Goal: Information Seeking & Learning: Learn about a topic

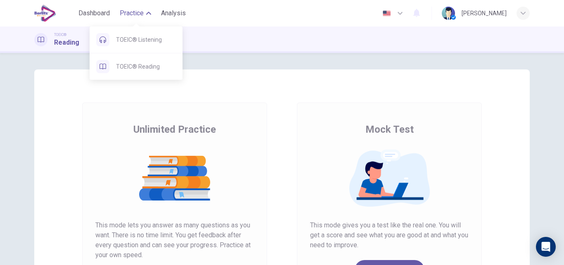
click at [127, 14] on span "Practice" at bounding box center [132, 13] width 24 height 10
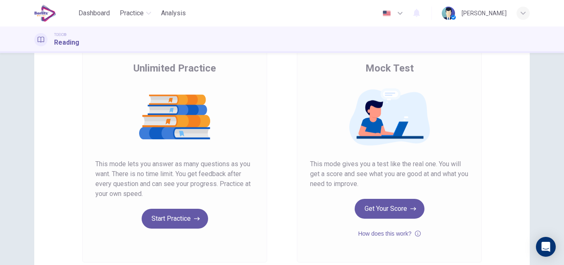
scroll to position [66, 0]
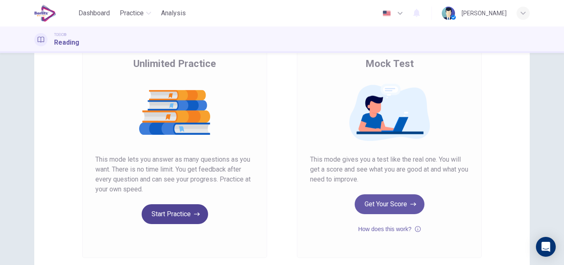
click at [187, 213] on button "Start Practice" at bounding box center [175, 214] width 66 height 20
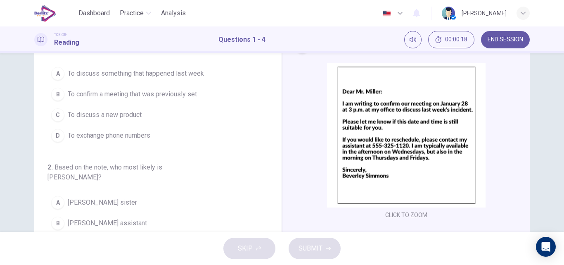
scroll to position [0, 0]
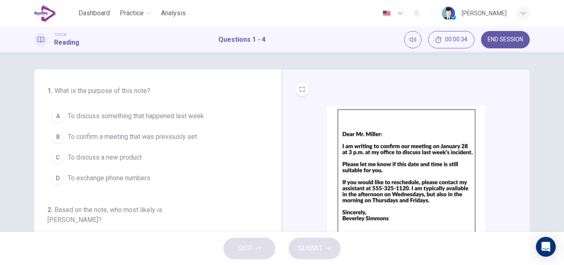
click at [159, 137] on span "To confirm a meeting that was previously set" at bounding box center [132, 137] width 129 height 10
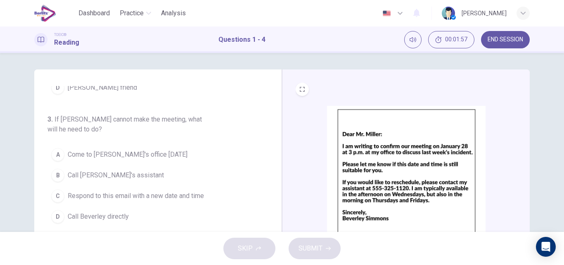
scroll to position [225, 0]
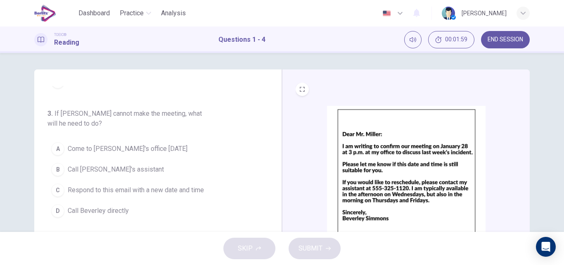
click at [119, 164] on span "Call [PERSON_NAME]'s assistant" at bounding box center [116, 169] width 96 height 10
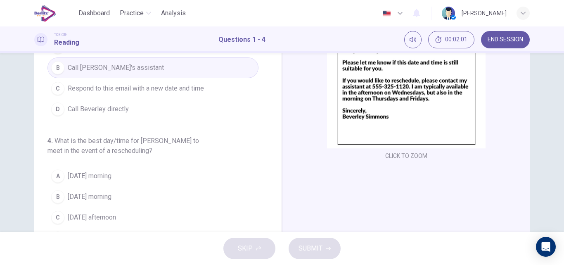
scroll to position [103, 0]
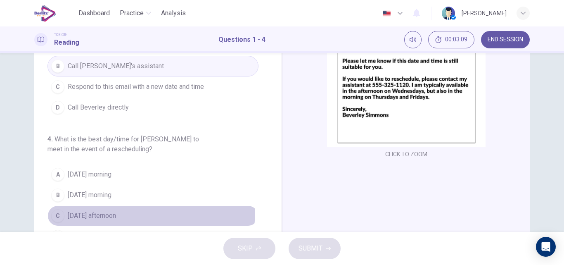
click at [116, 210] on span "[DATE] afternoon" at bounding box center [92, 215] width 48 height 10
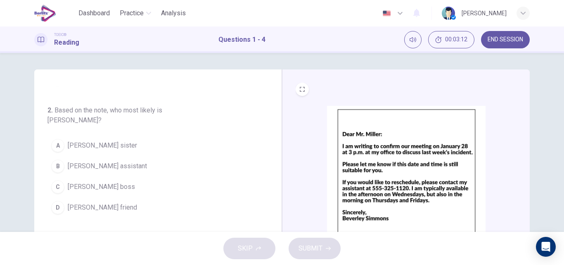
scroll to position [100, 0]
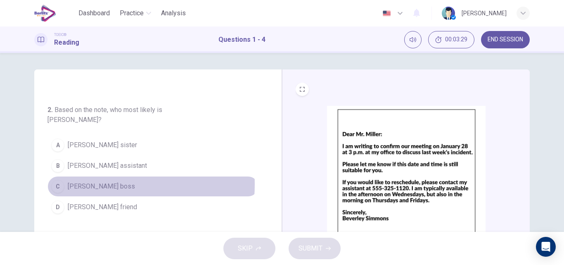
click at [90, 181] on span "[PERSON_NAME] boss" at bounding box center [101, 186] width 67 height 10
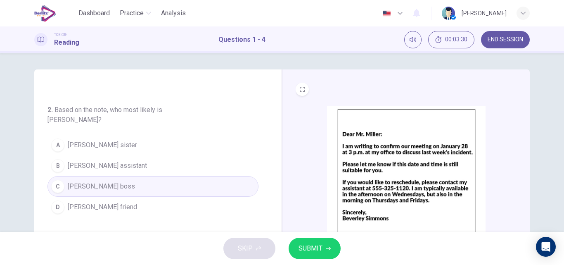
scroll to position [141, 0]
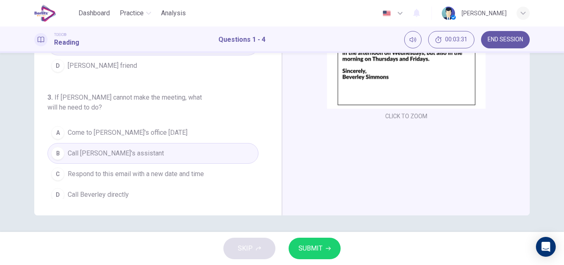
click at [321, 245] on span "SUBMIT" at bounding box center [310, 248] width 24 height 12
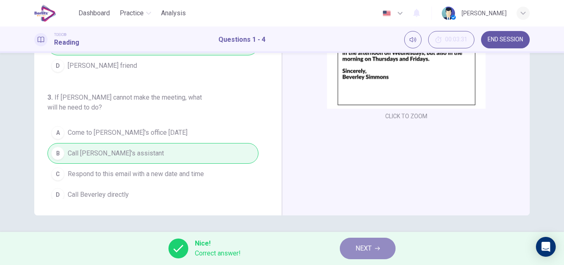
click at [366, 255] on button "NEXT" at bounding box center [368, 247] width 56 height 21
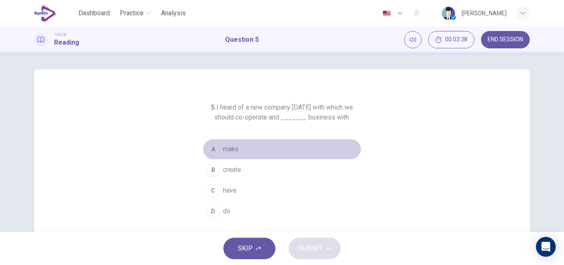
click at [220, 148] on button "A make" at bounding box center [282, 149] width 158 height 21
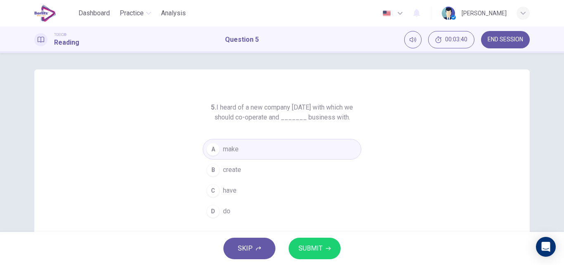
click at [311, 244] on span "SUBMIT" at bounding box center [310, 248] width 24 height 12
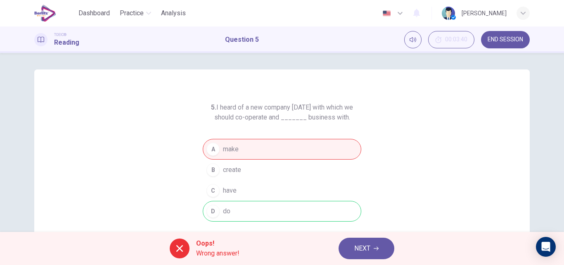
click at [370, 252] on span "NEXT" at bounding box center [362, 248] width 16 height 12
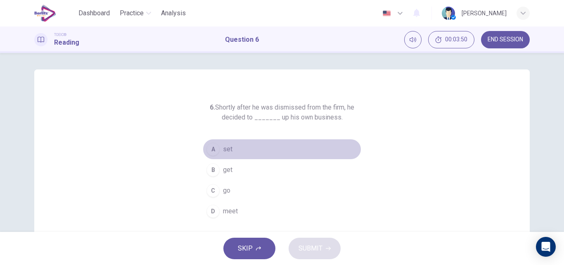
click at [225, 150] on span "set" at bounding box center [227, 149] width 9 height 10
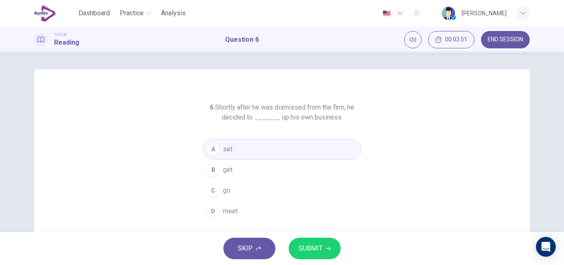
click at [320, 245] on span "SUBMIT" at bounding box center [310, 248] width 24 height 12
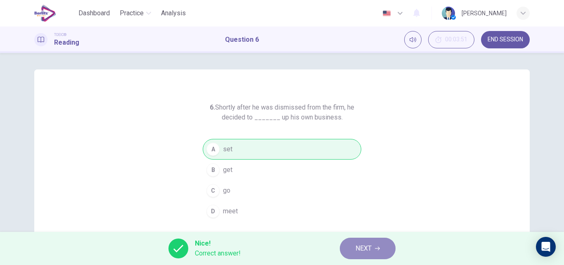
click at [382, 246] on button "NEXT" at bounding box center [368, 247] width 56 height 21
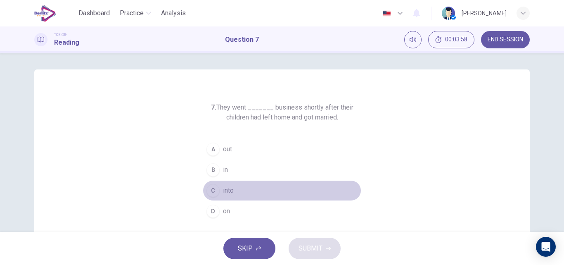
click at [223, 188] on span "into" at bounding box center [228, 190] width 11 height 10
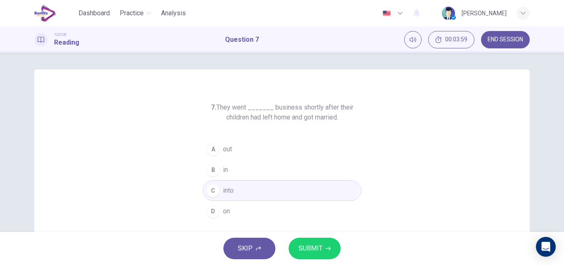
click at [314, 243] on span "SUBMIT" at bounding box center [310, 248] width 24 height 12
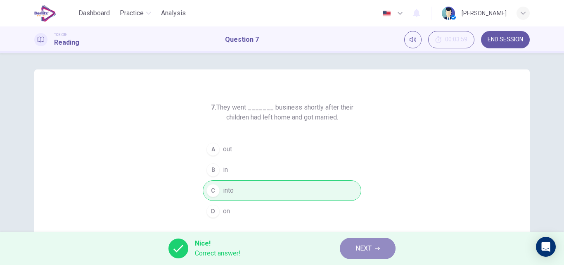
click at [355, 249] on span "NEXT" at bounding box center [363, 248] width 16 height 12
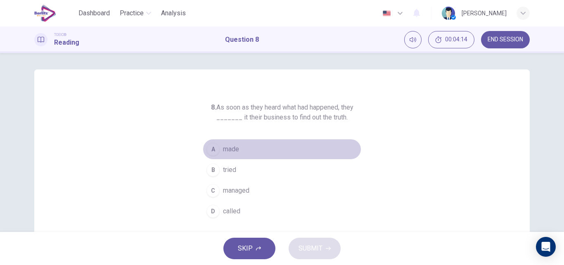
click at [231, 148] on span "made" at bounding box center [231, 149] width 16 height 10
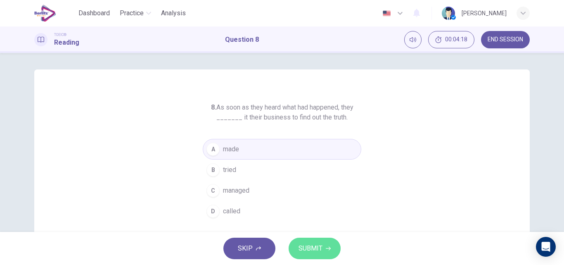
click at [315, 250] on span "SUBMIT" at bounding box center [310, 248] width 24 height 12
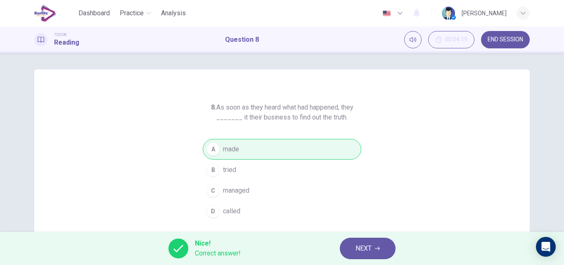
click at [349, 249] on button "NEXT" at bounding box center [368, 247] width 56 height 21
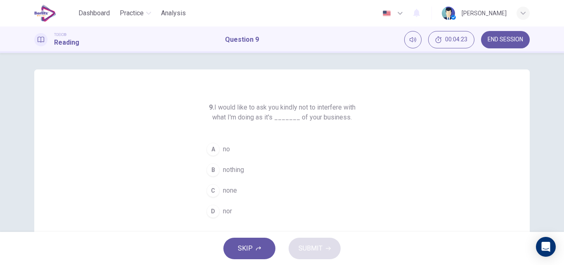
click at [229, 185] on span "none" at bounding box center [230, 190] width 14 height 10
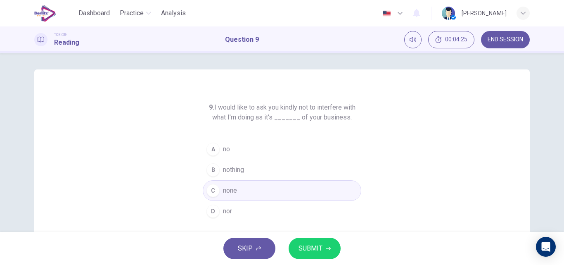
click at [303, 248] on span "SUBMIT" at bounding box center [310, 248] width 24 height 12
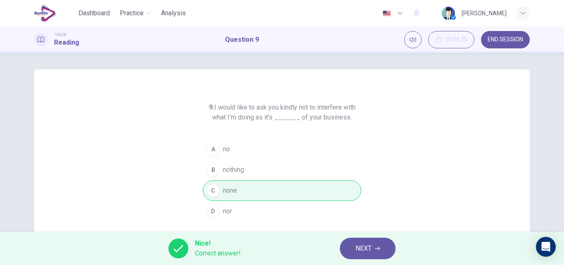
click at [352, 247] on button "NEXT" at bounding box center [368, 247] width 56 height 21
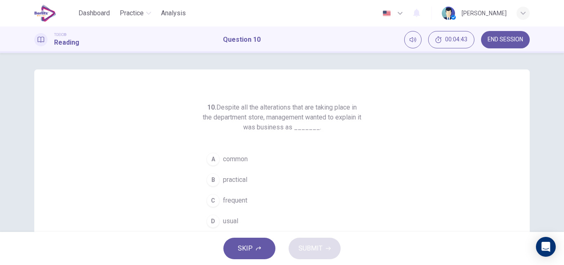
click at [220, 219] on button "D usual" at bounding box center [282, 220] width 158 height 21
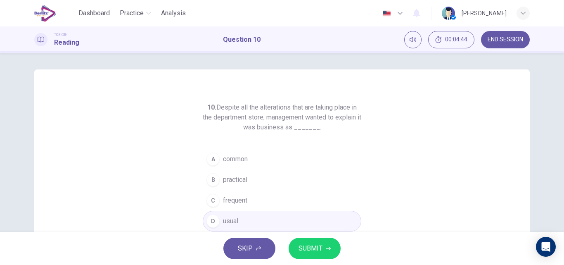
click at [302, 244] on span "SUBMIT" at bounding box center [310, 248] width 24 height 12
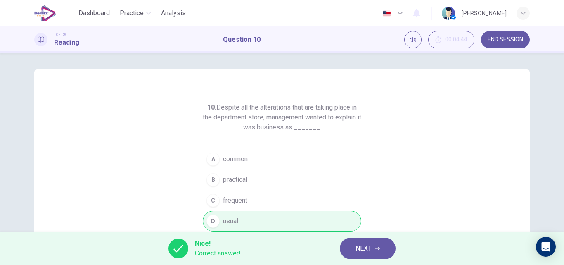
click at [362, 245] on span "NEXT" at bounding box center [363, 248] width 16 height 12
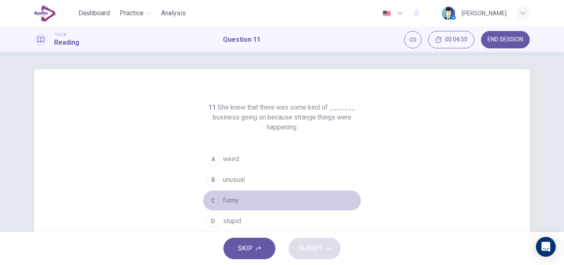
click at [220, 196] on button "C funny" at bounding box center [282, 200] width 158 height 21
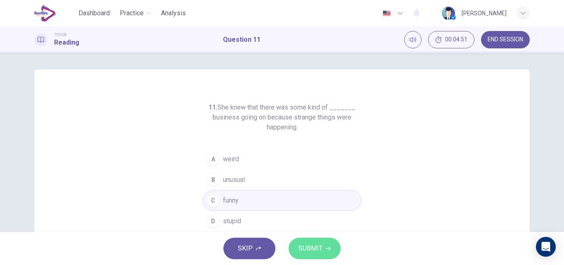
click at [305, 246] on span "SUBMIT" at bounding box center [310, 248] width 24 height 12
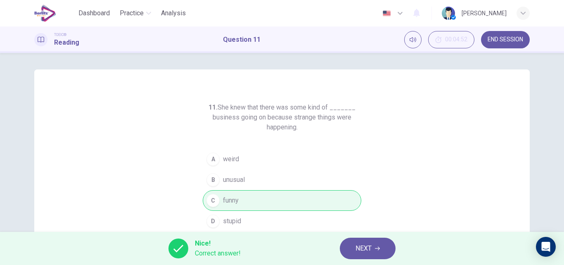
click at [378, 245] on button "NEXT" at bounding box center [368, 247] width 56 height 21
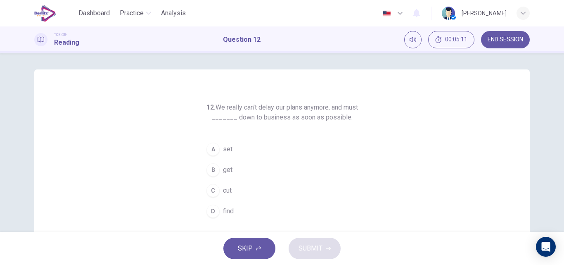
click at [228, 170] on span "get" at bounding box center [227, 170] width 9 height 10
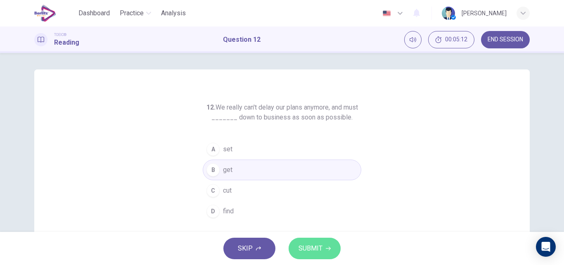
click at [319, 258] on button "SUBMIT" at bounding box center [314, 247] width 52 height 21
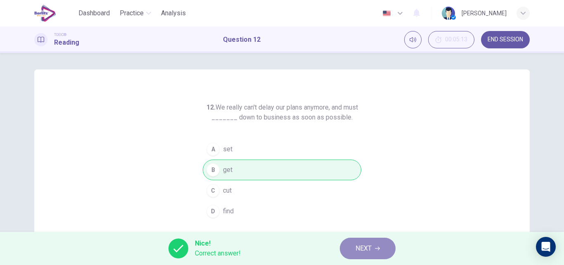
click at [358, 255] on button "NEXT" at bounding box center [368, 247] width 56 height 21
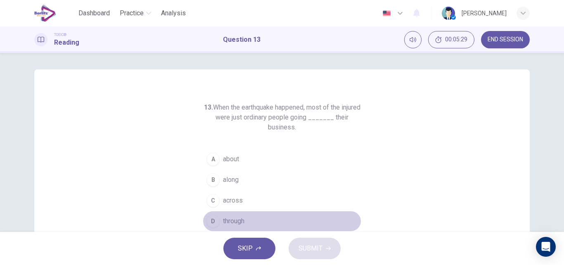
click at [237, 220] on span "through" at bounding box center [233, 221] width 21 height 10
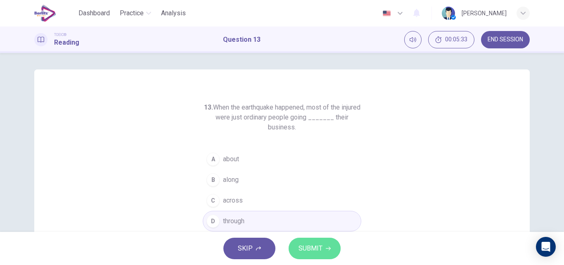
click at [312, 248] on span "SUBMIT" at bounding box center [310, 248] width 24 height 12
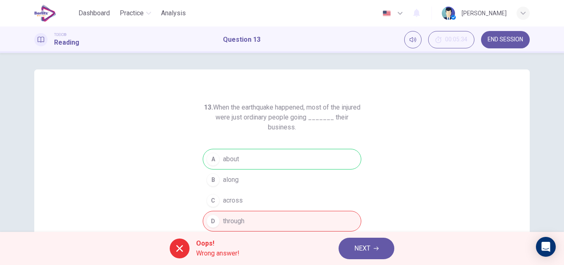
click at [284, 129] on h6 "13. When the earthquake happened, most of the injured were just ordinary people…" at bounding box center [282, 117] width 158 height 30
click at [372, 248] on button "NEXT" at bounding box center [366, 247] width 56 height 21
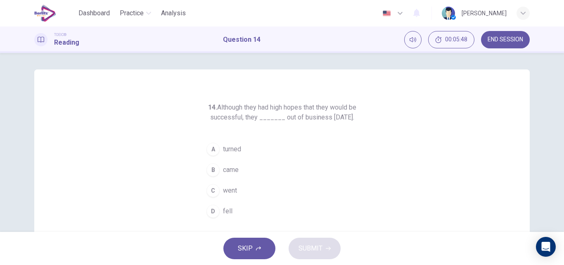
click at [230, 175] on span "came" at bounding box center [231, 170] width 16 height 10
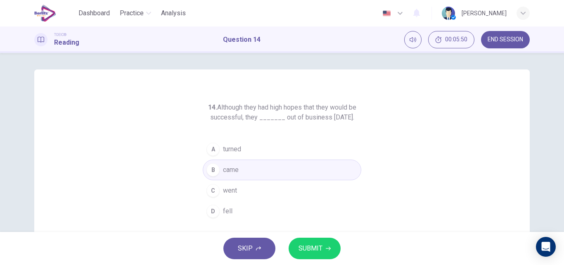
click at [322, 243] on button "SUBMIT" at bounding box center [314, 247] width 52 height 21
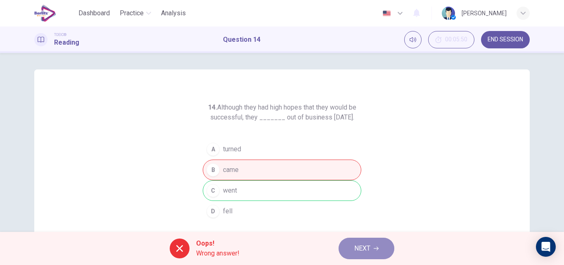
click at [362, 255] on button "NEXT" at bounding box center [366, 247] width 56 height 21
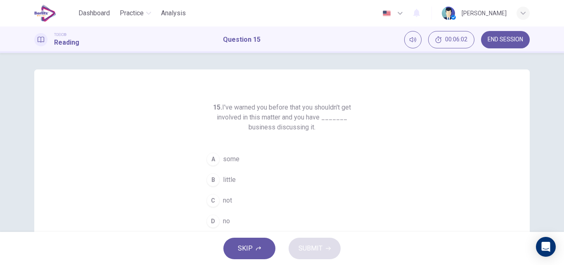
click at [223, 222] on span "no" at bounding box center [226, 221] width 7 height 10
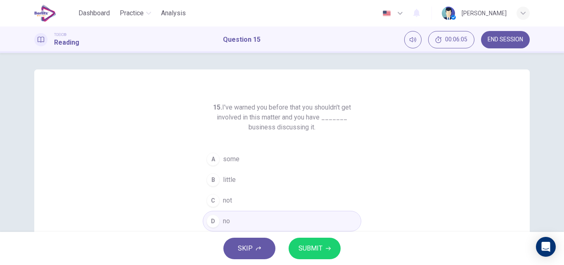
click at [318, 246] on span "SUBMIT" at bounding box center [310, 248] width 24 height 12
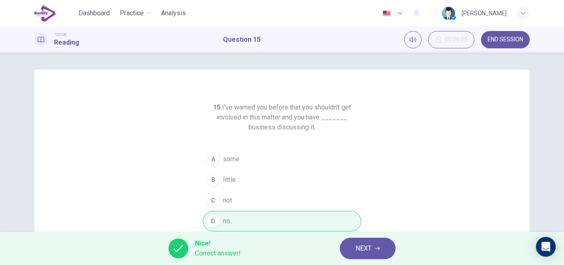
click at [358, 251] on span "NEXT" at bounding box center [363, 248] width 16 height 12
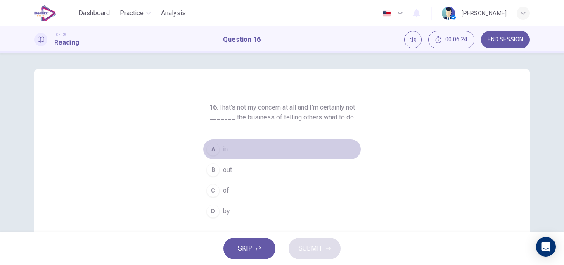
click at [230, 149] on button "A in" at bounding box center [282, 149] width 158 height 21
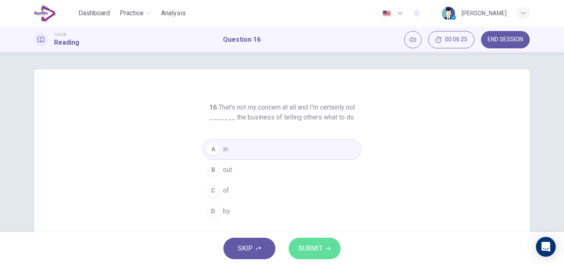
click at [312, 248] on span "SUBMIT" at bounding box center [310, 248] width 24 height 12
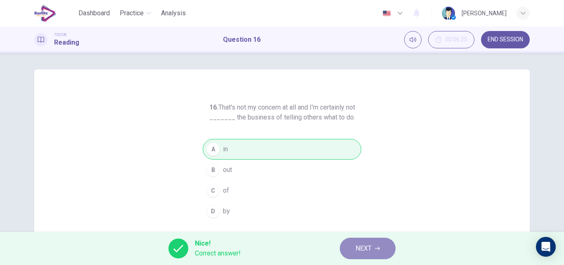
click at [359, 250] on span "NEXT" at bounding box center [363, 248] width 16 height 12
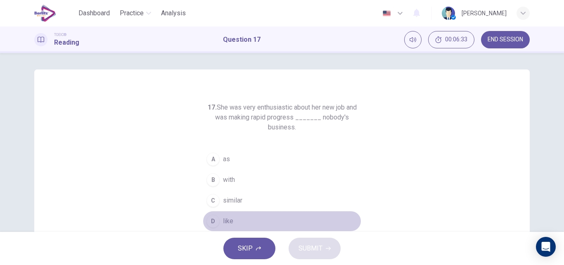
click at [226, 223] on span "like" at bounding box center [228, 221] width 10 height 10
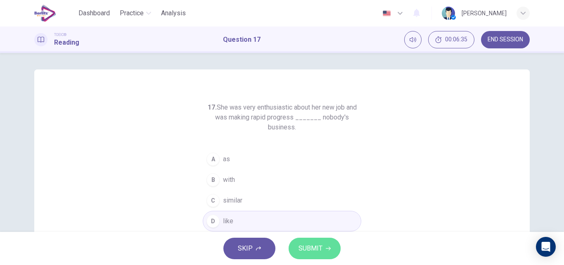
click at [304, 249] on span "SUBMIT" at bounding box center [310, 248] width 24 height 12
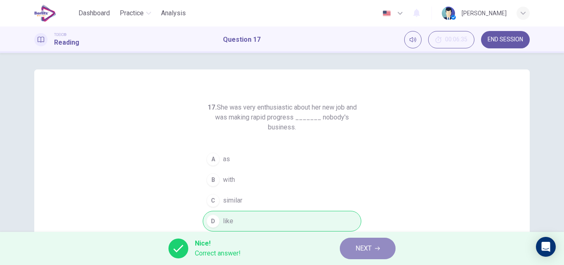
click at [350, 254] on button "NEXT" at bounding box center [368, 247] width 56 height 21
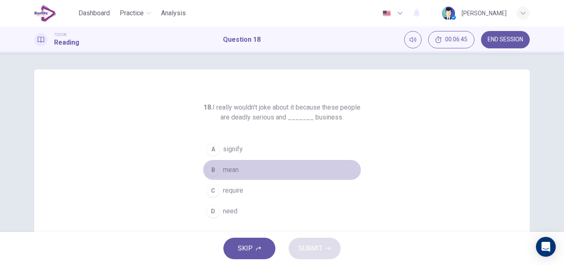
click at [223, 172] on span "mean" at bounding box center [231, 170] width 16 height 10
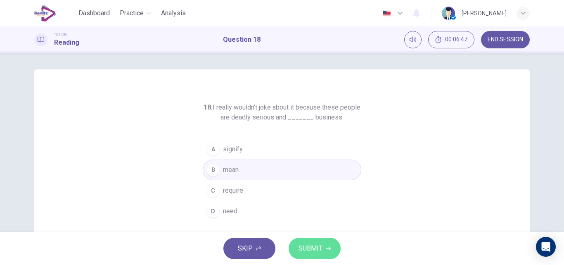
click at [302, 243] on span "SUBMIT" at bounding box center [310, 248] width 24 height 12
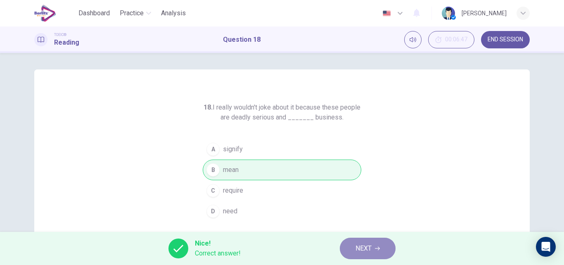
click at [344, 243] on button "NEXT" at bounding box center [368, 247] width 56 height 21
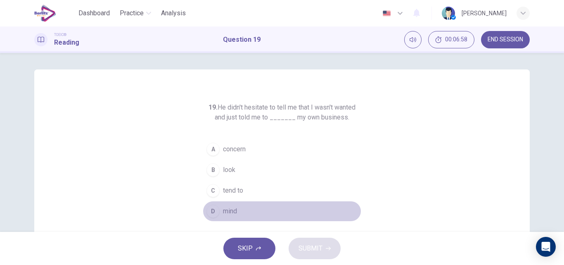
click at [232, 207] on span "mind" at bounding box center [230, 211] width 14 height 10
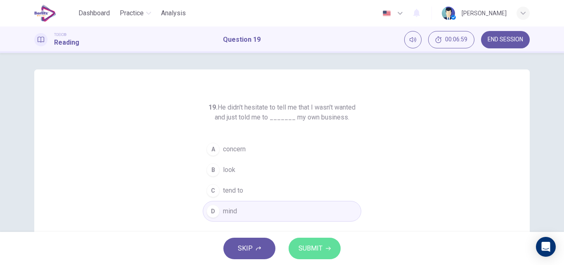
click at [314, 243] on span "SUBMIT" at bounding box center [310, 248] width 24 height 12
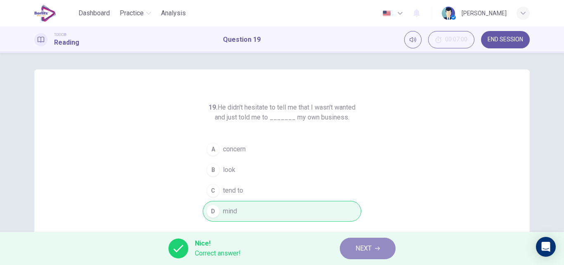
click at [361, 249] on span "NEXT" at bounding box center [363, 248] width 16 height 12
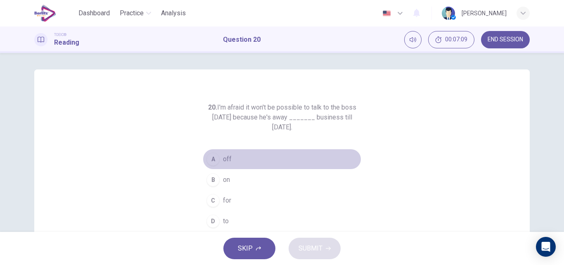
click at [220, 153] on button "A off" at bounding box center [282, 159] width 158 height 21
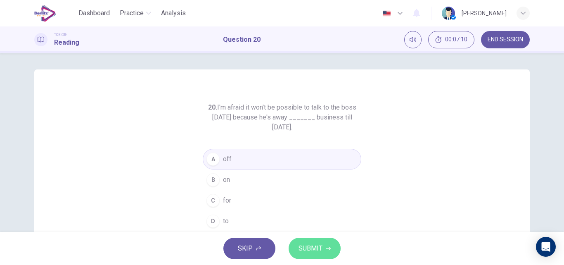
click at [317, 244] on span "SUBMIT" at bounding box center [310, 248] width 24 height 12
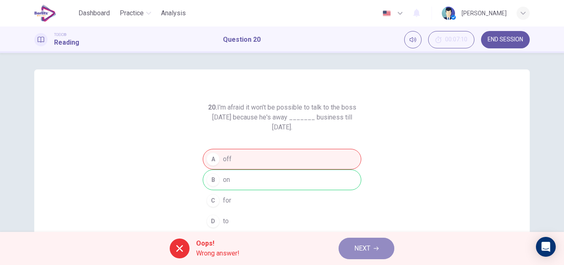
click at [377, 250] on button "NEXT" at bounding box center [366, 247] width 56 height 21
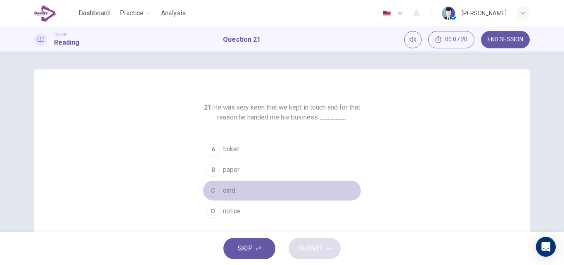
click at [232, 193] on span "card" at bounding box center [229, 190] width 12 height 10
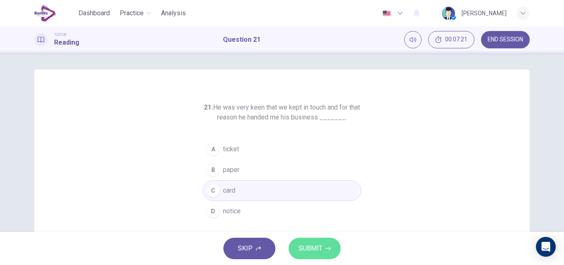
click at [309, 253] on span "SUBMIT" at bounding box center [310, 248] width 24 height 12
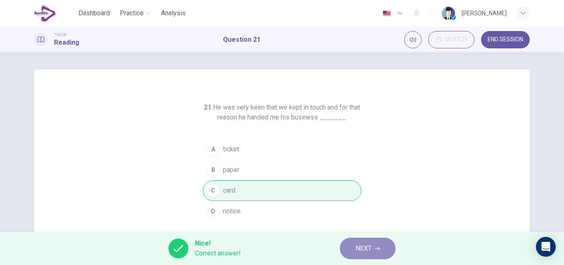
click at [361, 253] on span "NEXT" at bounding box center [363, 248] width 16 height 12
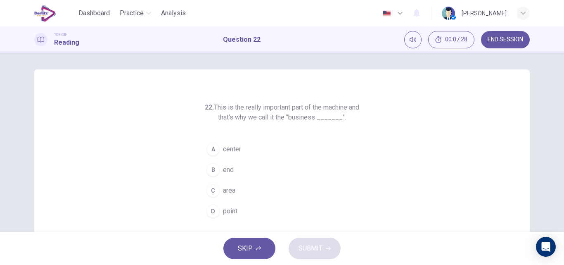
click at [231, 149] on span "center" at bounding box center [232, 149] width 18 height 10
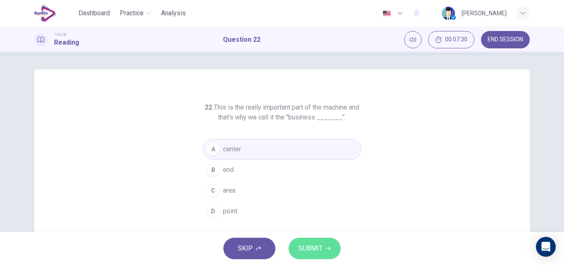
click at [307, 248] on span "SUBMIT" at bounding box center [310, 248] width 24 height 12
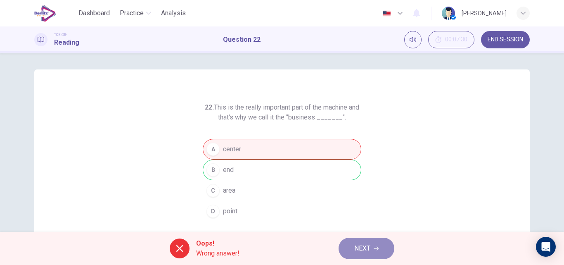
click at [359, 248] on span "NEXT" at bounding box center [362, 248] width 16 height 12
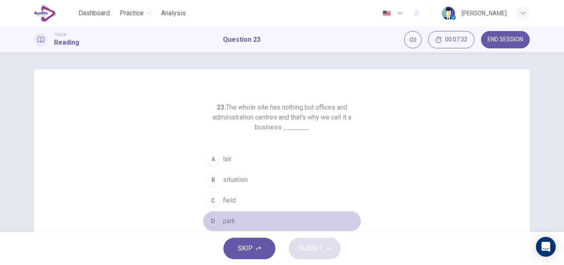
click at [219, 218] on button "D park" at bounding box center [282, 220] width 158 height 21
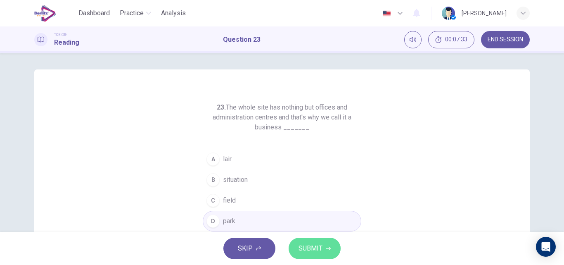
click at [310, 244] on span "SUBMIT" at bounding box center [310, 248] width 24 height 12
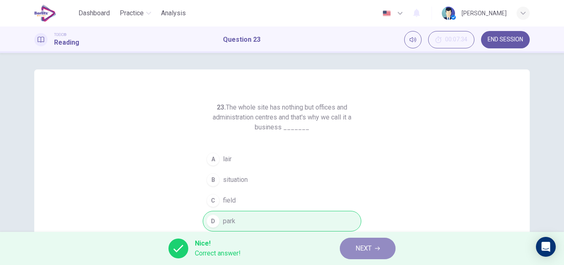
click at [372, 248] on button "NEXT" at bounding box center [368, 247] width 56 height 21
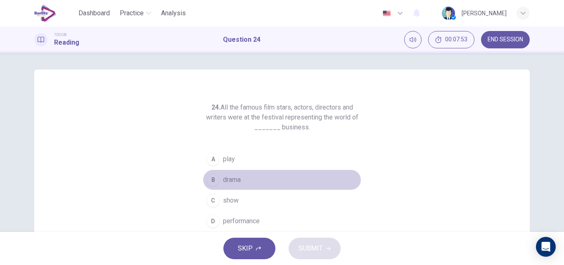
click at [229, 179] on span "drama" at bounding box center [232, 180] width 18 height 10
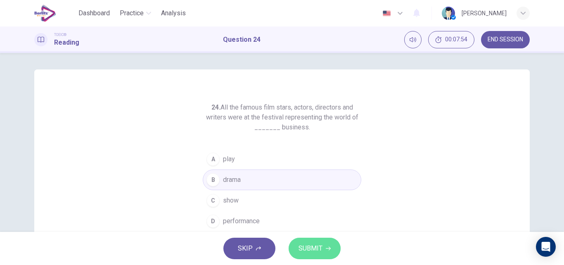
click at [326, 248] on icon "button" at bounding box center [328, 248] width 5 height 4
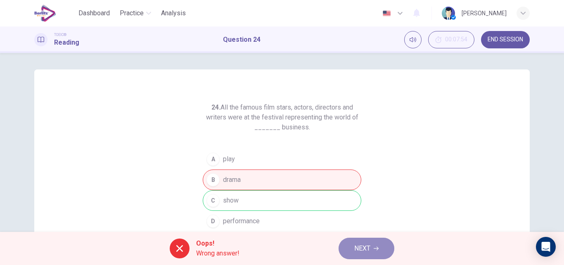
click at [362, 247] on span "NEXT" at bounding box center [362, 248] width 16 height 12
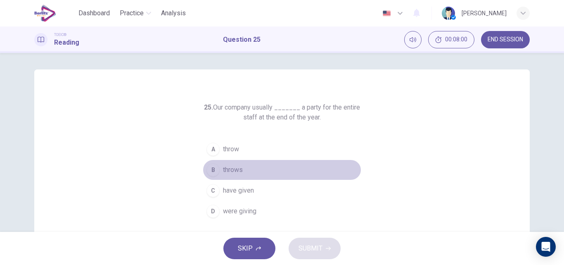
click at [234, 163] on button "B throws" at bounding box center [282, 169] width 158 height 21
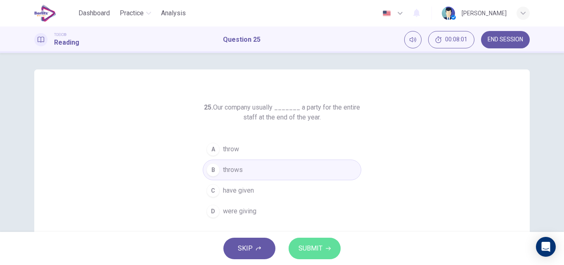
click at [314, 245] on span "SUBMIT" at bounding box center [310, 248] width 24 height 12
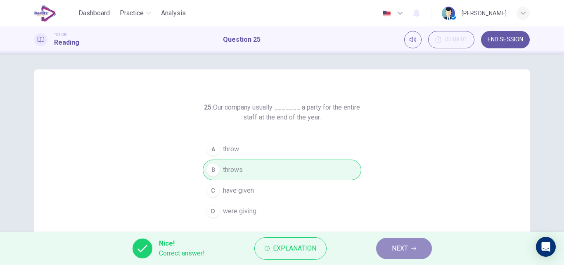
click at [403, 255] on button "NEXT" at bounding box center [404, 247] width 56 height 21
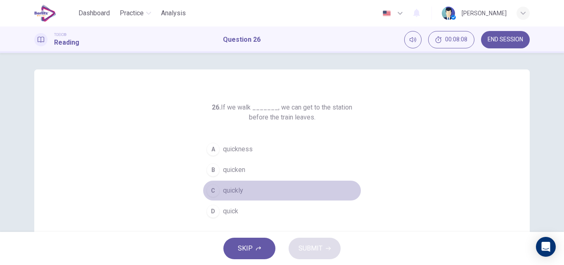
click at [228, 188] on span "quickly" at bounding box center [233, 190] width 20 height 10
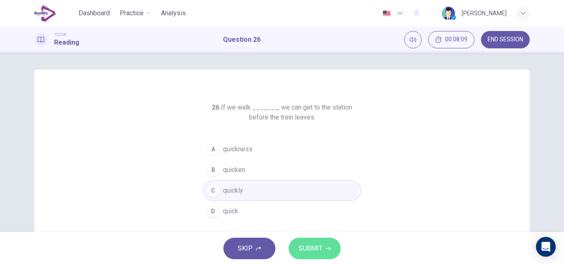
click at [321, 245] on span "SUBMIT" at bounding box center [310, 248] width 24 height 12
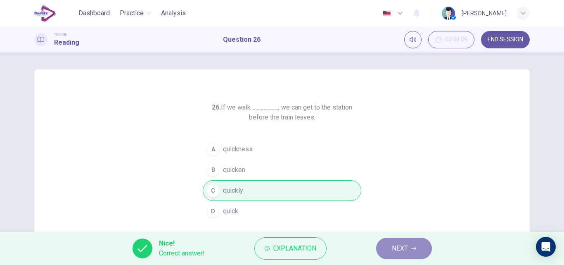
click at [413, 247] on icon "button" at bounding box center [413, 248] width 5 height 5
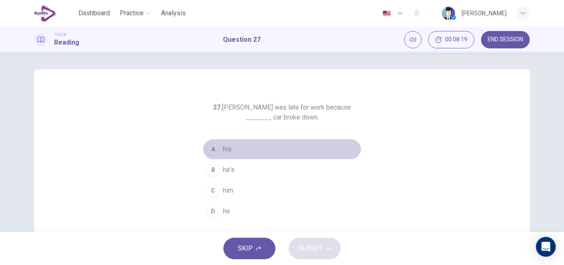
click at [220, 146] on button "A his" at bounding box center [282, 149] width 158 height 21
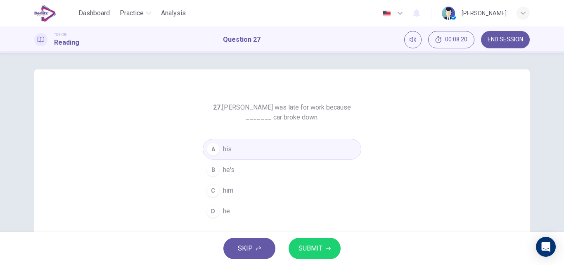
click at [317, 250] on span "SUBMIT" at bounding box center [310, 248] width 24 height 12
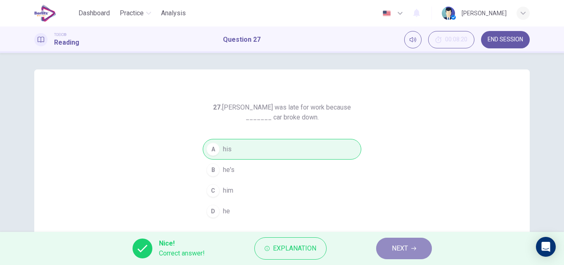
click at [389, 247] on button "NEXT" at bounding box center [404, 247] width 56 height 21
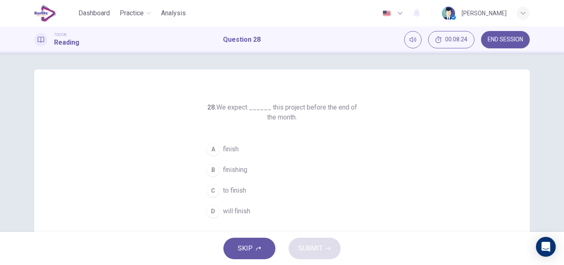
click at [223, 190] on span "to finish" at bounding box center [234, 190] width 23 height 10
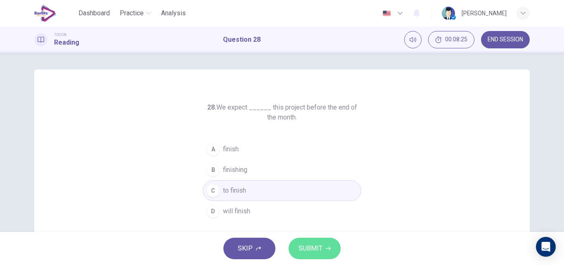
click at [326, 249] on icon "button" at bounding box center [328, 248] width 5 height 5
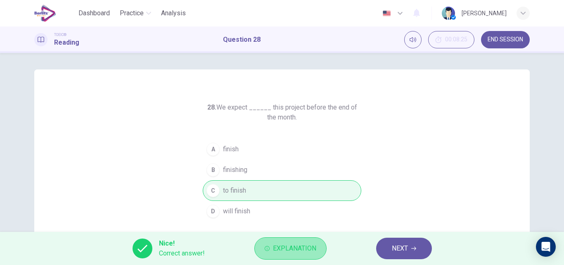
click at [299, 253] on span "Explanation" at bounding box center [294, 248] width 43 height 12
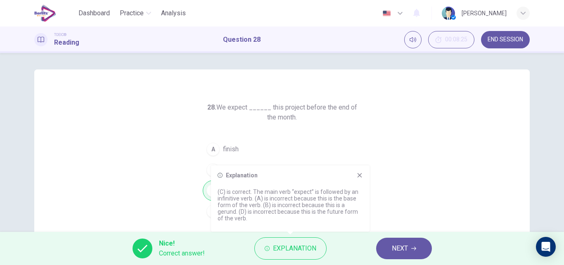
click at [358, 172] on icon at bounding box center [359, 175] width 7 height 7
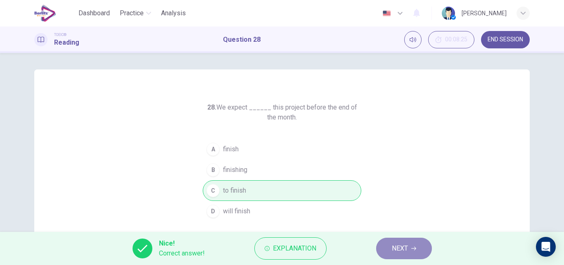
click at [393, 241] on button "NEXT" at bounding box center [404, 247] width 56 height 21
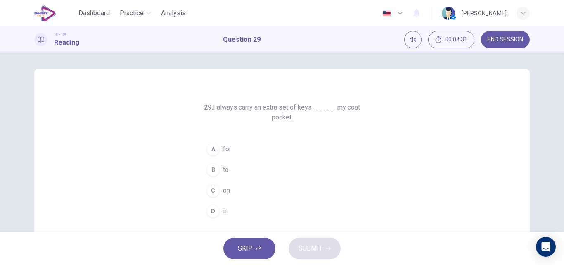
click at [225, 210] on span "in" at bounding box center [225, 211] width 5 height 10
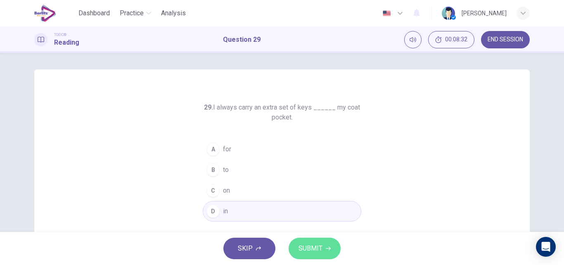
click at [312, 245] on span "SUBMIT" at bounding box center [310, 248] width 24 height 12
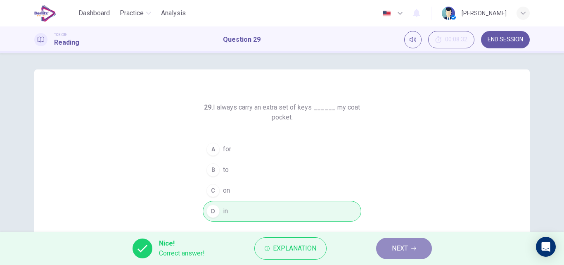
click at [390, 247] on button "NEXT" at bounding box center [404, 247] width 56 height 21
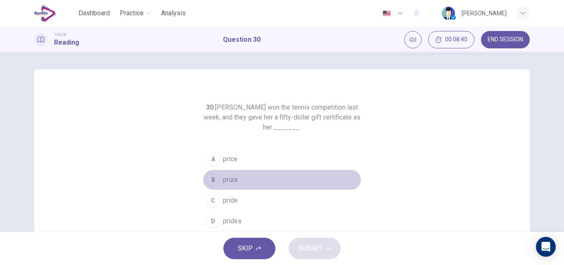
click at [232, 178] on span "prize" at bounding box center [230, 180] width 15 height 10
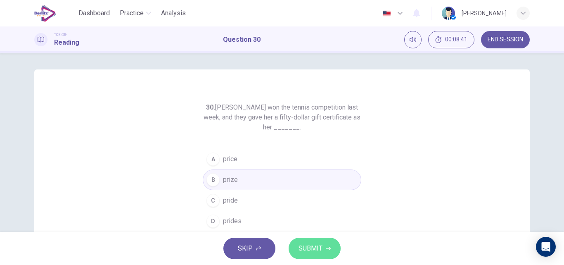
click at [316, 248] on span "SUBMIT" at bounding box center [310, 248] width 24 height 12
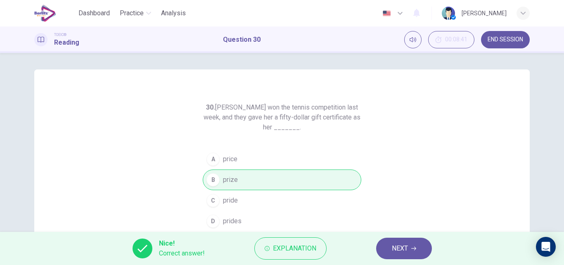
click at [390, 242] on button "NEXT" at bounding box center [404, 247] width 56 height 21
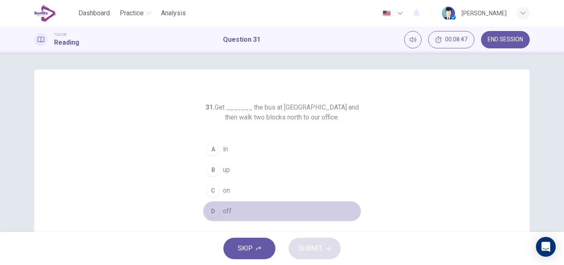
click at [225, 207] on span "off" at bounding box center [227, 211] width 9 height 10
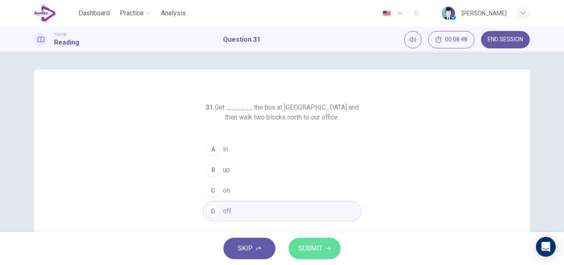
click at [308, 245] on span "SUBMIT" at bounding box center [310, 248] width 24 height 12
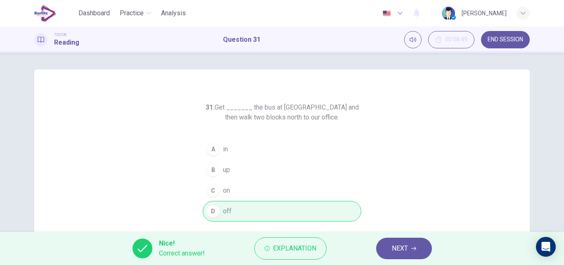
click at [425, 243] on button "NEXT" at bounding box center [404, 247] width 56 height 21
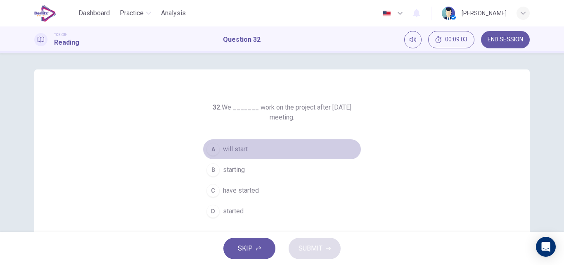
click at [235, 152] on span "will start" at bounding box center [235, 149] width 25 height 10
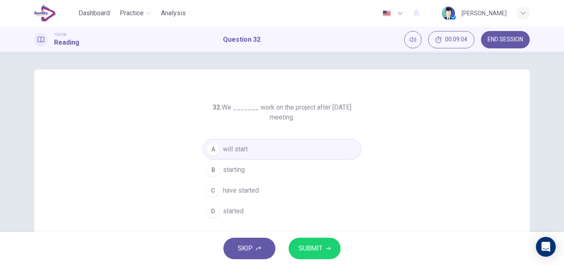
click at [318, 246] on span "SUBMIT" at bounding box center [310, 248] width 24 height 12
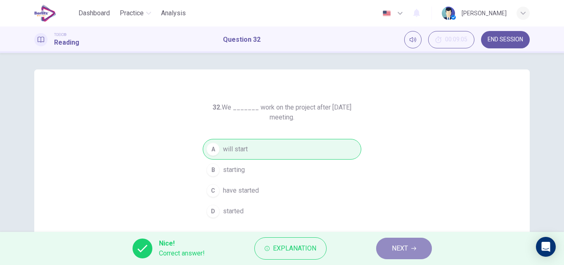
click at [406, 240] on button "NEXT" at bounding box center [404, 247] width 56 height 21
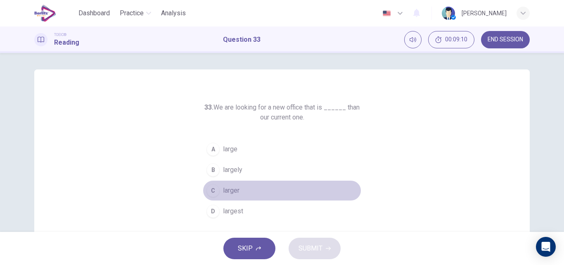
click at [231, 193] on span "larger" at bounding box center [231, 190] width 17 height 10
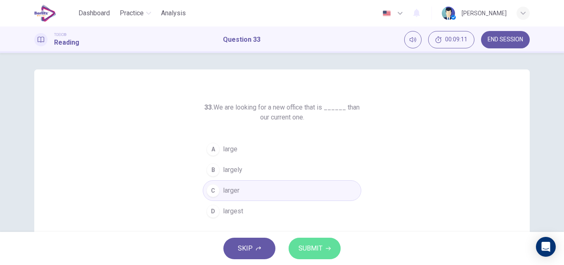
click at [309, 246] on span "SUBMIT" at bounding box center [310, 248] width 24 height 12
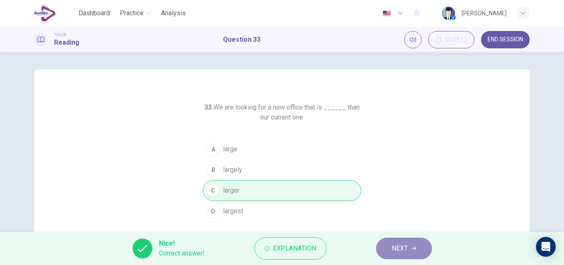
click at [405, 246] on span "NEXT" at bounding box center [400, 248] width 16 height 12
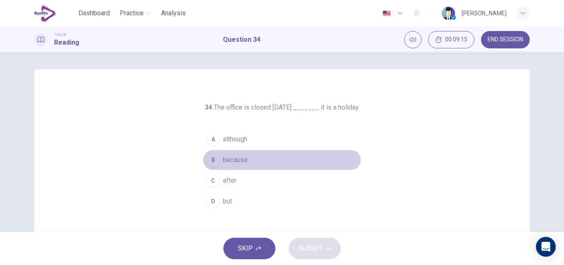
click at [238, 158] on span "because" at bounding box center [235, 160] width 25 height 10
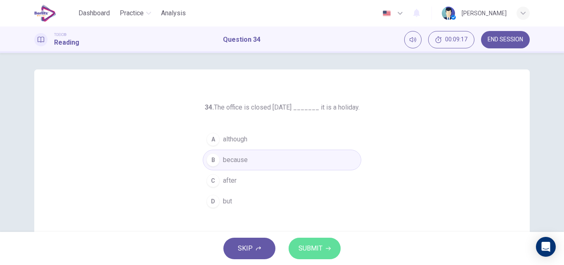
click at [310, 243] on span "SUBMIT" at bounding box center [310, 248] width 24 height 12
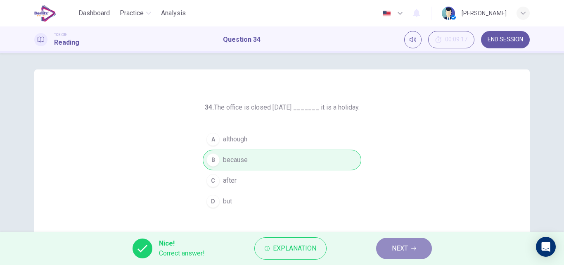
click at [419, 240] on button "NEXT" at bounding box center [404, 247] width 56 height 21
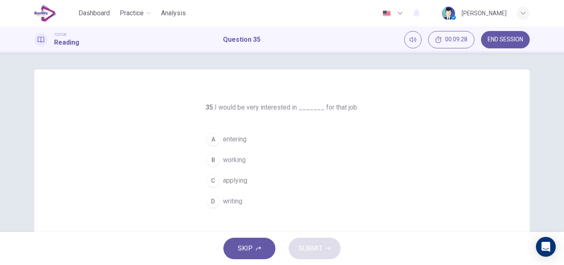
click at [236, 177] on span "applying" at bounding box center [235, 180] width 24 height 10
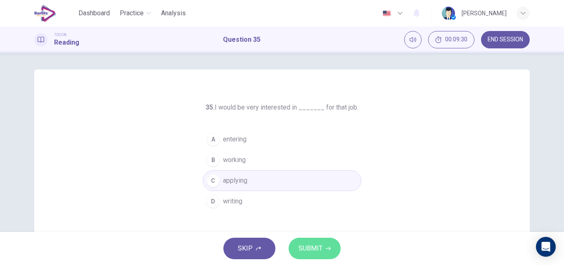
click at [308, 245] on span "SUBMIT" at bounding box center [310, 248] width 24 height 12
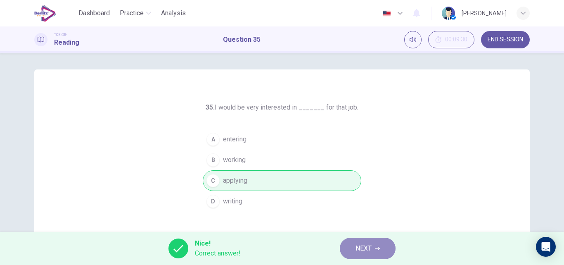
click at [376, 243] on button "NEXT" at bounding box center [368, 247] width 56 height 21
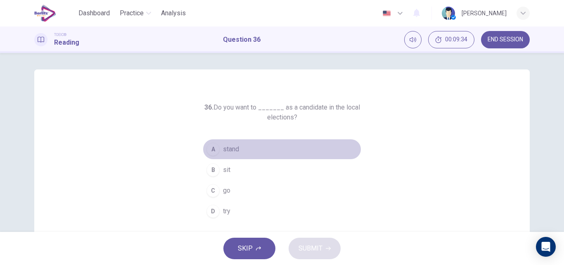
click at [224, 143] on button "A stand" at bounding box center [282, 149] width 158 height 21
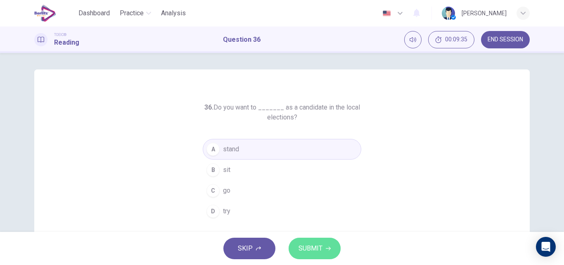
click at [307, 250] on span "SUBMIT" at bounding box center [310, 248] width 24 height 12
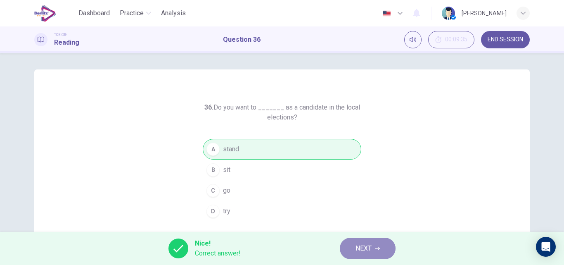
click at [378, 243] on button "NEXT" at bounding box center [368, 247] width 56 height 21
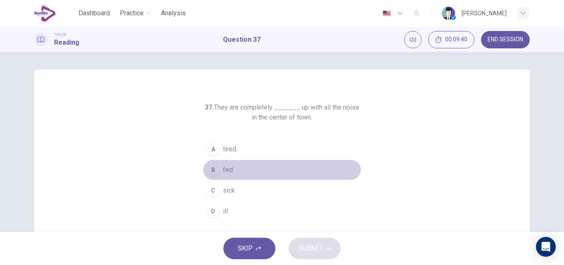
click at [220, 167] on button "B fed" at bounding box center [282, 169] width 158 height 21
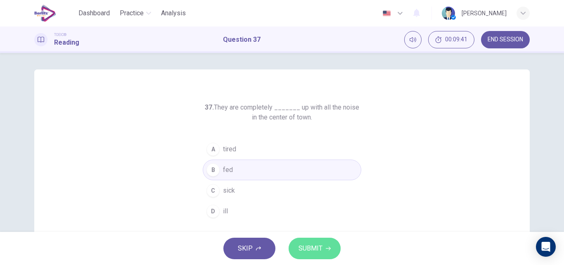
click at [316, 247] on span "SUBMIT" at bounding box center [310, 248] width 24 height 12
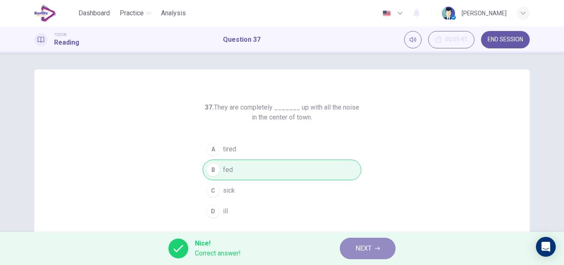
click at [365, 251] on span "NEXT" at bounding box center [363, 248] width 16 height 12
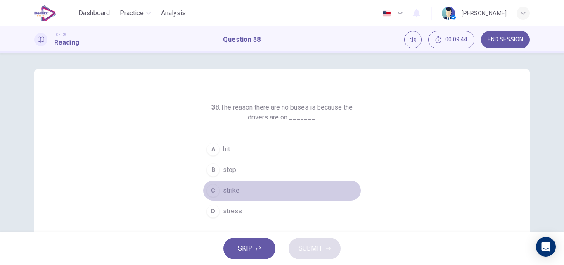
click at [229, 185] on button "C strike" at bounding box center [282, 190] width 158 height 21
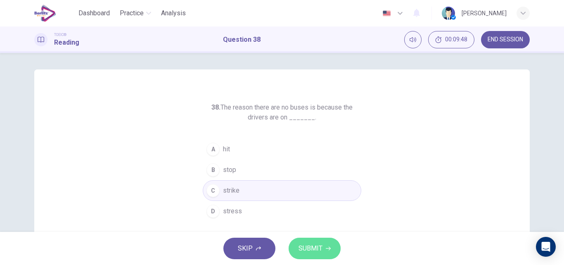
click at [308, 248] on span "SUBMIT" at bounding box center [310, 248] width 24 height 12
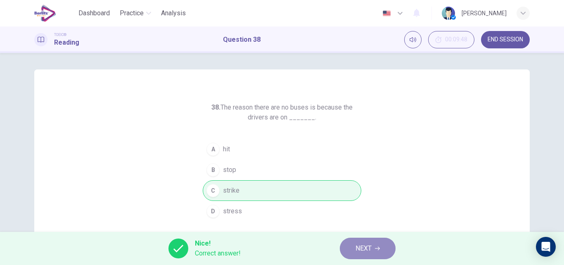
click at [359, 243] on span "NEXT" at bounding box center [363, 248] width 16 height 12
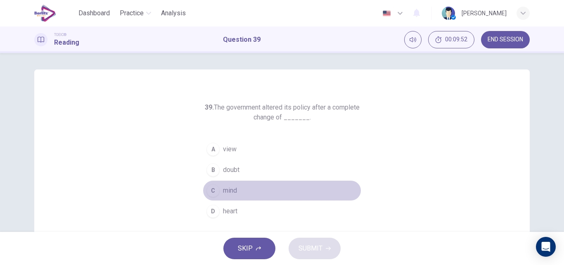
click at [225, 189] on span "mind" at bounding box center [230, 190] width 14 height 10
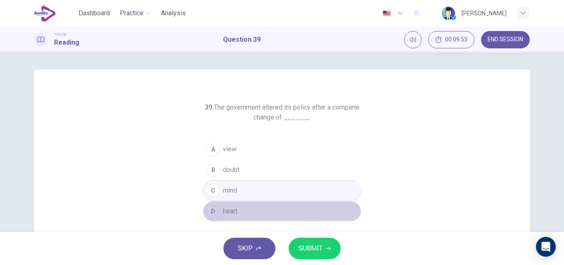
click at [233, 209] on span "heart" at bounding box center [230, 211] width 14 height 10
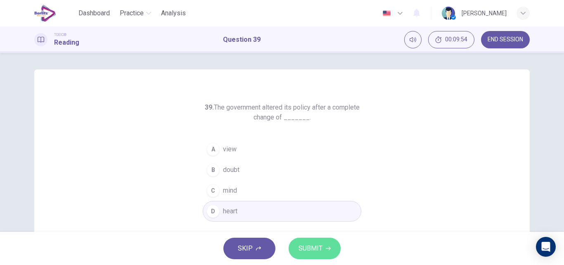
click at [304, 246] on span "SUBMIT" at bounding box center [310, 248] width 24 height 12
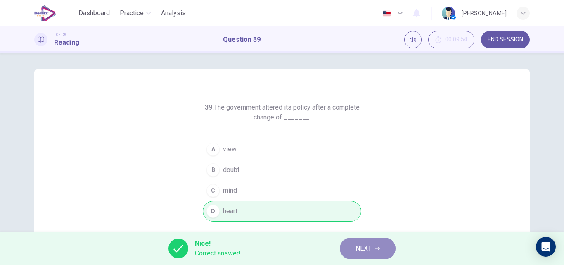
click at [366, 243] on span "NEXT" at bounding box center [363, 248] width 16 height 12
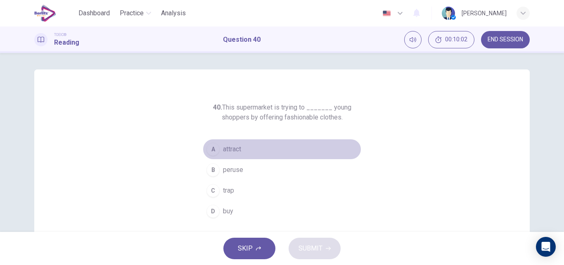
click at [226, 150] on span "attract" at bounding box center [232, 149] width 18 height 10
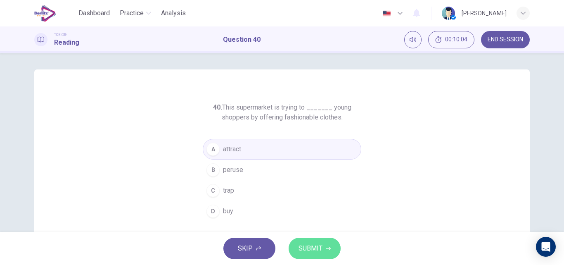
click at [321, 253] on span "SUBMIT" at bounding box center [310, 248] width 24 height 12
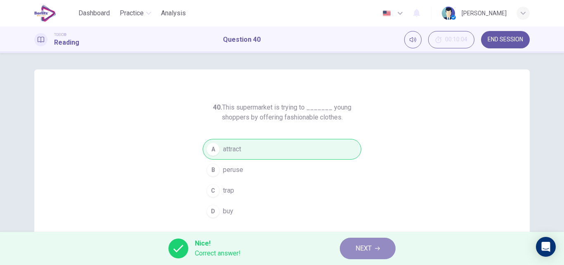
click at [362, 245] on span "NEXT" at bounding box center [363, 248] width 16 height 12
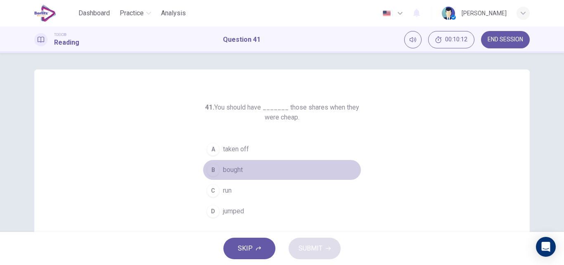
click at [244, 161] on button "B bought" at bounding box center [282, 169] width 158 height 21
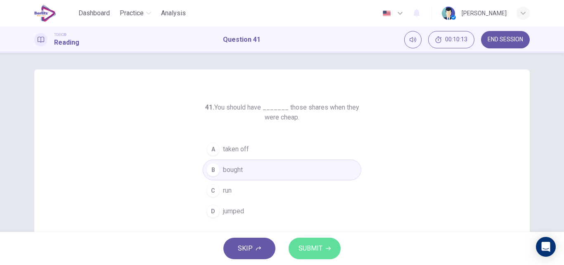
click at [315, 244] on span "SUBMIT" at bounding box center [310, 248] width 24 height 12
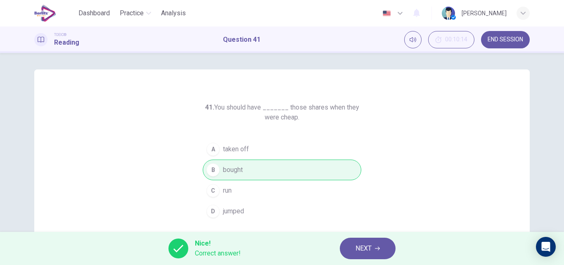
click at [354, 249] on button "NEXT" at bounding box center [368, 247] width 56 height 21
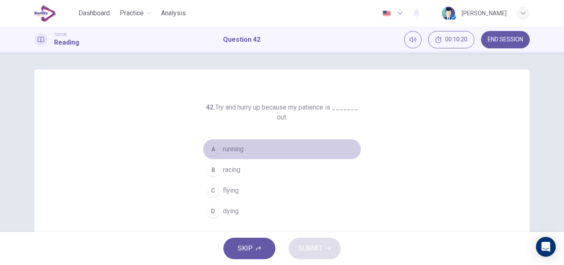
click at [228, 149] on span "running" at bounding box center [233, 149] width 21 height 10
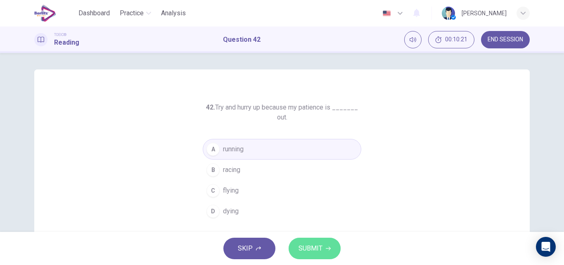
click at [314, 253] on span "SUBMIT" at bounding box center [310, 248] width 24 height 12
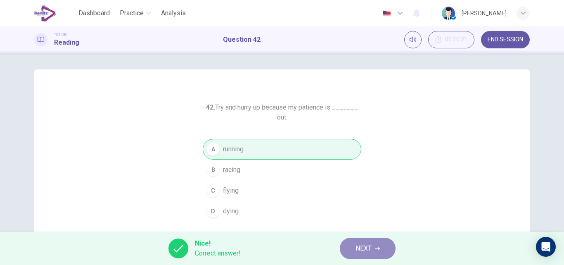
click at [358, 250] on span "NEXT" at bounding box center [363, 248] width 16 height 12
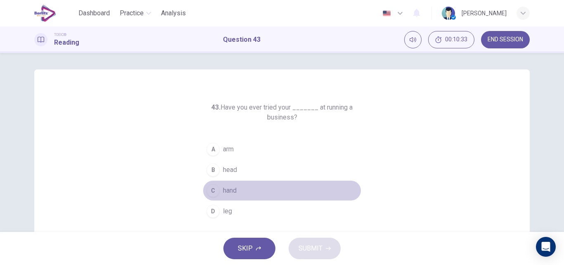
click at [234, 187] on span "hand" at bounding box center [230, 190] width 14 height 10
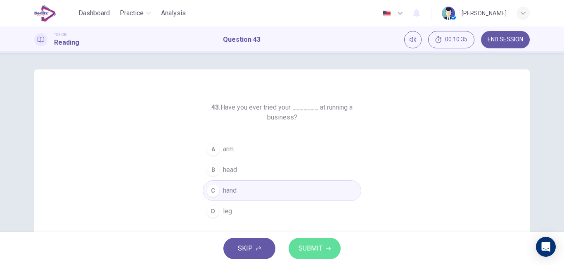
click at [315, 247] on span "SUBMIT" at bounding box center [310, 248] width 24 height 12
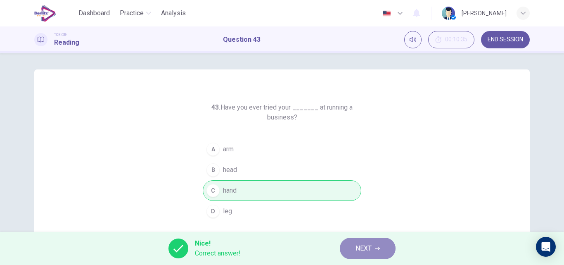
click at [358, 248] on span "NEXT" at bounding box center [363, 248] width 16 height 12
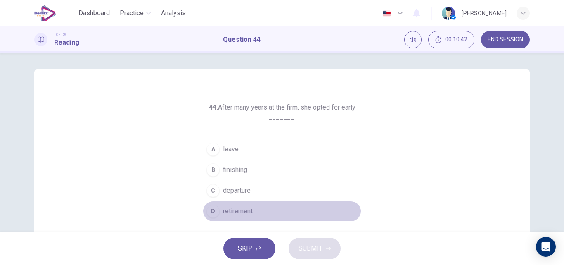
click at [238, 209] on span "retirement" at bounding box center [238, 211] width 30 height 10
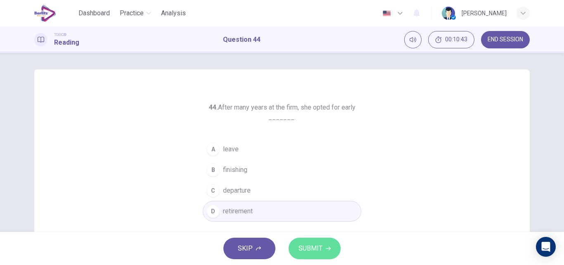
click at [302, 246] on span "SUBMIT" at bounding box center [310, 248] width 24 height 12
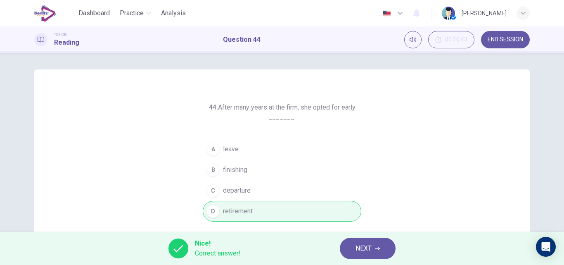
click at [363, 252] on span "NEXT" at bounding box center [363, 248] width 16 height 12
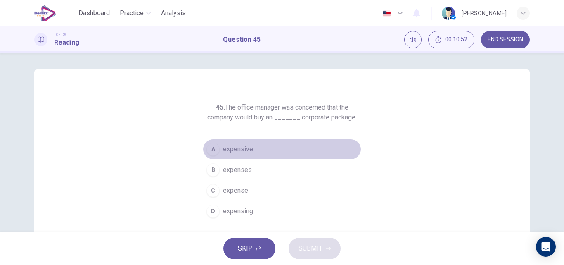
click at [235, 149] on span "expensive" at bounding box center [238, 149] width 30 height 10
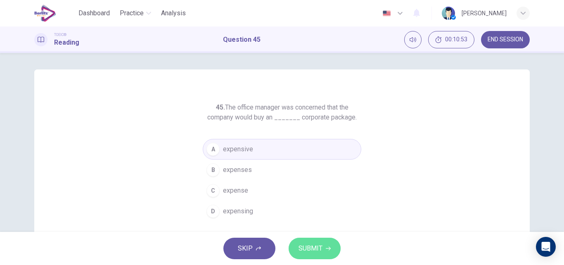
click at [307, 246] on span "SUBMIT" at bounding box center [310, 248] width 24 height 12
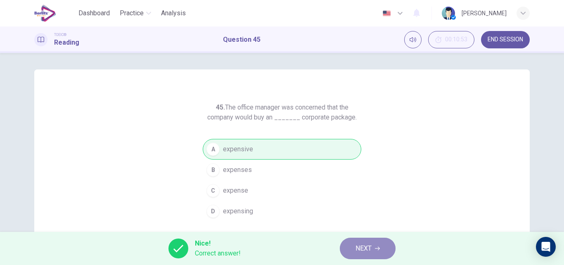
click at [366, 253] on span "NEXT" at bounding box center [363, 248] width 16 height 12
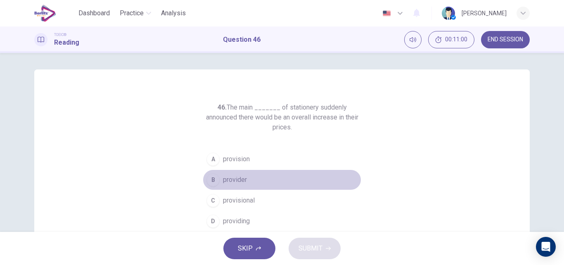
click at [234, 178] on span "provider" at bounding box center [235, 180] width 24 height 10
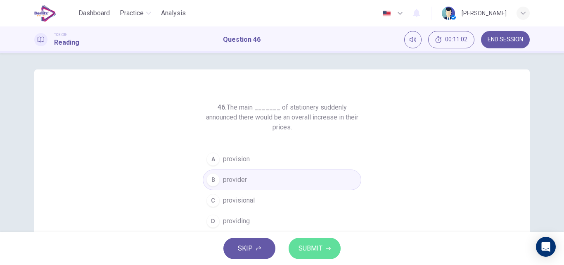
click at [310, 245] on span "SUBMIT" at bounding box center [310, 248] width 24 height 12
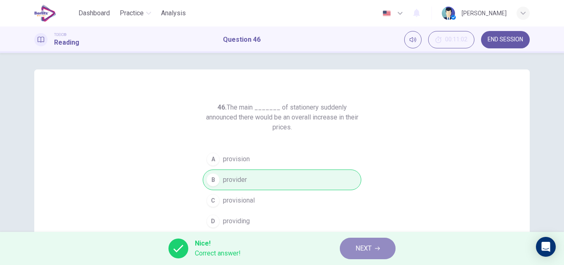
click at [357, 253] on span "NEXT" at bounding box center [363, 248] width 16 height 12
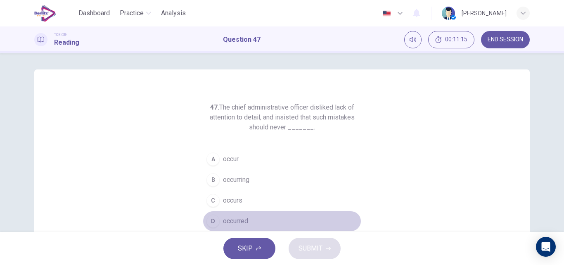
click at [236, 221] on span "occurred" at bounding box center [235, 221] width 25 height 10
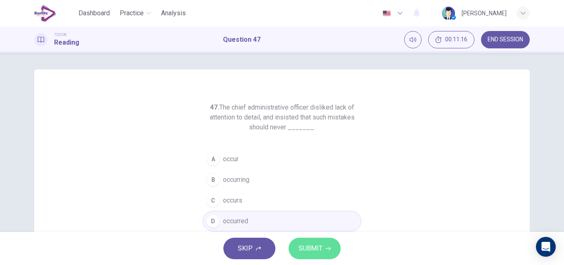
click at [302, 243] on span "SUBMIT" at bounding box center [310, 248] width 24 height 12
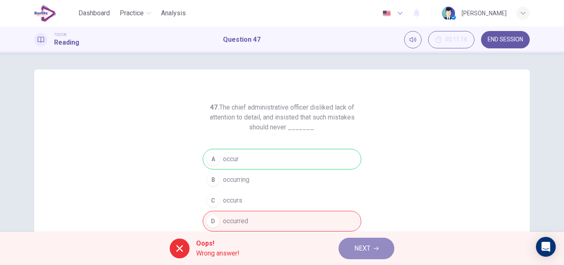
click at [358, 248] on span "NEXT" at bounding box center [362, 248] width 16 height 12
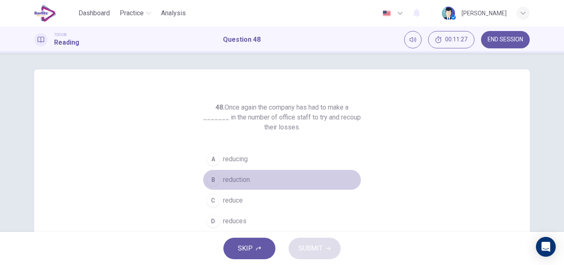
click at [238, 177] on span "reduction" at bounding box center [236, 180] width 27 height 10
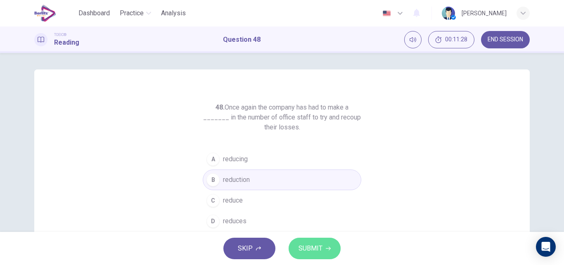
click at [326, 247] on icon "button" at bounding box center [328, 248] width 5 height 5
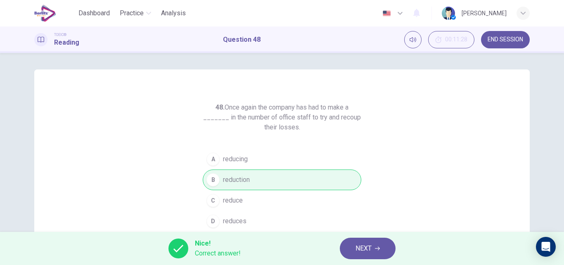
click at [368, 246] on span "NEXT" at bounding box center [363, 248] width 16 height 12
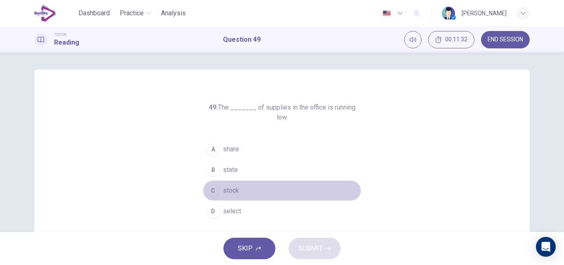
click at [220, 180] on button "C stock" at bounding box center [282, 190] width 158 height 21
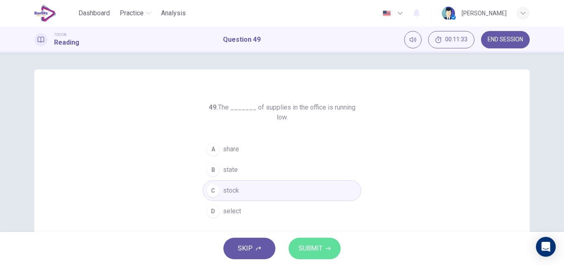
click at [307, 247] on span "SUBMIT" at bounding box center [310, 248] width 24 height 12
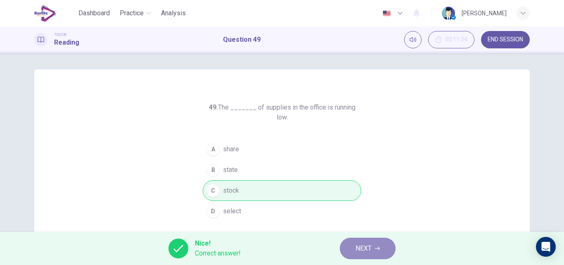
click at [350, 247] on button "NEXT" at bounding box center [368, 247] width 56 height 21
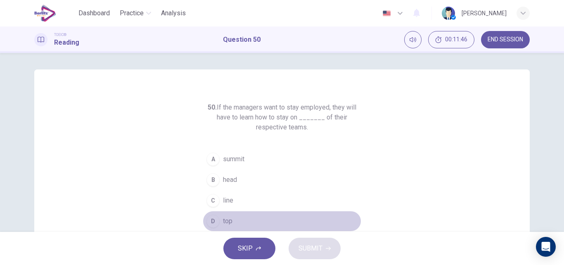
click at [223, 219] on span "top" at bounding box center [227, 221] width 9 height 10
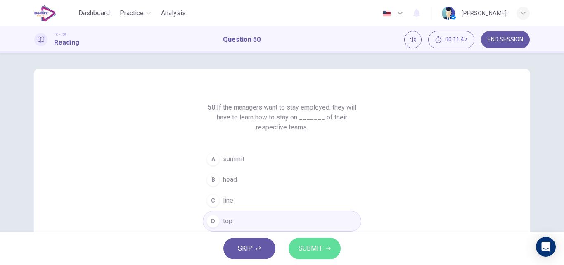
click at [302, 243] on span "SUBMIT" at bounding box center [310, 248] width 24 height 12
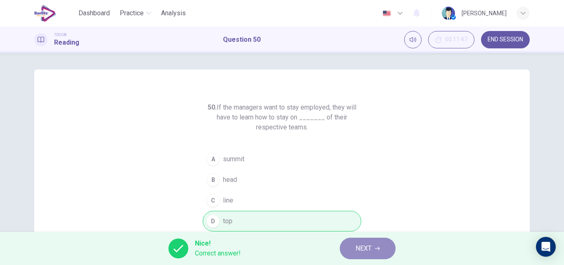
click at [366, 243] on span "NEXT" at bounding box center [363, 248] width 16 height 12
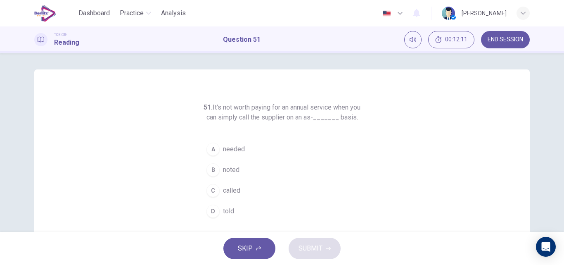
click at [224, 154] on span "needed" at bounding box center [234, 149] width 22 height 10
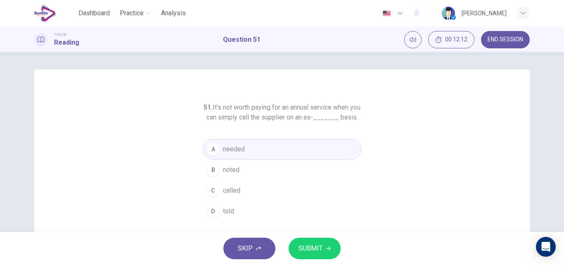
click at [306, 244] on span "SUBMIT" at bounding box center [310, 248] width 24 height 12
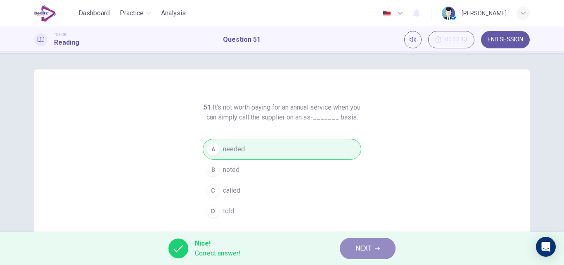
click at [362, 250] on span "NEXT" at bounding box center [363, 248] width 16 height 12
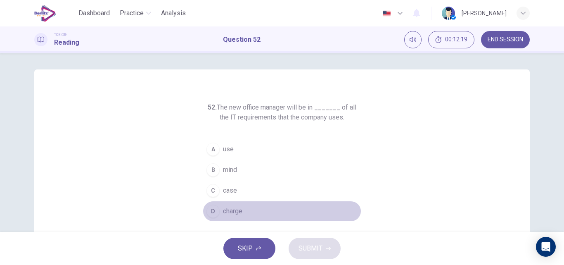
click at [232, 203] on button "D charge" at bounding box center [282, 211] width 158 height 21
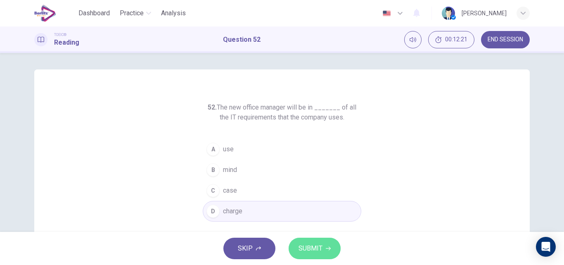
click at [311, 249] on span "SUBMIT" at bounding box center [310, 248] width 24 height 12
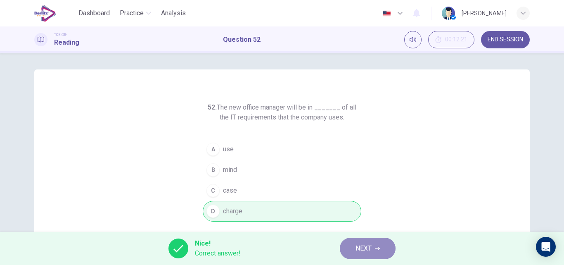
click at [362, 245] on span "NEXT" at bounding box center [363, 248] width 16 height 12
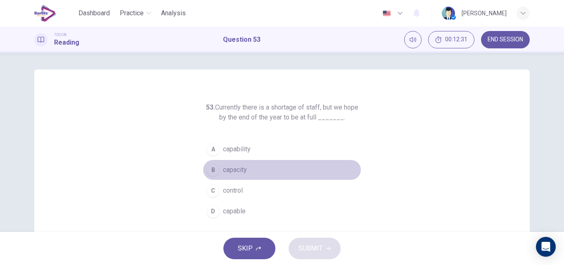
click at [236, 171] on span "capacity" at bounding box center [235, 170] width 24 height 10
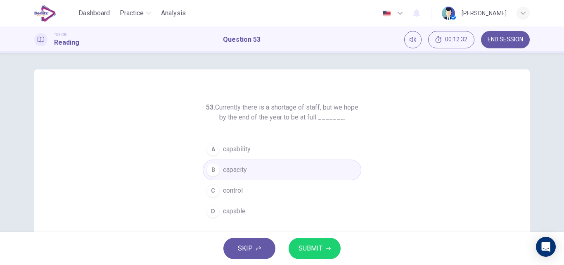
click at [319, 248] on span "SUBMIT" at bounding box center [310, 248] width 24 height 12
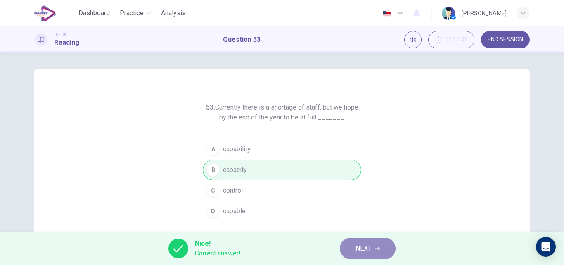
click at [369, 246] on span "NEXT" at bounding box center [363, 248] width 16 height 12
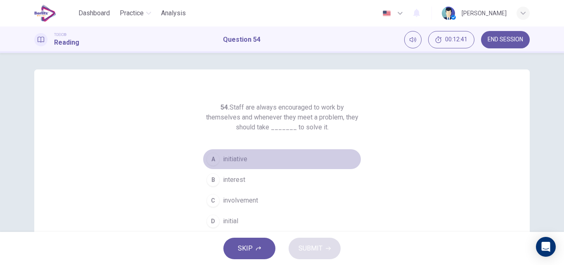
click at [227, 155] on span "initiative" at bounding box center [235, 159] width 24 height 10
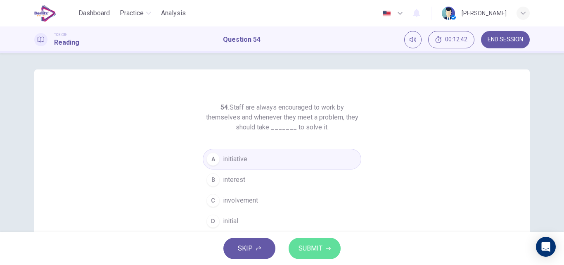
click at [310, 244] on span "SUBMIT" at bounding box center [310, 248] width 24 height 12
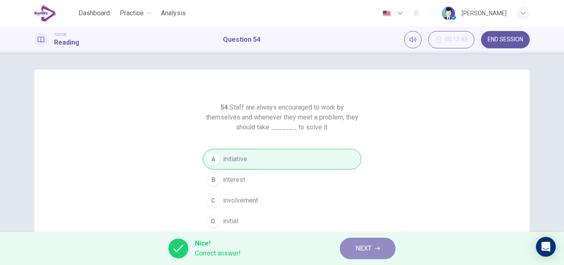
click at [357, 248] on span "NEXT" at bounding box center [363, 248] width 16 height 12
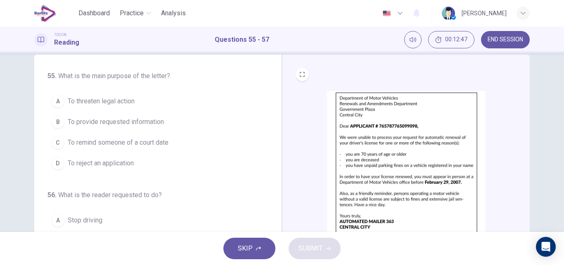
scroll to position [14, 0]
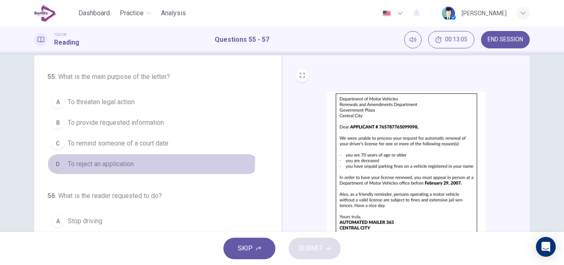
click at [111, 158] on button "D To reject an application" at bounding box center [152, 164] width 211 height 21
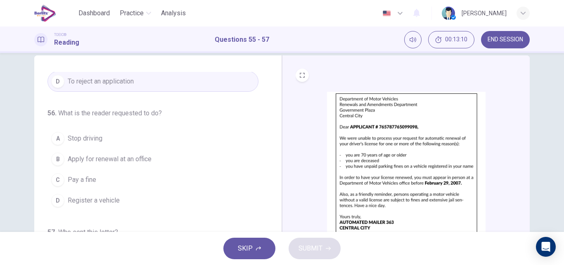
scroll to position [83, 0]
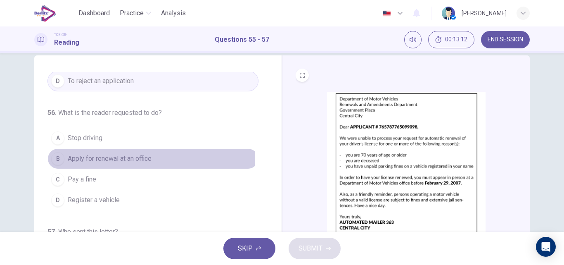
click at [115, 155] on span "Apply for renewal at an office" at bounding box center [110, 159] width 84 height 10
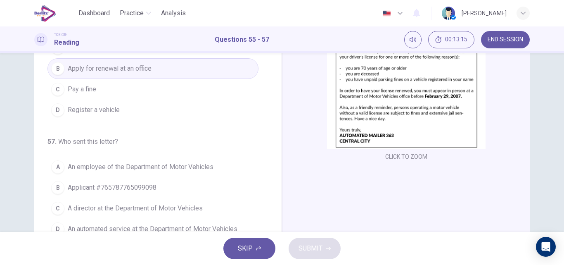
scroll to position [101, 0]
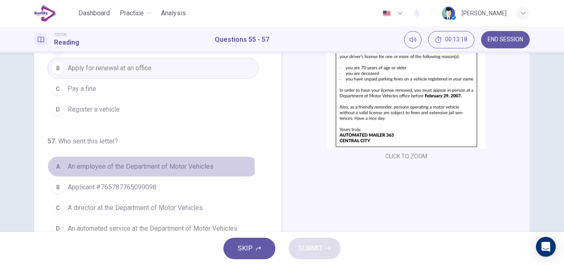
click at [116, 169] on span "An employee of the Department of Motor Vehicles" at bounding box center [141, 166] width 146 height 10
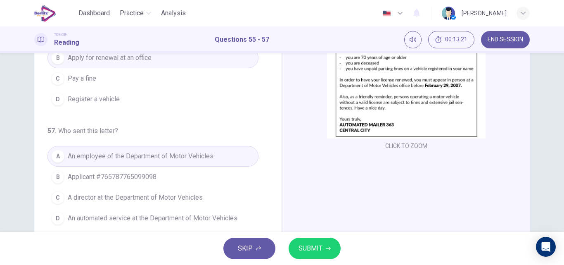
scroll to position [113, 0]
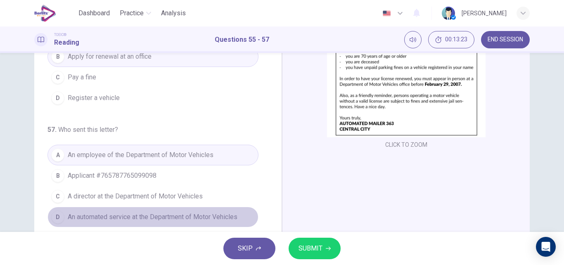
click at [186, 216] on span "An automated service at the Department of Motor Vehicles" at bounding box center [153, 217] width 170 height 10
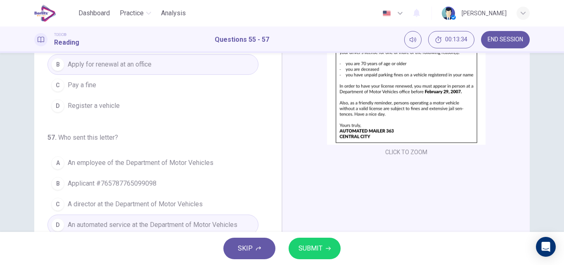
scroll to position [86, 0]
click at [331, 246] on button "SUBMIT" at bounding box center [314, 247] width 52 height 21
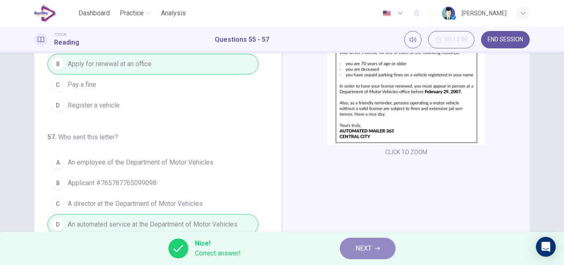
click at [374, 247] on button "NEXT" at bounding box center [368, 247] width 56 height 21
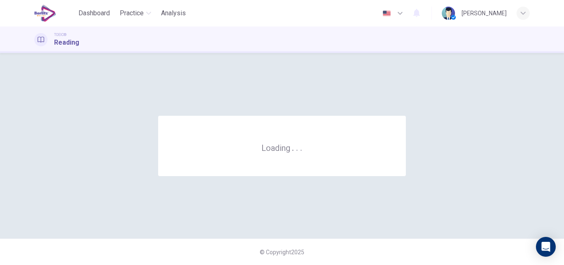
scroll to position [0, 0]
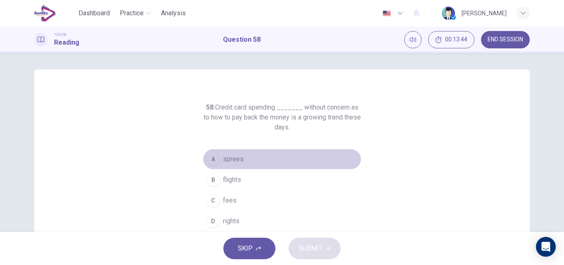
click at [229, 158] on span "sprees" at bounding box center [233, 159] width 21 height 10
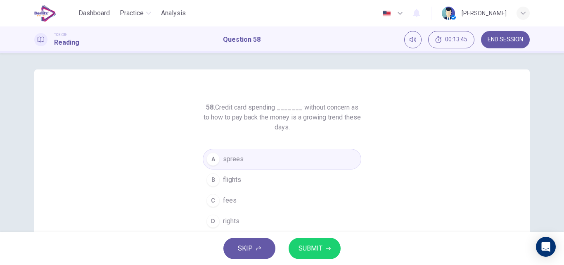
click at [302, 248] on span "SUBMIT" at bounding box center [310, 248] width 24 height 12
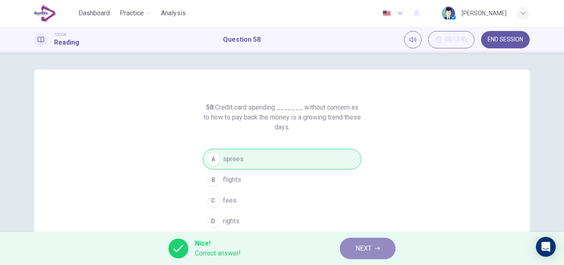
click at [354, 246] on button "NEXT" at bounding box center [368, 247] width 56 height 21
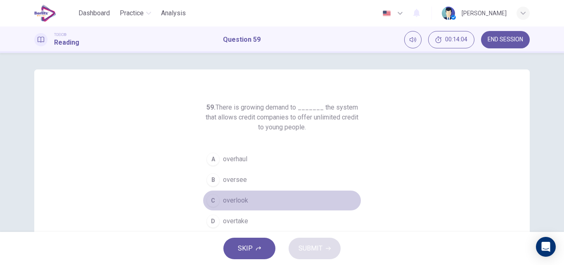
click at [235, 197] on span "overlook" at bounding box center [235, 200] width 25 height 10
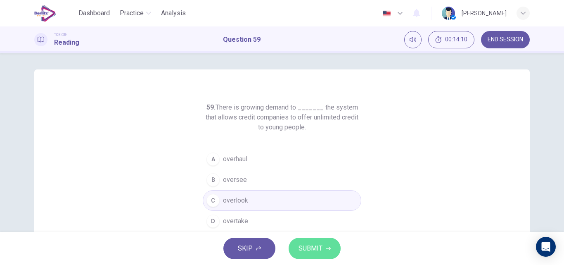
click at [309, 245] on span "SUBMIT" at bounding box center [310, 248] width 24 height 12
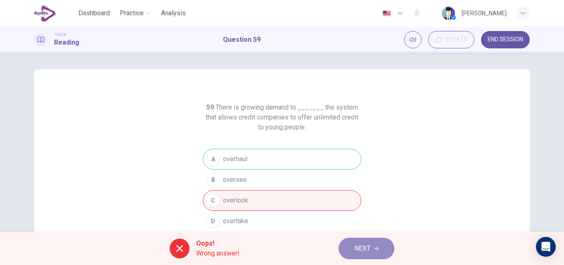
click at [352, 254] on button "NEXT" at bounding box center [366, 247] width 56 height 21
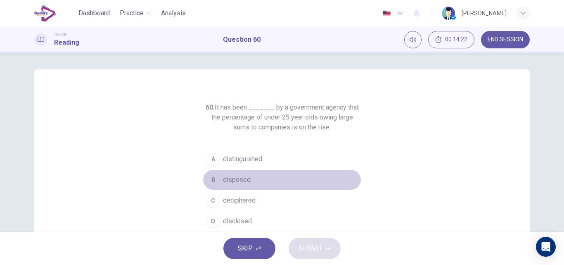
click at [249, 177] on button "B disposed" at bounding box center [282, 179] width 158 height 21
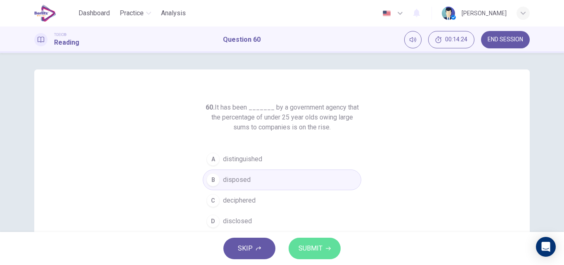
click at [311, 244] on span "SUBMIT" at bounding box center [310, 248] width 24 height 12
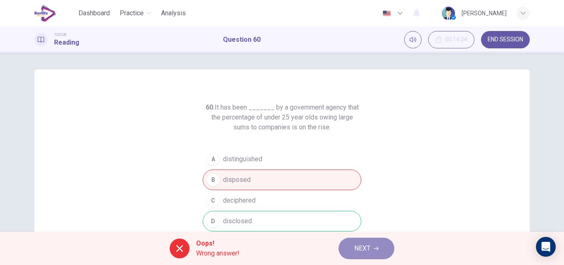
click at [355, 251] on span "NEXT" at bounding box center [362, 248] width 16 height 12
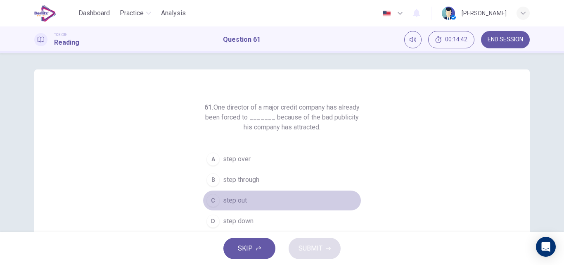
click at [238, 197] on span "step out" at bounding box center [235, 200] width 24 height 10
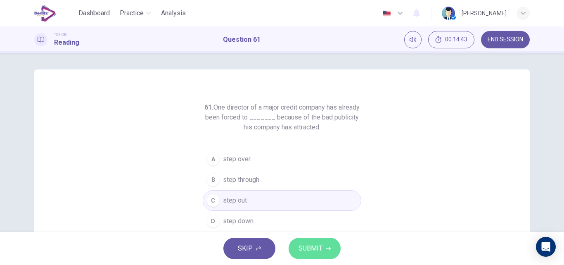
click at [304, 249] on span "SUBMIT" at bounding box center [310, 248] width 24 height 12
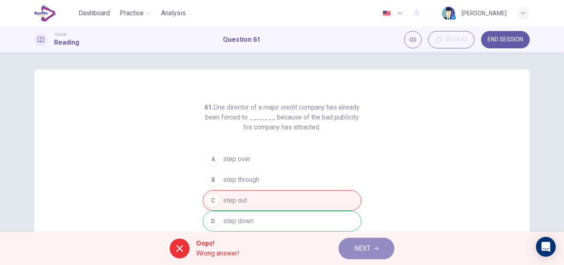
click at [380, 246] on button "NEXT" at bounding box center [366, 247] width 56 height 21
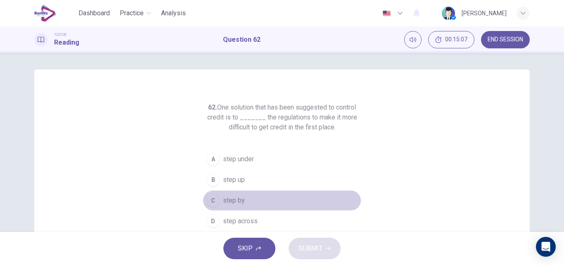
click at [230, 194] on button "C step by" at bounding box center [282, 200] width 158 height 21
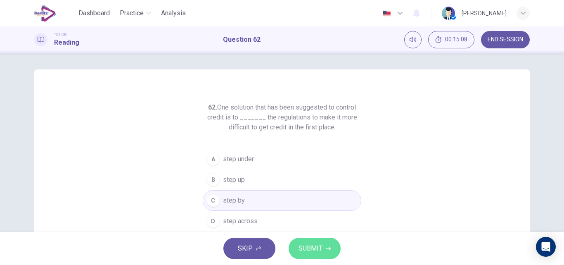
click at [305, 240] on button "SUBMIT" at bounding box center [314, 247] width 52 height 21
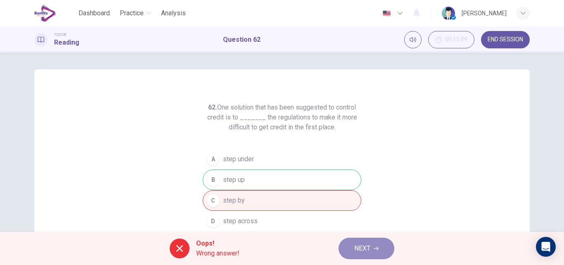
click at [344, 241] on button "NEXT" at bounding box center [366, 247] width 56 height 21
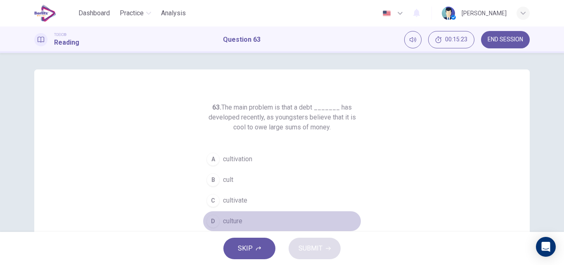
click at [231, 222] on span "culture" at bounding box center [232, 221] width 19 height 10
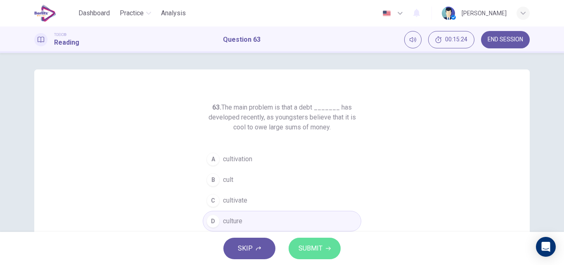
click at [312, 247] on span "SUBMIT" at bounding box center [310, 248] width 24 height 12
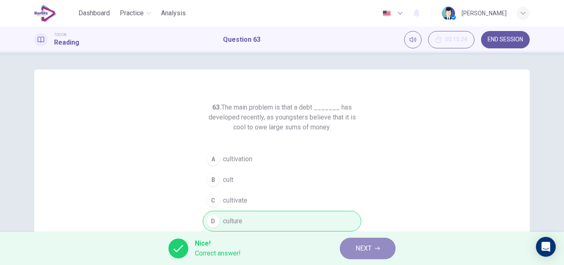
click at [357, 249] on span "NEXT" at bounding box center [363, 248] width 16 height 12
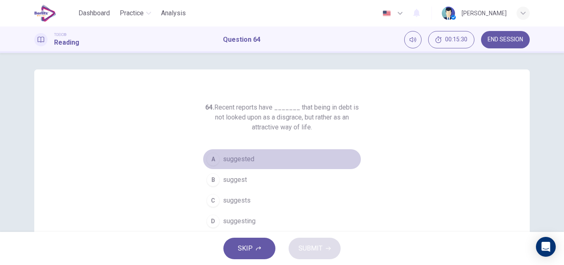
click at [239, 159] on span "suggested" at bounding box center [238, 159] width 31 height 10
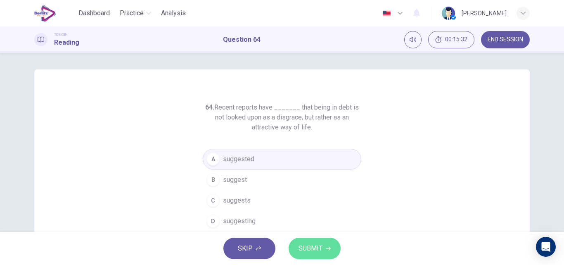
click at [307, 242] on span "SUBMIT" at bounding box center [310, 248] width 24 height 12
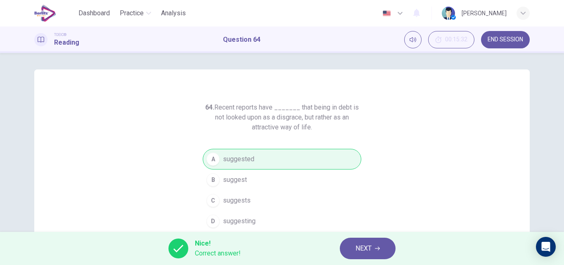
click at [364, 243] on span "NEXT" at bounding box center [363, 248] width 16 height 12
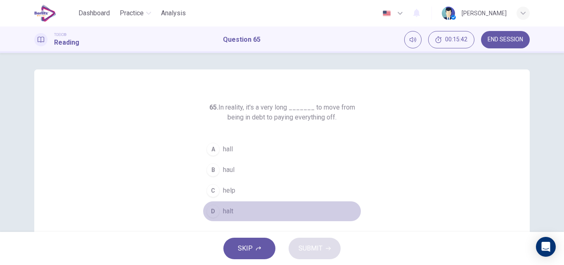
click at [229, 205] on button "D halt" at bounding box center [282, 211] width 158 height 21
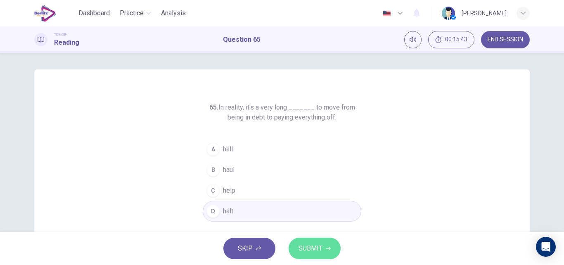
click at [298, 245] on span "SUBMIT" at bounding box center [310, 248] width 24 height 12
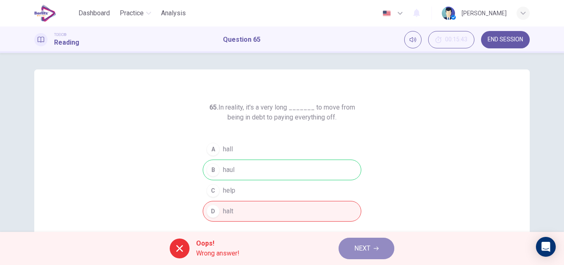
click at [359, 249] on span "NEXT" at bounding box center [362, 248] width 16 height 12
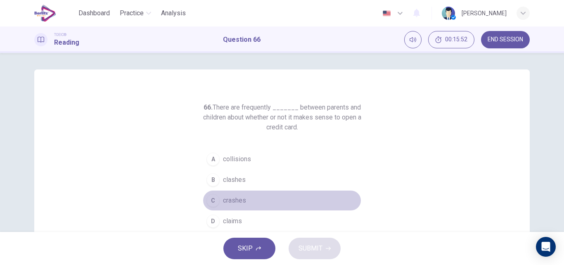
click at [241, 196] on span "crashes" at bounding box center [234, 200] width 23 height 10
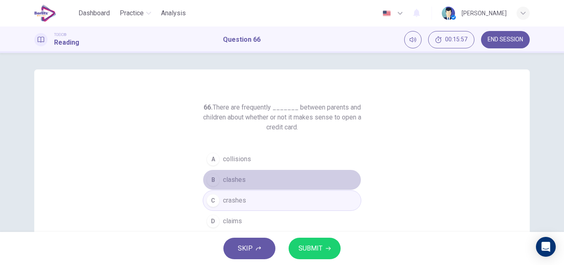
click at [246, 177] on button "B clashes" at bounding box center [282, 179] width 158 height 21
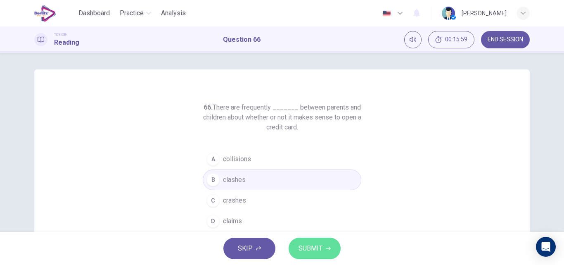
click at [312, 243] on span "SUBMIT" at bounding box center [310, 248] width 24 height 12
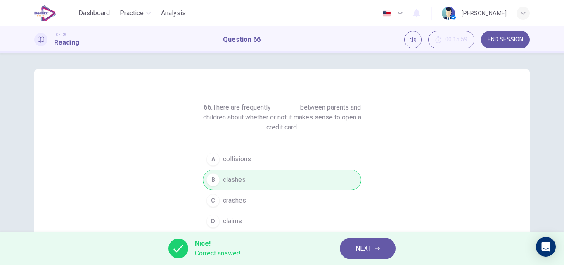
click at [360, 246] on span "NEXT" at bounding box center [363, 248] width 16 height 12
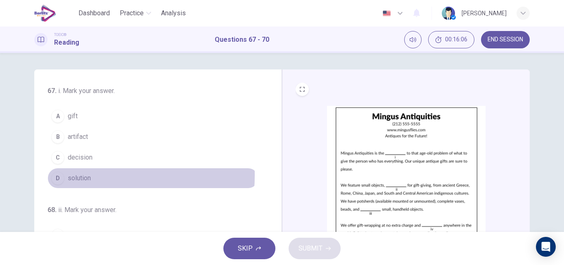
click at [76, 175] on span "solution" at bounding box center [79, 178] width 23 height 10
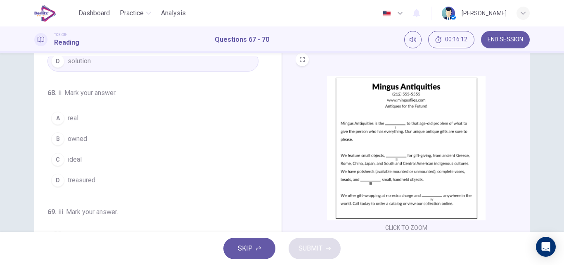
scroll to position [30, 0]
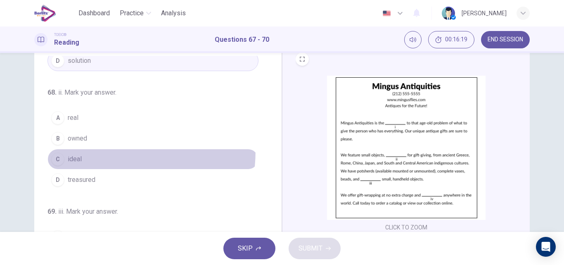
click at [72, 149] on button "C ideal" at bounding box center [152, 159] width 211 height 21
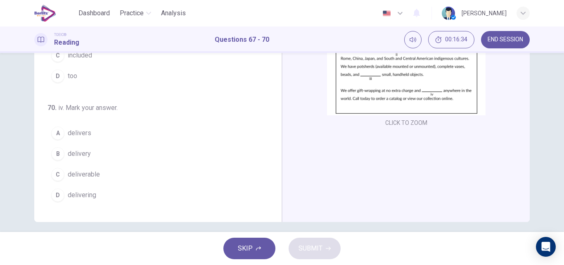
scroll to position [141, 0]
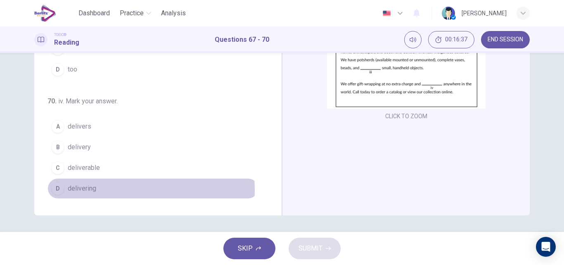
click at [87, 189] on span "delivering" at bounding box center [82, 188] width 28 height 10
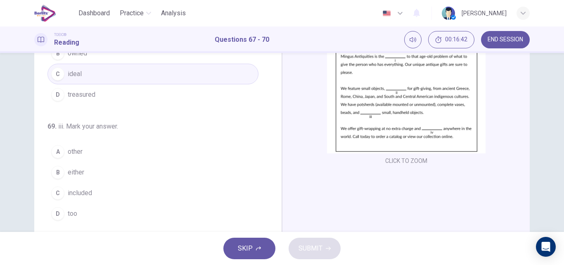
scroll to position [96, 0]
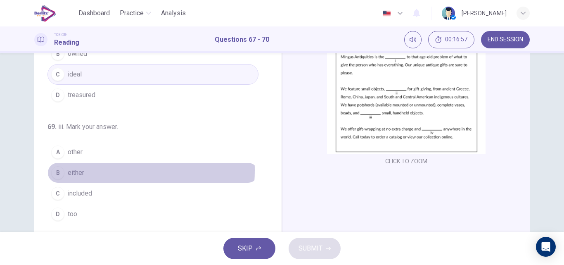
click at [75, 170] on span "either" at bounding box center [76, 173] width 17 height 10
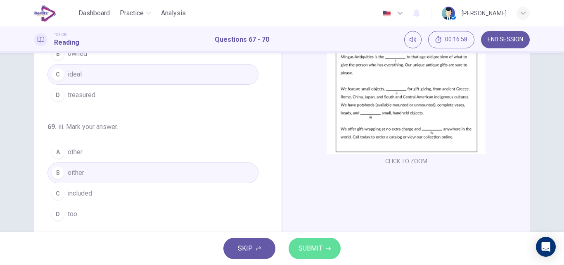
click at [324, 244] on button "SUBMIT" at bounding box center [314, 247] width 52 height 21
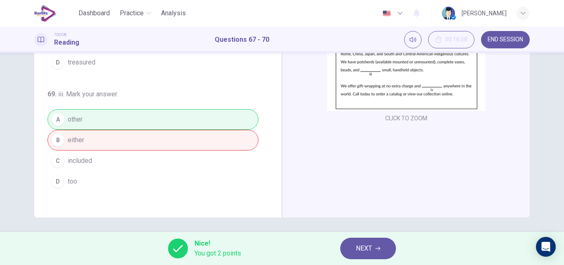
scroll to position [92, 0]
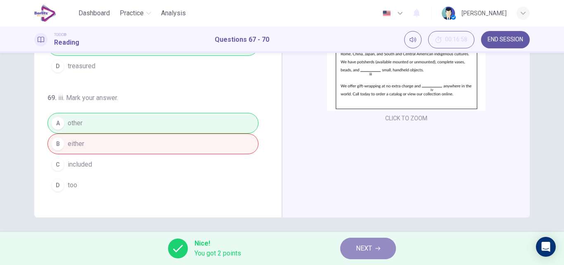
click at [366, 242] on span "NEXT" at bounding box center [364, 248] width 16 height 12
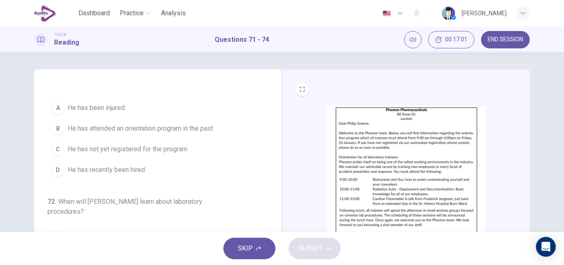
scroll to position [0, 0]
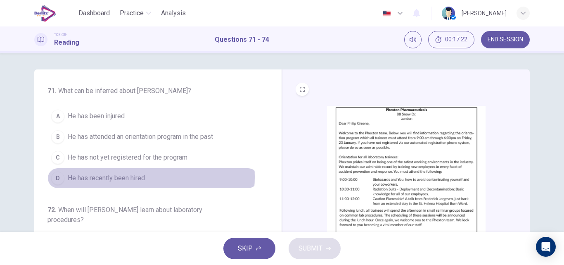
click at [131, 177] on span "He has recently been hired" at bounding box center [106, 178] width 77 height 10
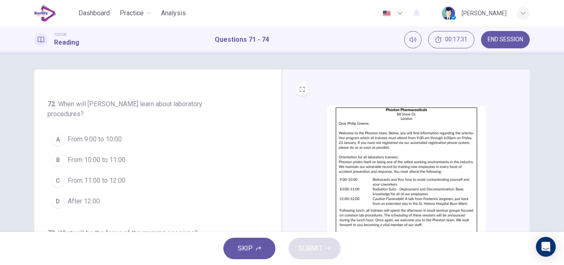
scroll to position [107, 0]
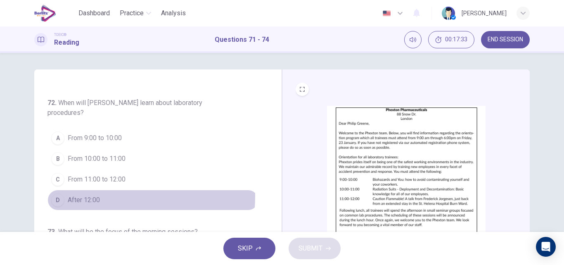
click at [76, 195] on span "After 12:00" at bounding box center [84, 200] width 32 height 10
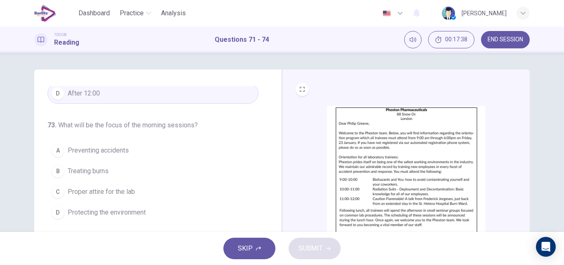
scroll to position [214, 0]
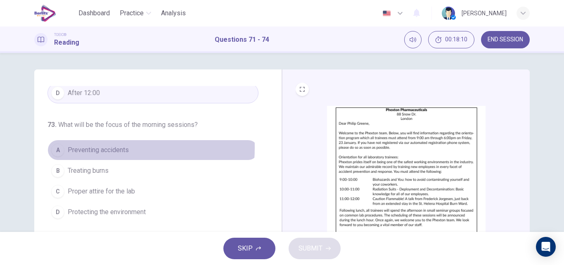
click at [89, 147] on span "Preventing accidents" at bounding box center [98, 150] width 61 height 10
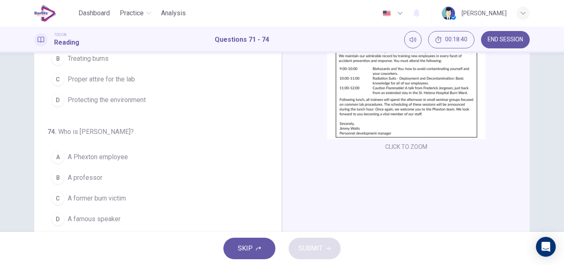
scroll to position [128, 0]
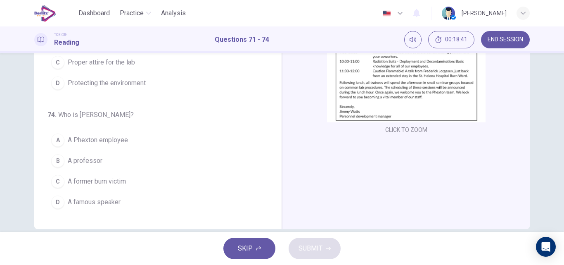
click at [112, 180] on span "A former burn victim" at bounding box center [97, 181] width 58 height 10
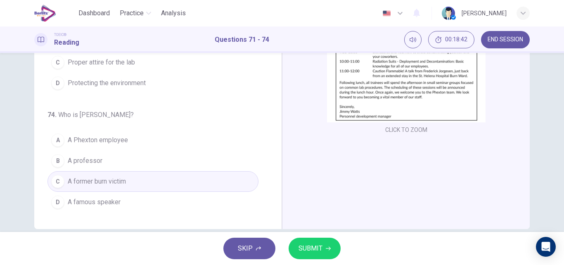
click at [307, 255] on button "SUBMIT" at bounding box center [314, 247] width 52 height 21
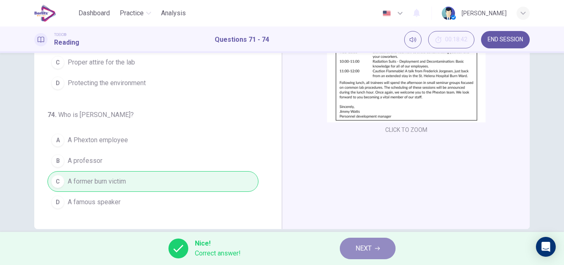
click at [365, 246] on span "NEXT" at bounding box center [363, 248] width 16 height 12
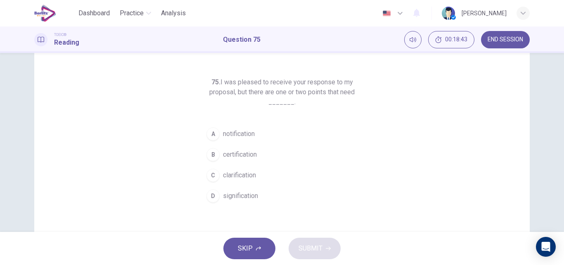
scroll to position [25, 0]
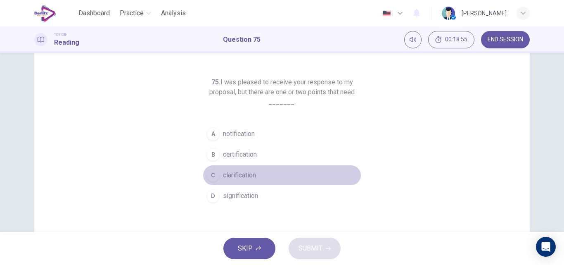
click at [233, 176] on span "clarification" at bounding box center [239, 175] width 33 height 10
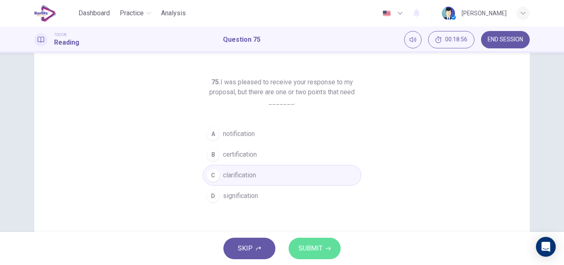
click at [303, 244] on span "SUBMIT" at bounding box center [310, 248] width 24 height 12
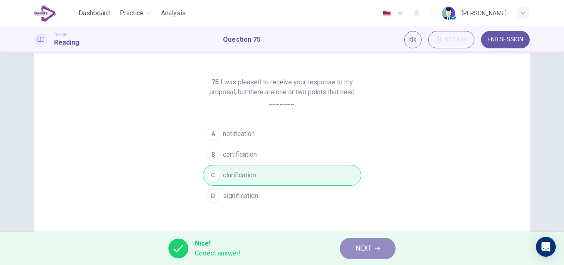
click at [352, 247] on button "NEXT" at bounding box center [368, 247] width 56 height 21
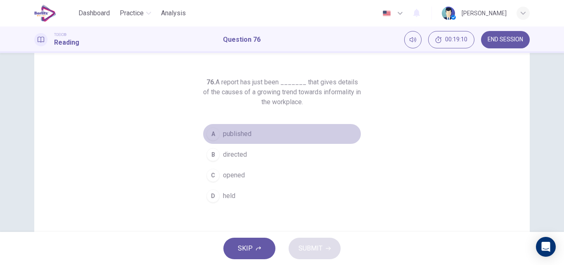
click at [230, 133] on span "published" at bounding box center [237, 134] width 28 height 10
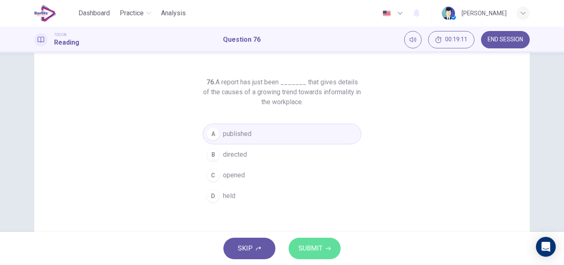
click at [306, 249] on span "SUBMIT" at bounding box center [310, 248] width 24 height 12
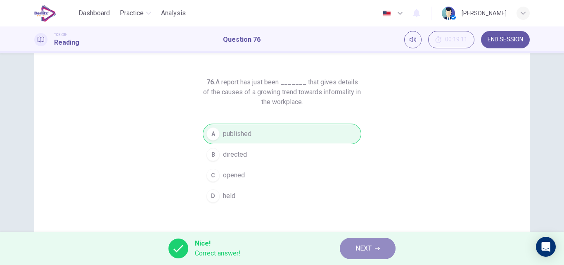
click at [347, 246] on button "NEXT" at bounding box center [368, 247] width 56 height 21
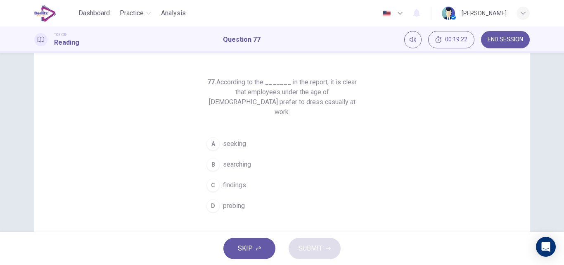
click at [227, 180] on span "findings" at bounding box center [234, 185] width 23 height 10
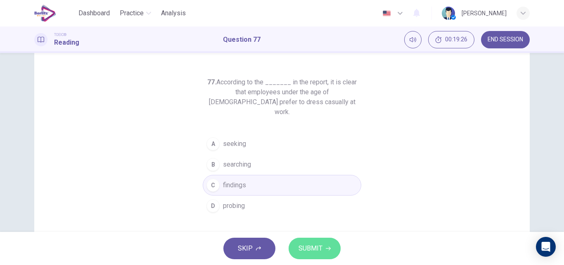
click at [313, 241] on button "SUBMIT" at bounding box center [314, 247] width 52 height 21
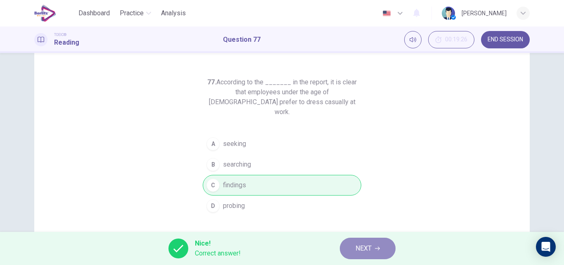
click at [349, 248] on button "NEXT" at bounding box center [368, 247] width 56 height 21
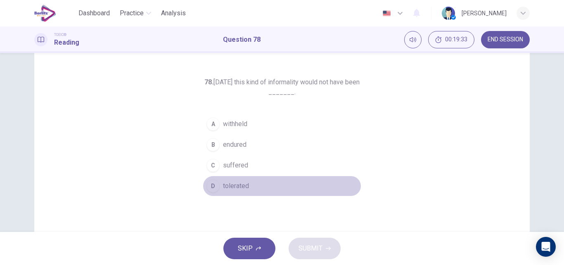
click at [238, 180] on button "D tolerated" at bounding box center [282, 185] width 158 height 21
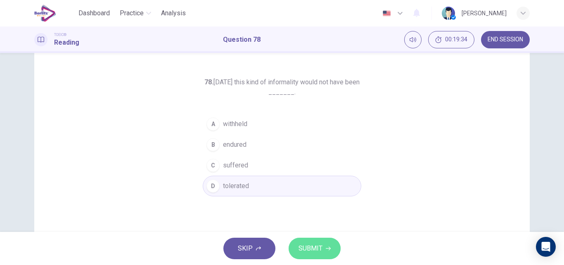
click at [298, 243] on span "SUBMIT" at bounding box center [310, 248] width 24 height 12
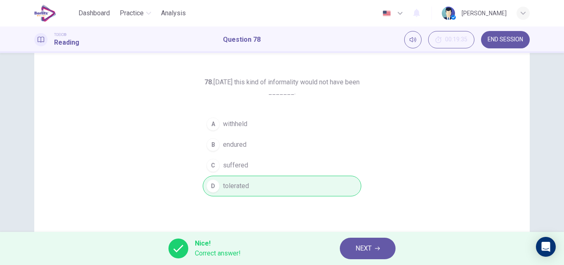
click at [350, 257] on button "NEXT" at bounding box center [368, 247] width 56 height 21
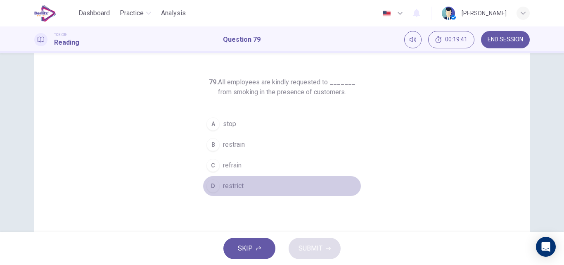
click at [230, 184] on span "restrict" at bounding box center [233, 186] width 21 height 10
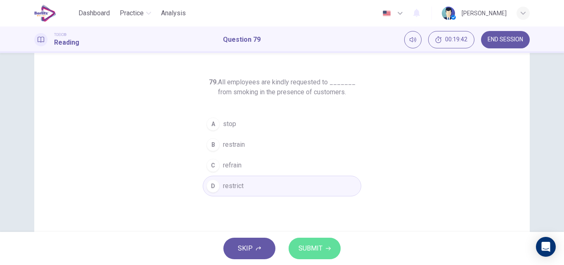
click at [316, 248] on span "SUBMIT" at bounding box center [310, 248] width 24 height 12
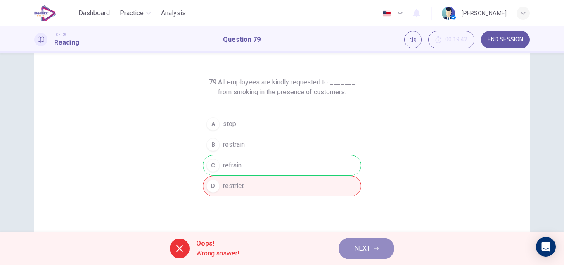
click at [365, 255] on button "NEXT" at bounding box center [366, 247] width 56 height 21
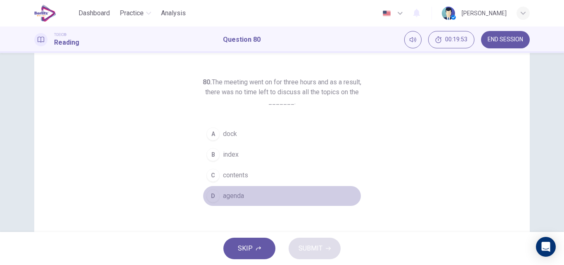
click at [234, 189] on button "D agenda" at bounding box center [282, 195] width 158 height 21
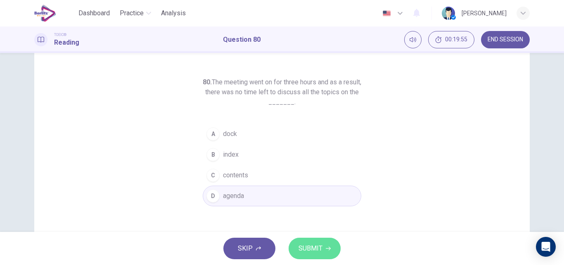
click at [303, 245] on span "SUBMIT" at bounding box center [310, 248] width 24 height 12
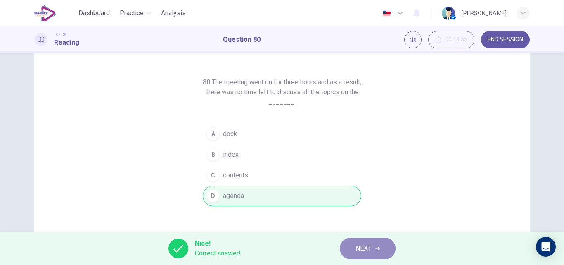
click at [371, 252] on span "NEXT" at bounding box center [363, 248] width 16 height 12
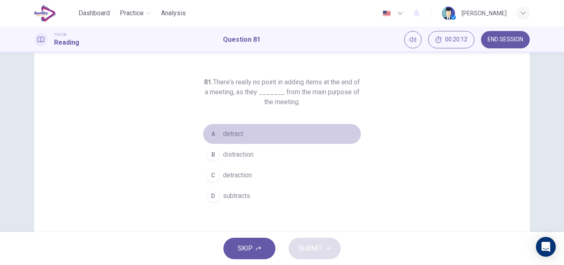
click at [228, 132] on span "detract" at bounding box center [233, 134] width 20 height 10
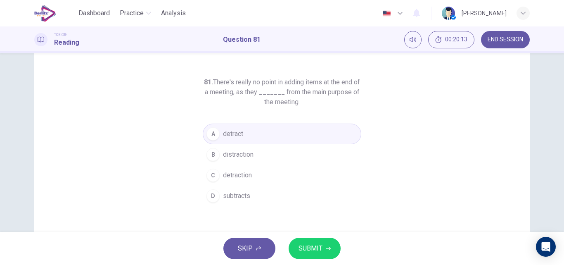
click at [315, 246] on span "SUBMIT" at bounding box center [310, 248] width 24 height 12
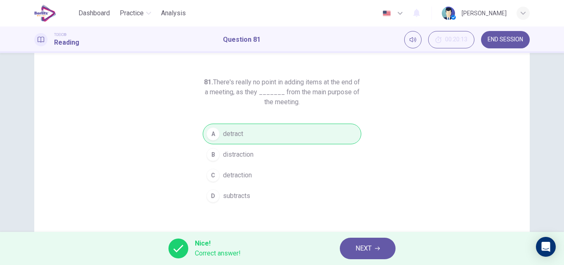
click at [358, 249] on span "NEXT" at bounding box center [363, 248] width 16 height 12
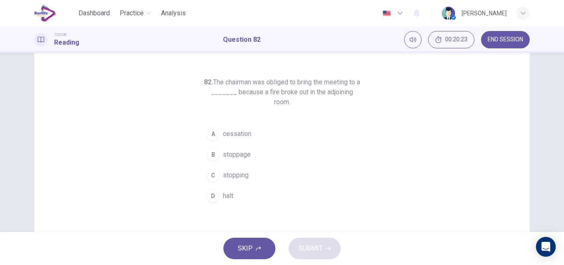
click at [237, 155] on span "stoppage" at bounding box center [237, 154] width 28 height 10
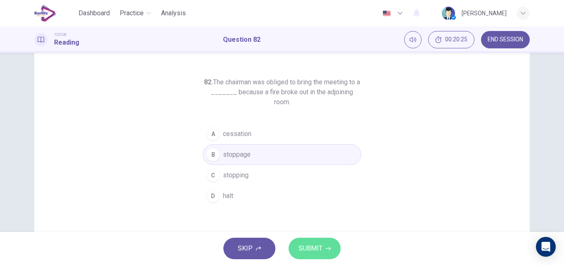
click at [302, 247] on span "SUBMIT" at bounding box center [310, 248] width 24 height 12
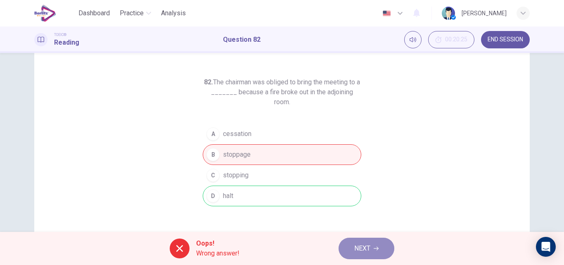
click at [350, 254] on button "NEXT" at bounding box center [366, 247] width 56 height 21
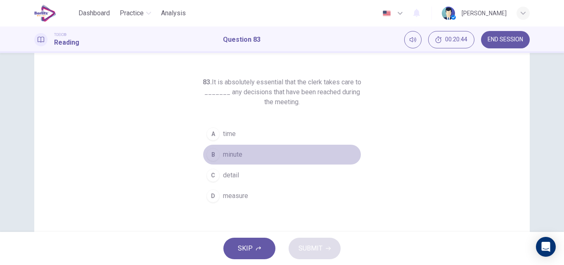
click at [231, 154] on span "minute" at bounding box center [232, 154] width 19 height 10
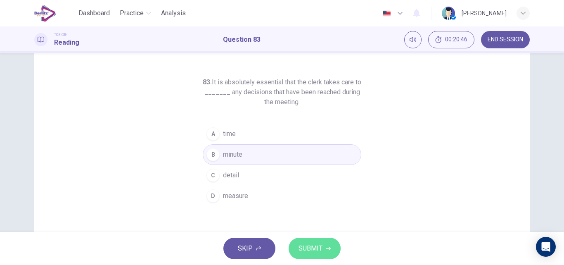
click at [310, 243] on span "SUBMIT" at bounding box center [310, 248] width 24 height 12
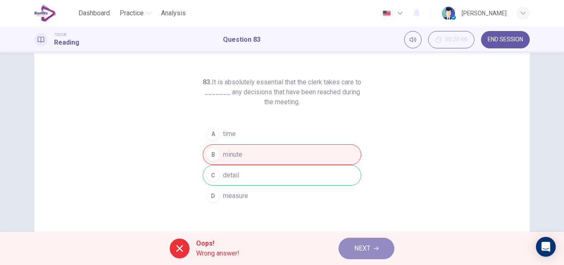
click at [349, 244] on button "NEXT" at bounding box center [366, 247] width 56 height 21
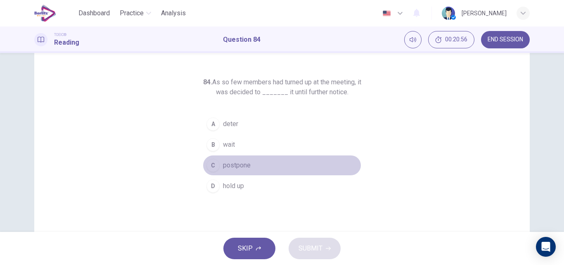
click at [233, 165] on span "postpone" at bounding box center [237, 165] width 28 height 10
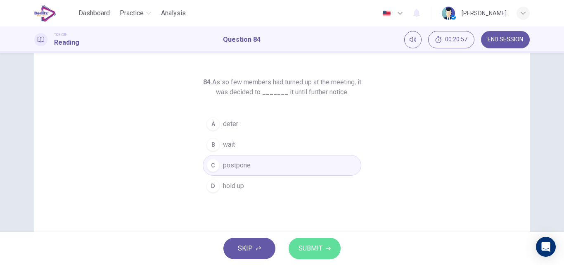
click at [302, 248] on span "SUBMIT" at bounding box center [310, 248] width 24 height 12
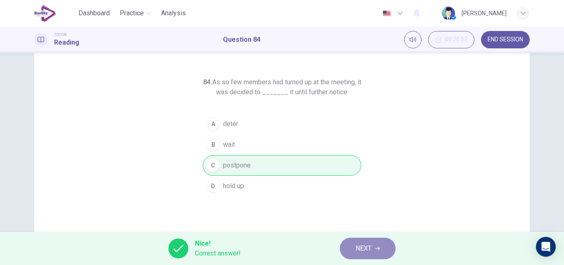
click at [363, 244] on span "NEXT" at bounding box center [363, 248] width 16 height 12
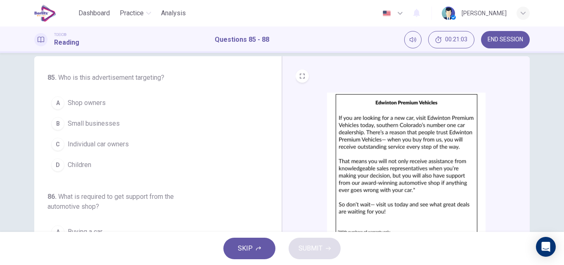
scroll to position [12, 0]
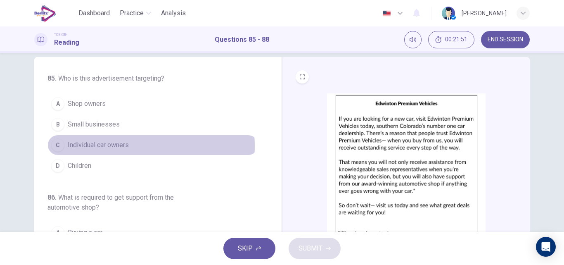
click at [109, 146] on span "Individual car owners" at bounding box center [98, 145] width 61 height 10
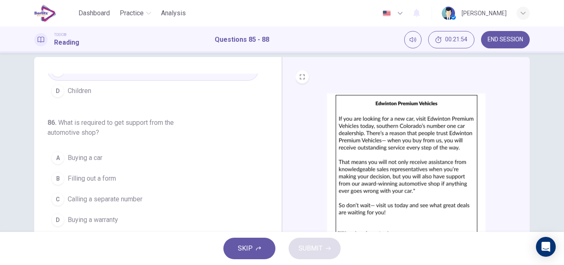
scroll to position [74, 0]
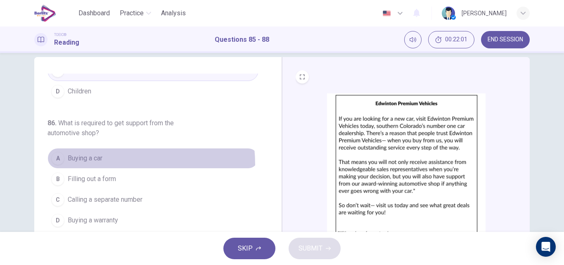
click at [84, 165] on button "A Buying a car" at bounding box center [152, 158] width 211 height 21
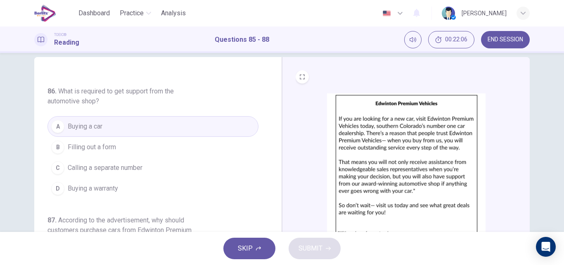
scroll to position [105, 0]
click at [99, 185] on span "Buying a warranty" at bounding box center [93, 189] width 50 height 10
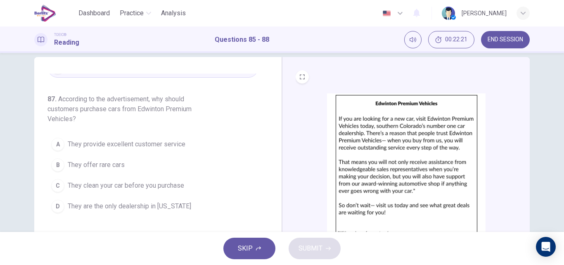
scroll to position [227, 0]
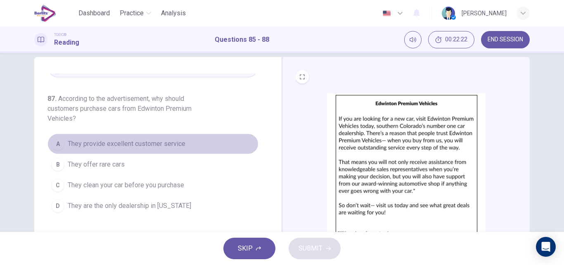
click at [151, 137] on button "A They provide excellent customer service" at bounding box center [152, 143] width 211 height 21
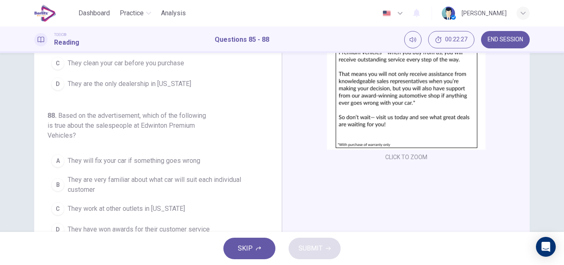
scroll to position [106, 0]
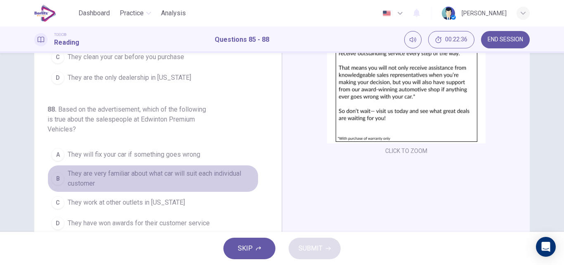
click at [176, 175] on span "They are very familiar about what car will suit each individual customer" at bounding box center [161, 178] width 187 height 20
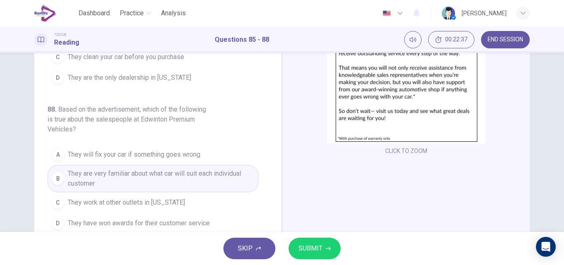
click at [300, 243] on span "SUBMIT" at bounding box center [310, 248] width 24 height 12
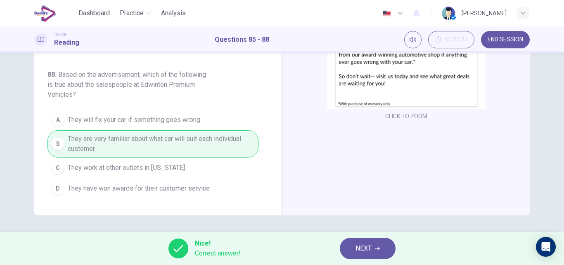
scroll to position [141, 0]
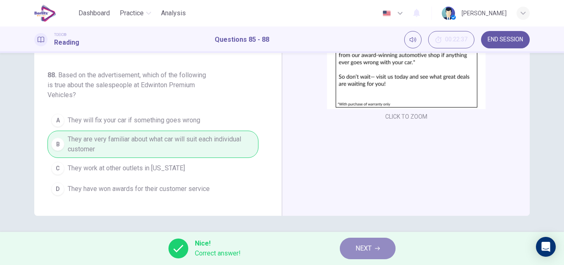
click at [355, 248] on button "NEXT" at bounding box center [368, 247] width 56 height 21
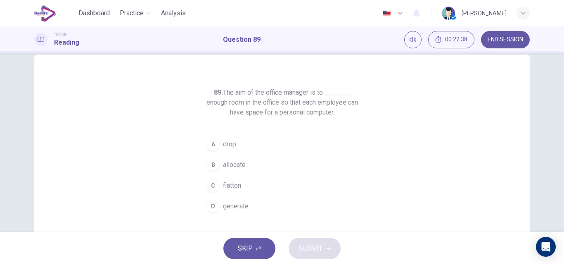
scroll to position [14, 0]
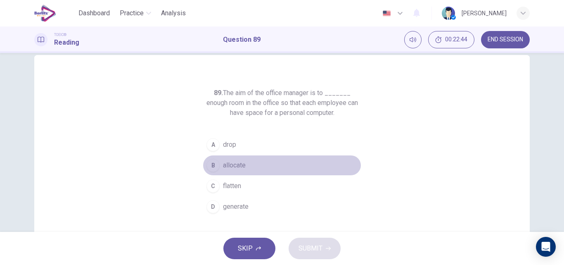
click at [236, 166] on span "allocate" at bounding box center [234, 165] width 23 height 10
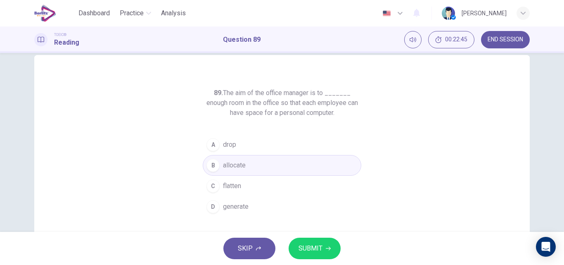
click at [317, 246] on span "SUBMIT" at bounding box center [310, 248] width 24 height 12
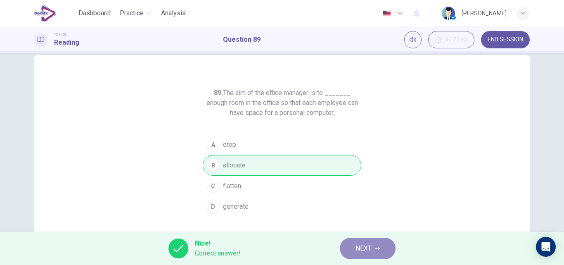
click at [375, 243] on button "NEXT" at bounding box center [368, 247] width 56 height 21
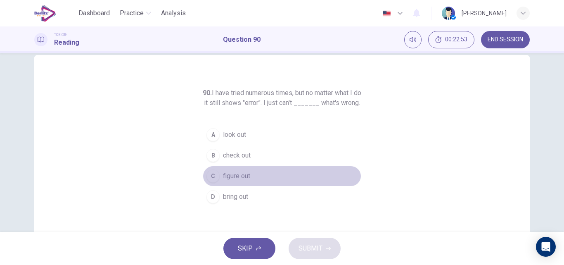
click at [237, 181] on span "figure out" at bounding box center [236, 176] width 27 height 10
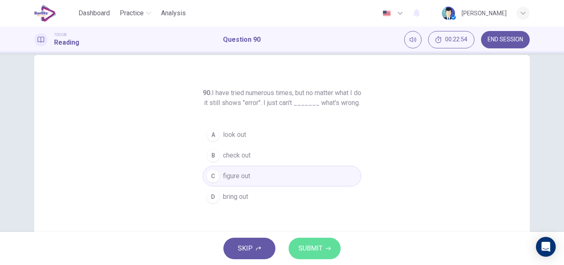
click at [314, 249] on span "SUBMIT" at bounding box center [310, 248] width 24 height 12
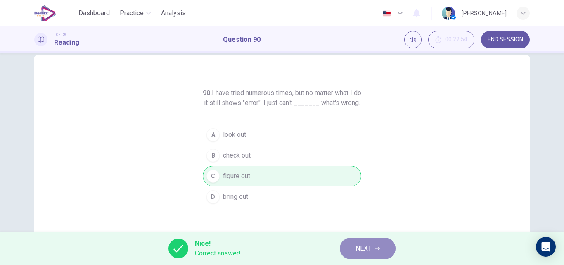
click at [356, 250] on span "NEXT" at bounding box center [363, 248] width 16 height 12
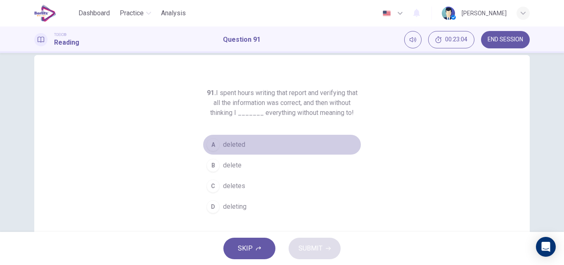
click at [229, 141] on span "deleted" at bounding box center [234, 144] width 22 height 10
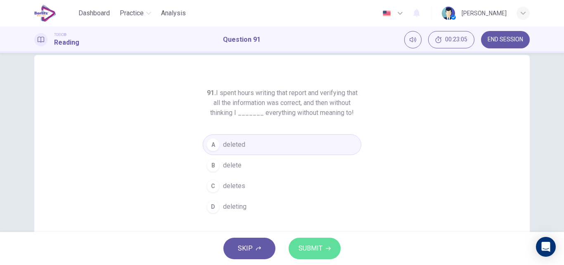
click at [321, 248] on span "SUBMIT" at bounding box center [310, 248] width 24 height 12
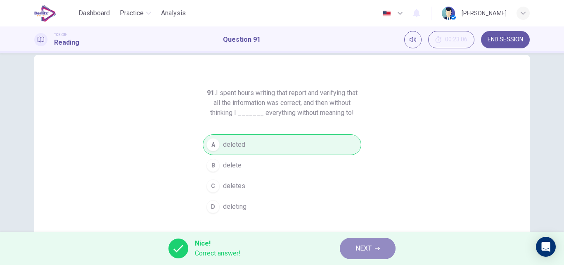
click at [369, 249] on span "NEXT" at bounding box center [363, 248] width 16 height 12
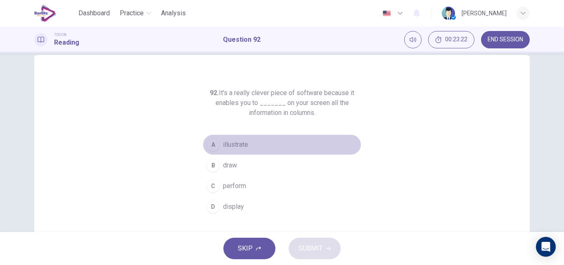
click at [239, 146] on span "illustrate" at bounding box center [235, 144] width 25 height 10
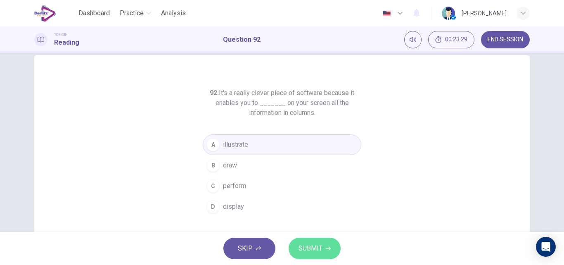
click at [302, 253] on span "SUBMIT" at bounding box center [310, 248] width 24 height 12
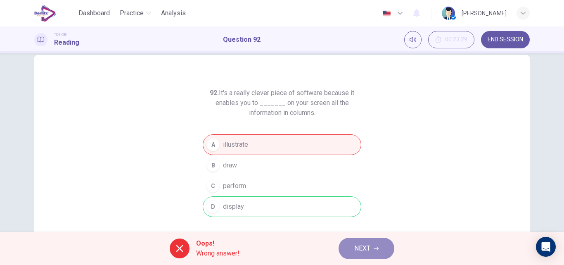
click at [350, 248] on button "NEXT" at bounding box center [366, 247] width 56 height 21
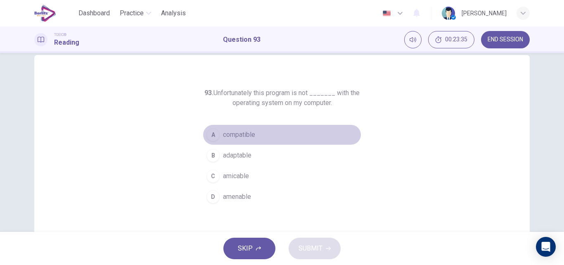
click at [238, 132] on span "compatible" at bounding box center [239, 135] width 32 height 10
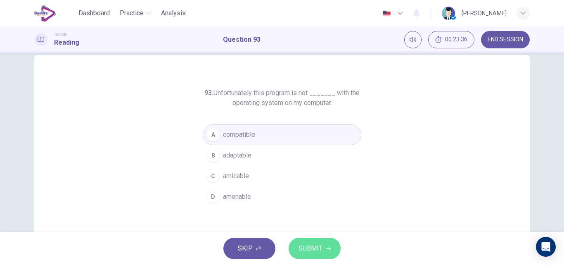
click at [308, 248] on span "SUBMIT" at bounding box center [310, 248] width 24 height 12
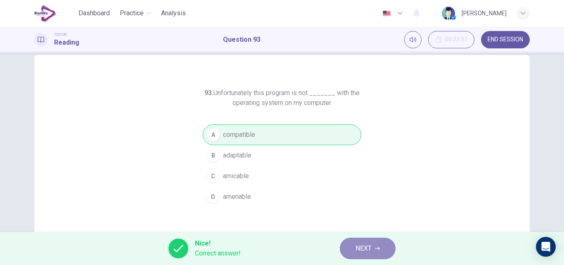
click at [352, 250] on button "NEXT" at bounding box center [368, 247] width 56 height 21
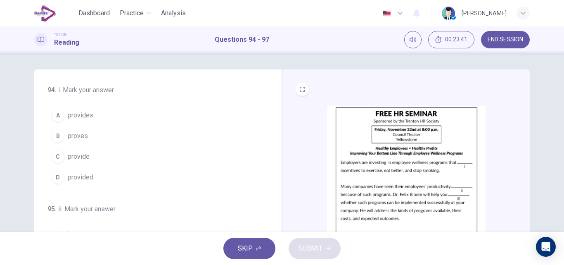
scroll to position [0, 0]
click at [77, 158] on span "provide" at bounding box center [79, 157] width 22 height 10
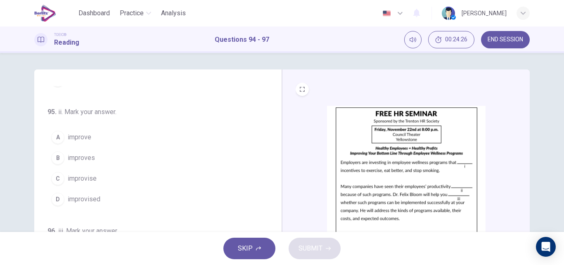
scroll to position [98, 0]
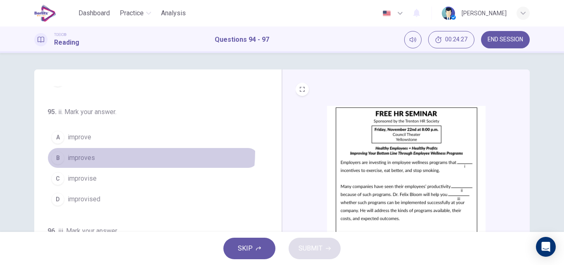
click at [85, 150] on button "B improves" at bounding box center [152, 157] width 211 height 21
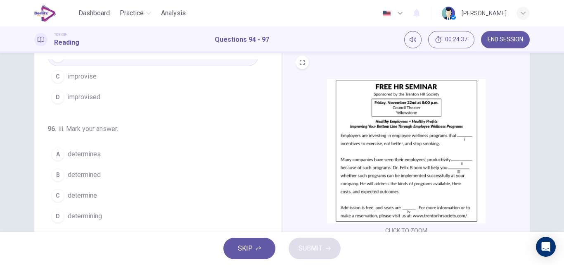
scroll to position [175, 0]
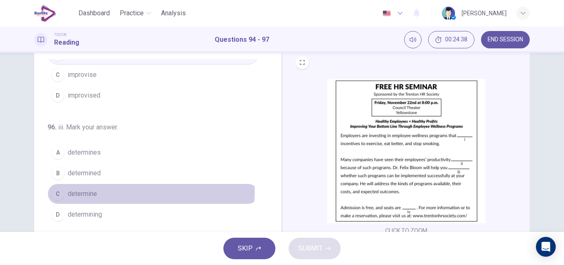
click at [88, 190] on span "determine" at bounding box center [82, 194] width 29 height 10
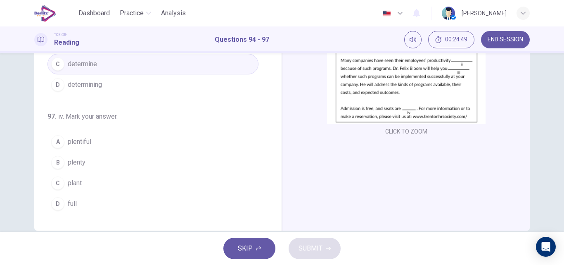
scroll to position [205, 0]
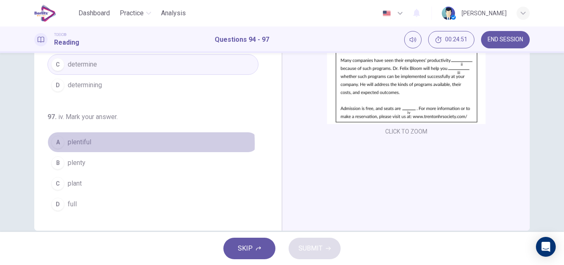
click at [94, 144] on button "A plentiful" at bounding box center [152, 142] width 211 height 21
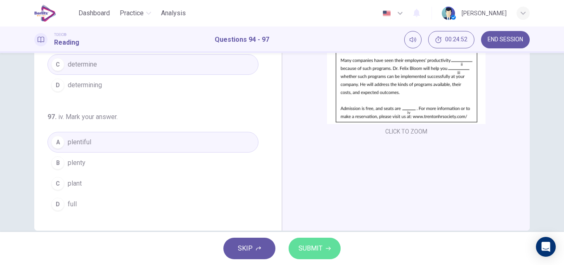
click at [323, 243] on button "SUBMIT" at bounding box center [314, 247] width 52 height 21
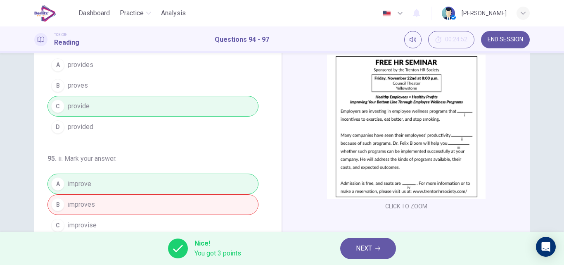
scroll to position [45, 0]
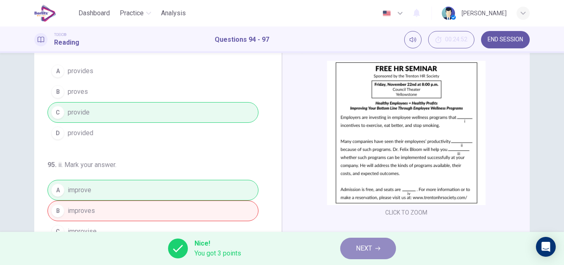
click at [375, 245] on button "NEXT" at bounding box center [368, 247] width 56 height 21
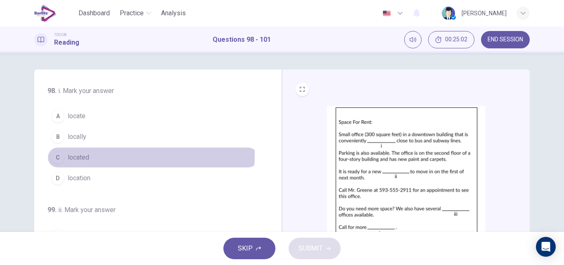
click at [78, 153] on span "located" at bounding box center [78, 157] width 21 height 10
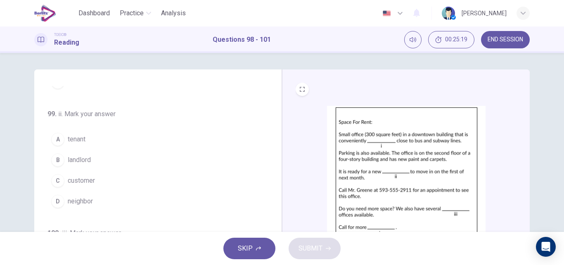
scroll to position [97, 0]
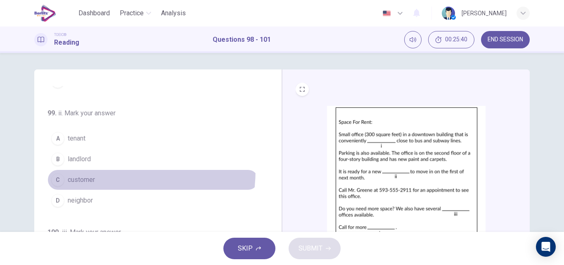
click at [85, 169] on button "C customer" at bounding box center [152, 179] width 211 height 21
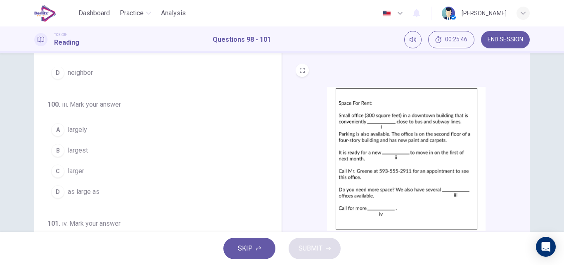
scroll to position [20, 0]
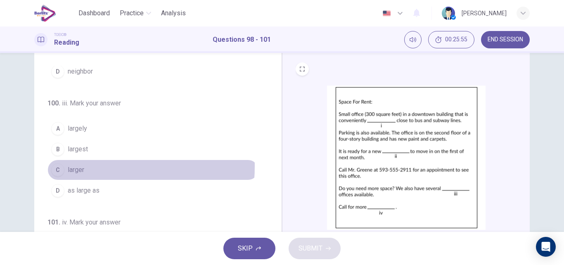
click at [79, 166] on span "larger" at bounding box center [76, 170] width 17 height 10
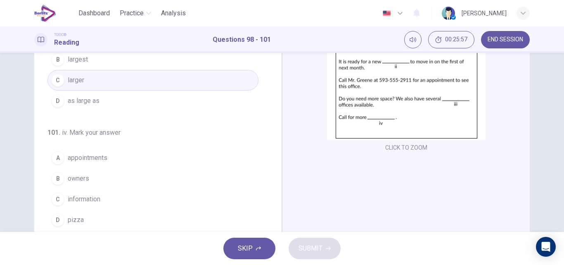
scroll to position [116, 0]
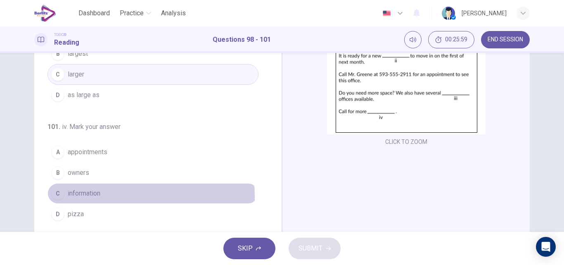
click at [78, 196] on span "information" at bounding box center [84, 193] width 33 height 10
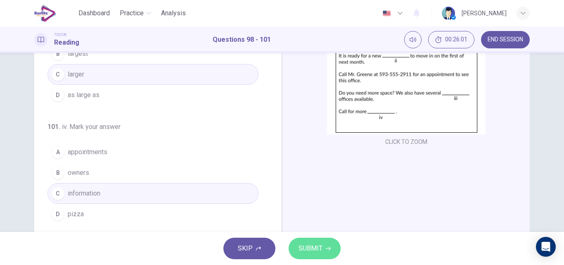
click at [311, 243] on span "SUBMIT" at bounding box center [310, 248] width 24 height 12
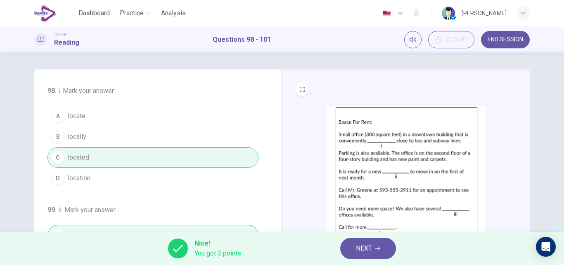
scroll to position [0, 0]
click at [372, 241] on button "NEXT" at bounding box center [368, 247] width 56 height 21
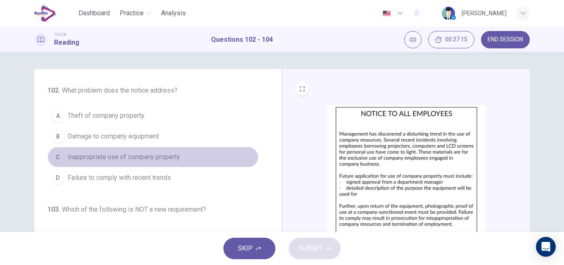
click at [154, 155] on span "Inappropriate use of company property" at bounding box center [124, 157] width 112 height 10
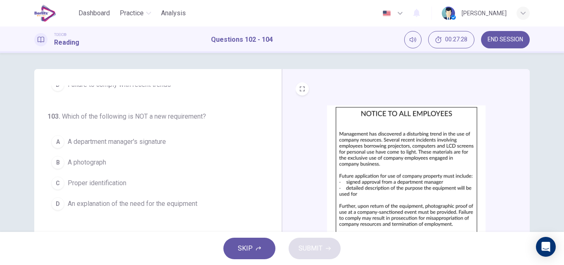
scroll to position [98, 0]
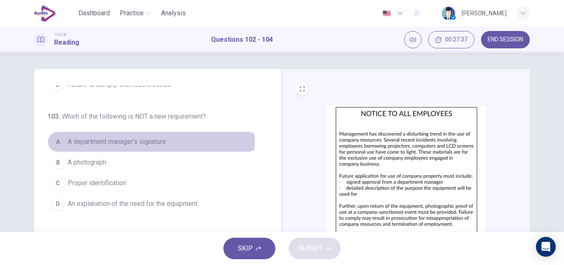
click at [123, 144] on span "A department manager's signature" at bounding box center [117, 142] width 98 height 10
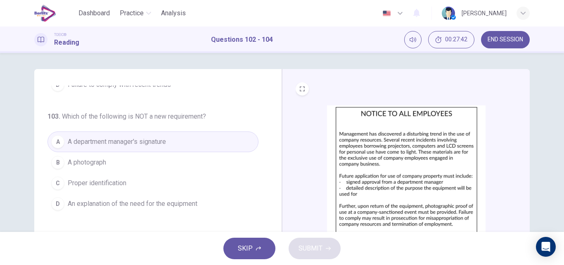
click at [118, 206] on span "An explanation of the need for the equipment" at bounding box center [133, 203] width 130 height 10
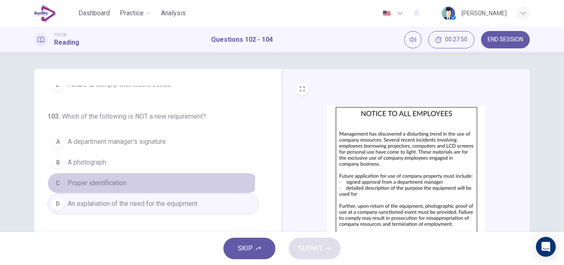
click at [107, 182] on span "Proper identification" at bounding box center [97, 183] width 59 height 10
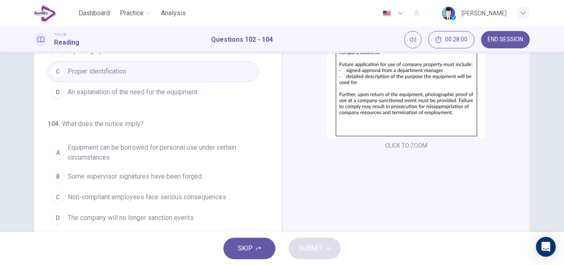
scroll to position [118, 0]
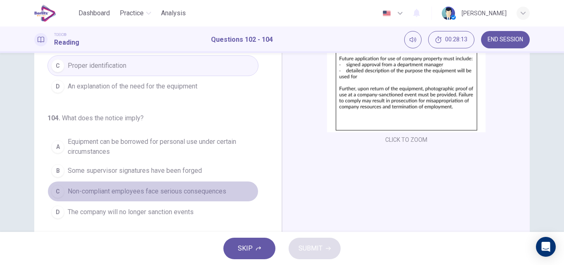
click at [191, 190] on span "Non-compliant employees face serious consequences" at bounding box center [147, 191] width 158 height 10
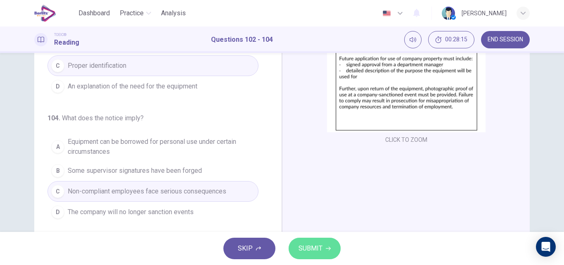
click at [317, 243] on span "SUBMIT" at bounding box center [310, 248] width 24 height 12
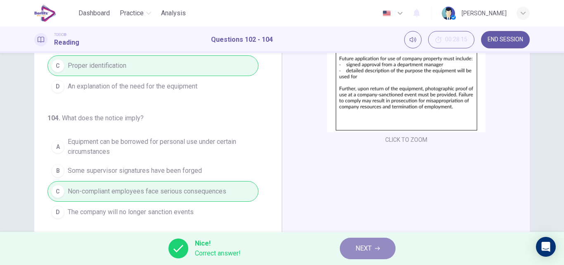
click at [361, 241] on button "NEXT" at bounding box center [368, 247] width 56 height 21
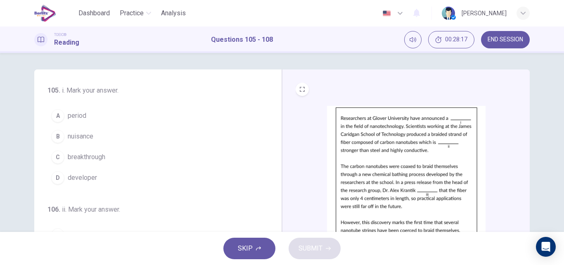
scroll to position [0, 0]
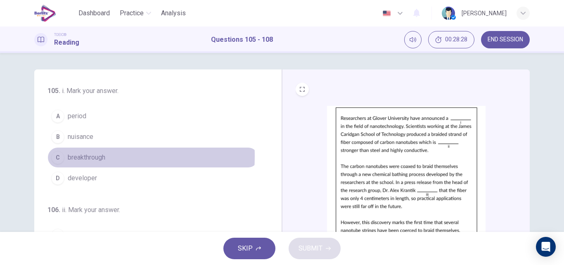
click at [69, 156] on span "breakthrough" at bounding box center [87, 157] width 38 height 10
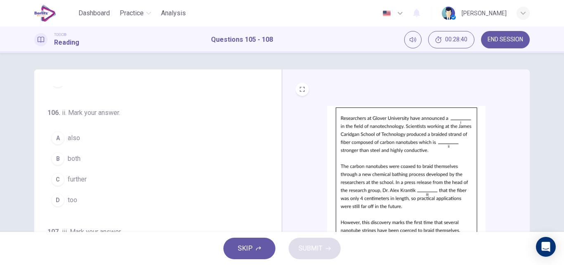
scroll to position [97, 0]
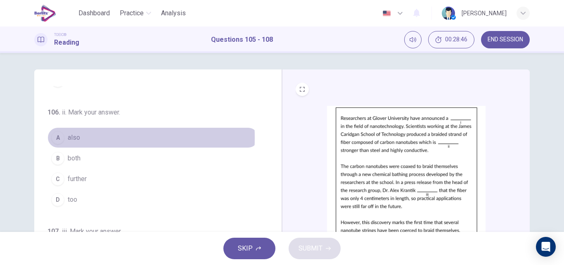
click at [61, 137] on div "A" at bounding box center [57, 137] width 13 height 13
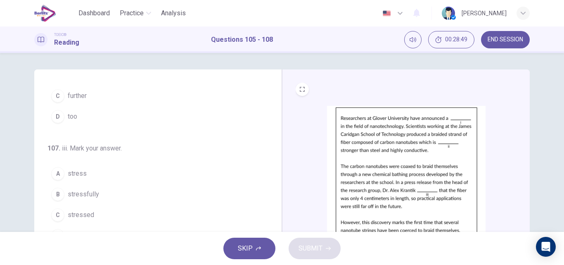
scroll to position [205, 0]
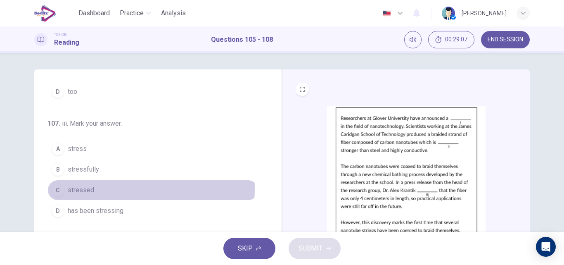
click at [76, 187] on span "stressed" at bounding box center [81, 190] width 26 height 10
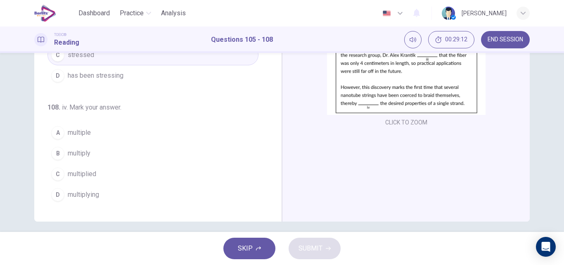
scroll to position [135, 0]
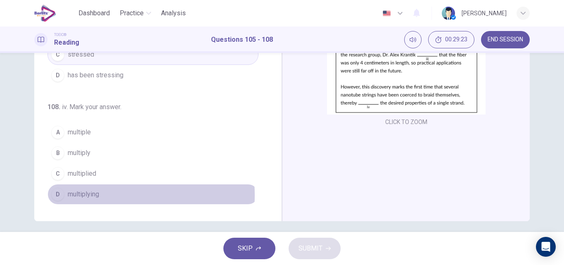
click at [92, 195] on span "multiplying" at bounding box center [83, 194] width 31 height 10
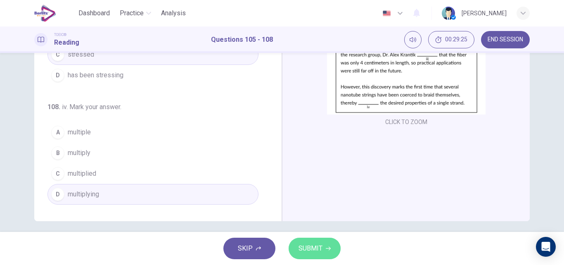
click at [304, 254] on button "SUBMIT" at bounding box center [314, 247] width 52 height 21
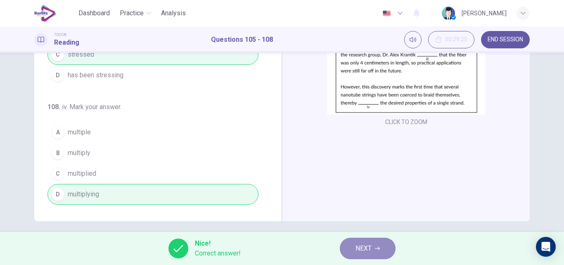
click at [360, 253] on span "NEXT" at bounding box center [363, 248] width 16 height 12
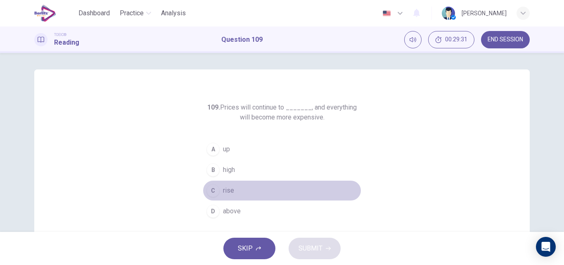
click at [229, 191] on span "rise" at bounding box center [228, 190] width 11 height 10
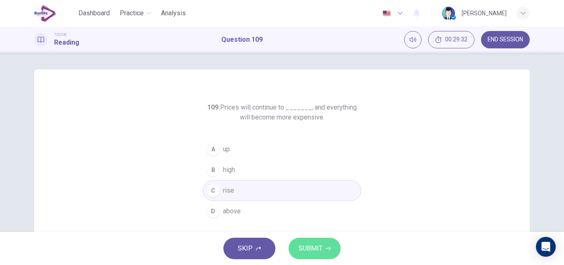
click at [302, 246] on span "SUBMIT" at bounding box center [310, 248] width 24 height 12
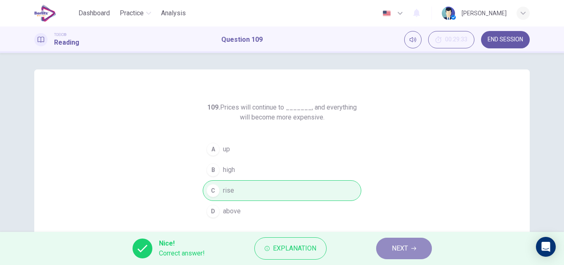
click at [399, 245] on span "NEXT" at bounding box center [400, 248] width 16 height 12
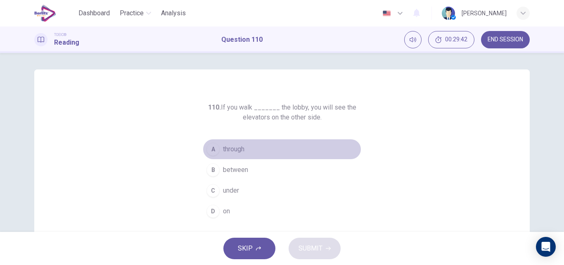
click at [229, 146] on span "through" at bounding box center [233, 149] width 21 height 10
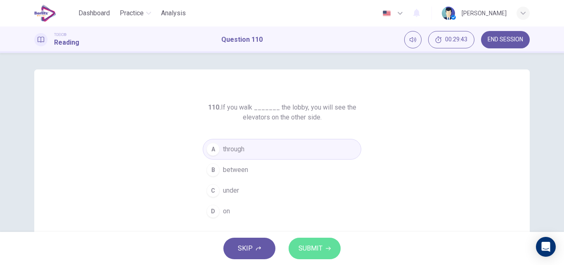
click at [306, 244] on span "SUBMIT" at bounding box center [310, 248] width 24 height 12
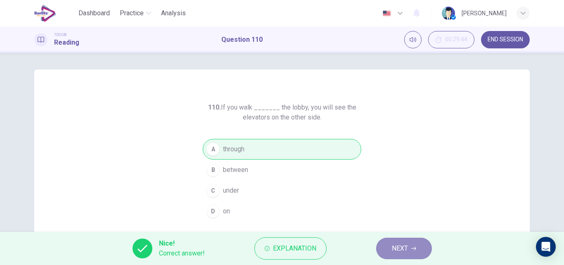
click at [415, 248] on icon "button" at bounding box center [413, 248] width 5 height 5
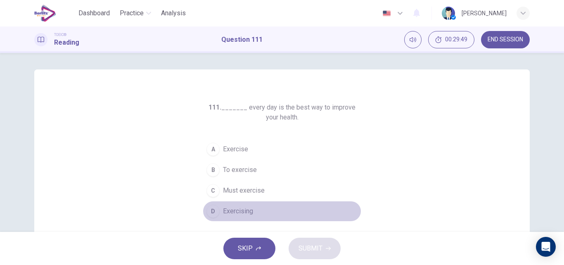
click at [242, 210] on span "Exercising" at bounding box center [238, 211] width 30 height 10
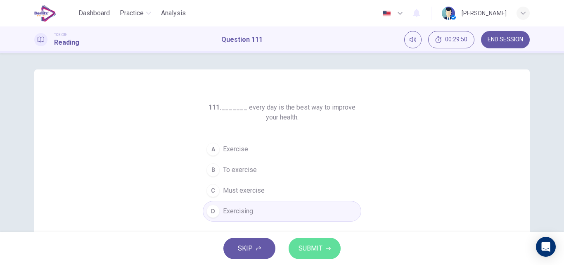
click at [317, 238] on button "SUBMIT" at bounding box center [314, 247] width 52 height 21
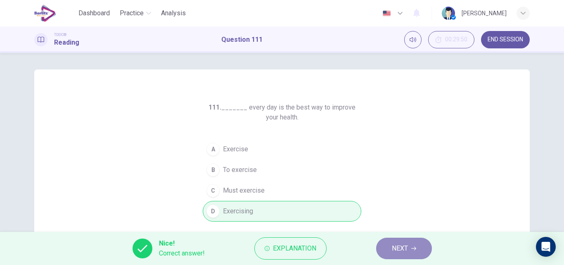
click at [388, 244] on button "NEXT" at bounding box center [404, 247] width 56 height 21
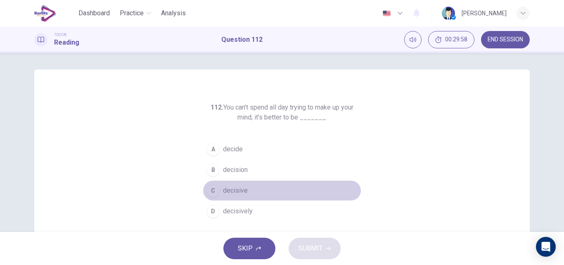
click at [235, 184] on button "C decisive" at bounding box center [282, 190] width 158 height 21
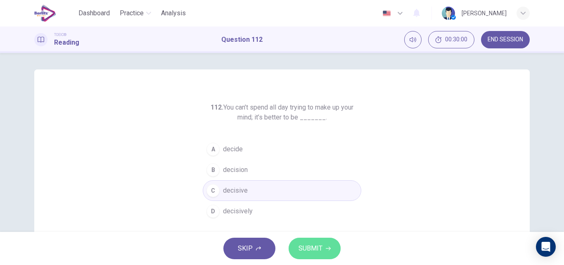
click at [315, 245] on span "SUBMIT" at bounding box center [310, 248] width 24 height 12
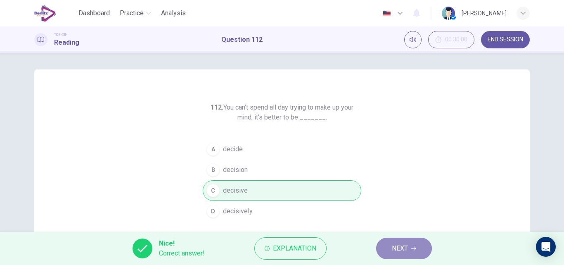
click at [393, 247] on span "NEXT" at bounding box center [400, 248] width 16 height 12
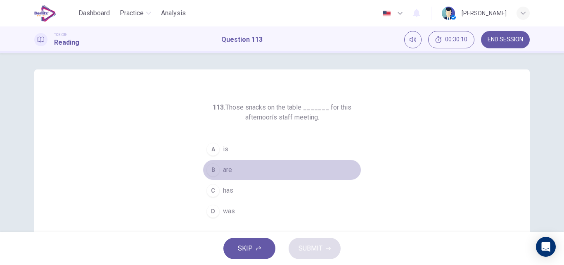
click at [225, 170] on span "are" at bounding box center [227, 170] width 9 height 10
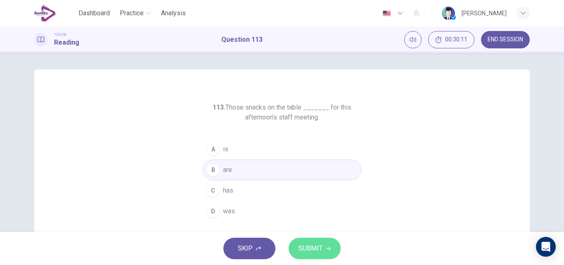
click at [321, 248] on span "SUBMIT" at bounding box center [310, 248] width 24 height 12
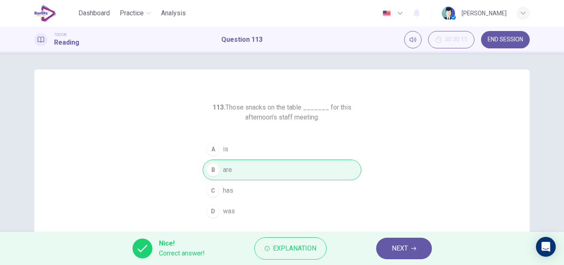
click at [402, 256] on button "NEXT" at bounding box center [404, 247] width 56 height 21
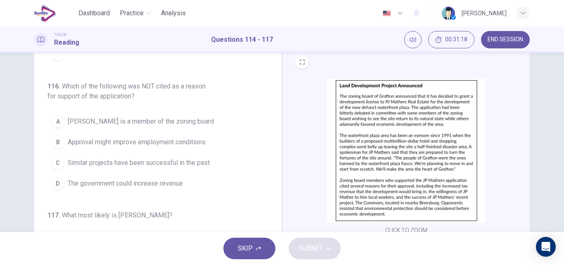
scroll to position [28, 0]
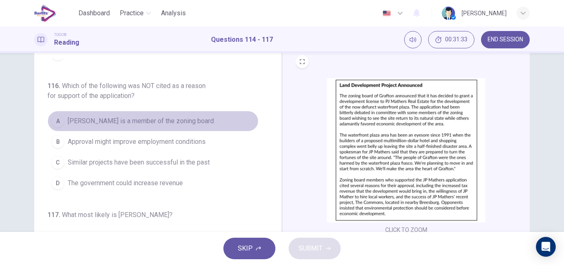
click at [175, 120] on span "[PERSON_NAME] is a member of the zoning board" at bounding box center [141, 121] width 146 height 10
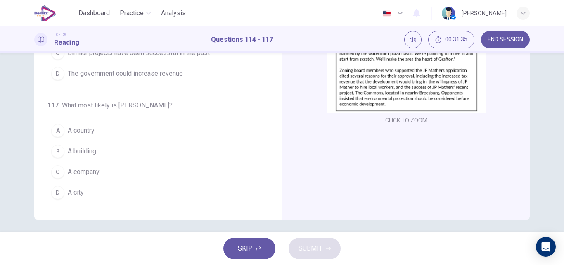
scroll to position [141, 0]
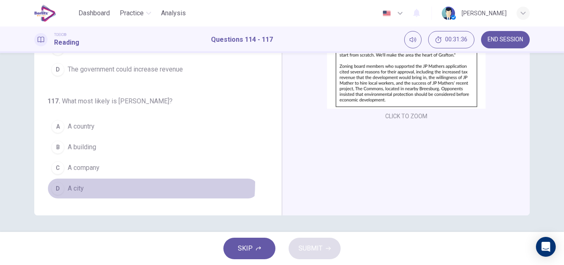
click at [75, 182] on button "D A city" at bounding box center [152, 188] width 211 height 21
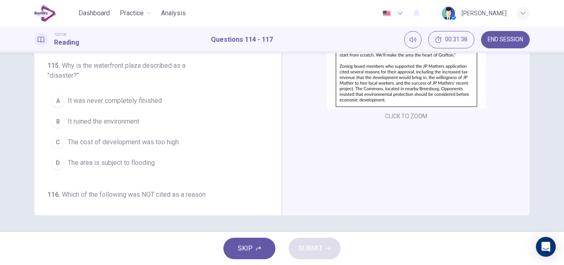
scroll to position [0, 0]
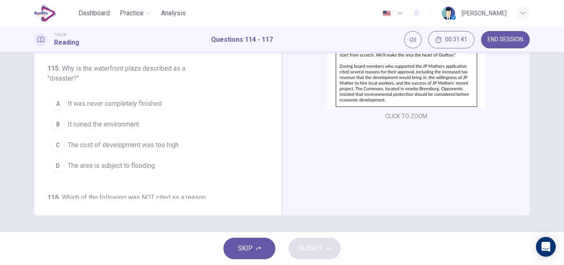
click at [123, 100] on span "It was never completely finished" at bounding box center [115, 104] width 94 height 10
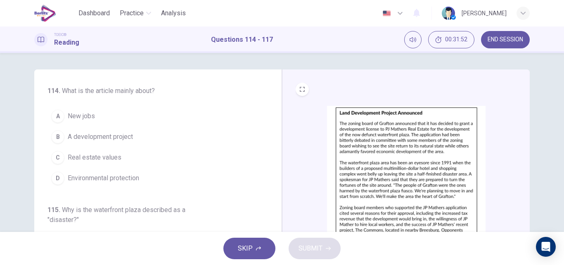
click at [108, 132] on span "A development project" at bounding box center [100, 137] width 65 height 10
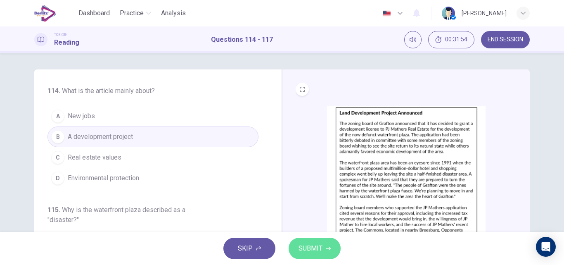
click at [310, 253] on span "SUBMIT" at bounding box center [310, 248] width 24 height 12
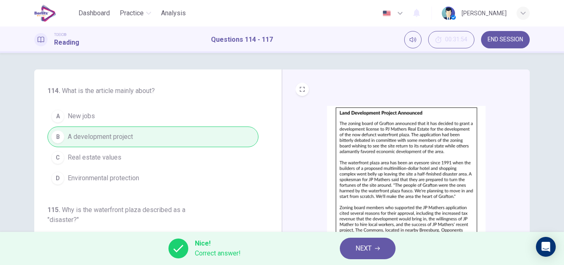
click at [360, 246] on span "NEXT" at bounding box center [363, 248] width 16 height 12
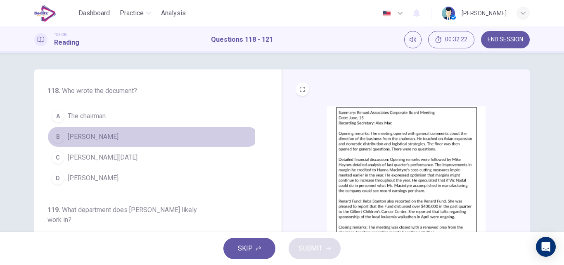
click at [79, 131] on button "B [PERSON_NAME]" at bounding box center [152, 136] width 211 height 21
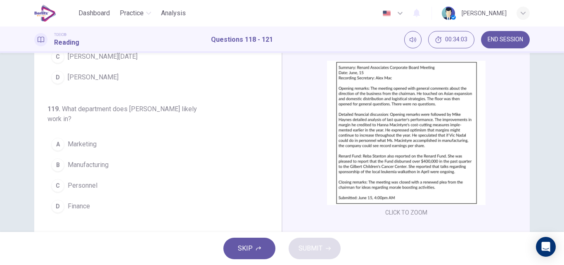
scroll to position [57, 0]
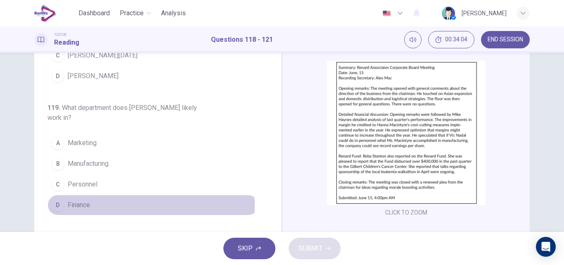
click at [79, 208] on span "Finance" at bounding box center [79, 205] width 22 height 10
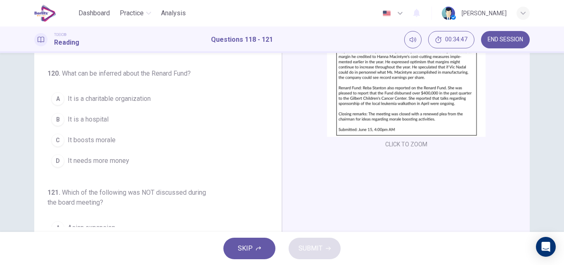
scroll to position [151, 0]
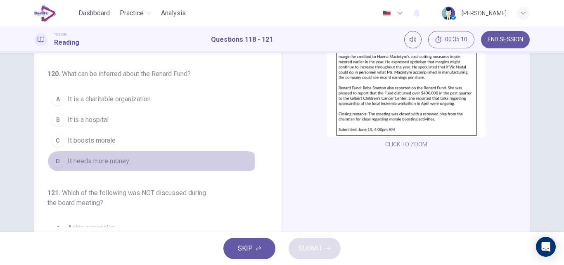
click at [111, 161] on span "It needs more money" at bounding box center [98, 161] width 61 height 10
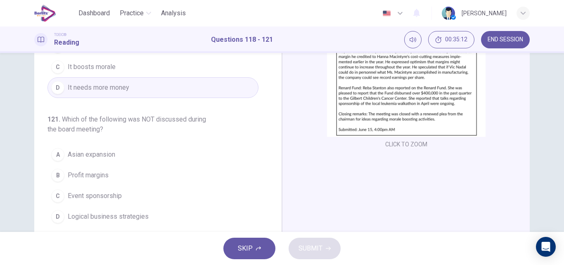
scroll to position [135, 0]
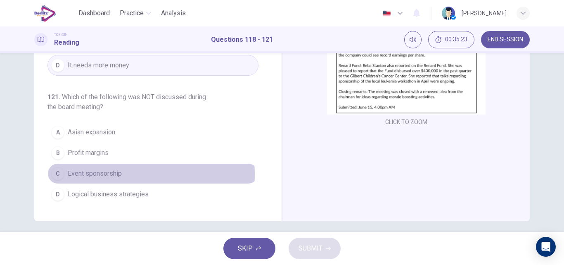
click at [97, 174] on span "Event sponsorship" at bounding box center [95, 173] width 54 height 10
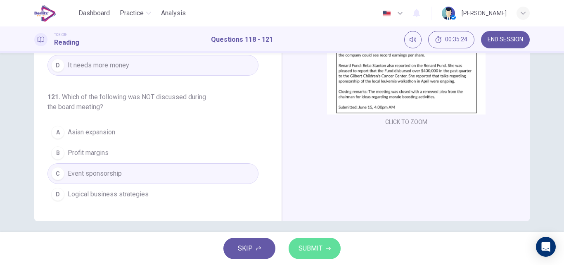
click at [319, 255] on button "SUBMIT" at bounding box center [314, 247] width 52 height 21
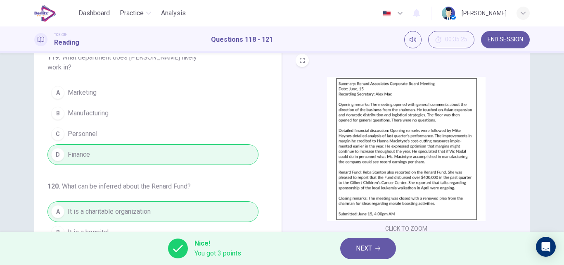
scroll to position [225, 0]
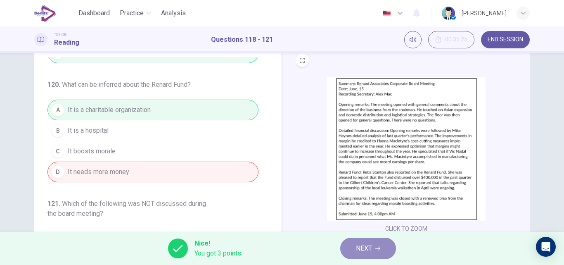
click at [368, 247] on span "NEXT" at bounding box center [364, 248] width 16 height 12
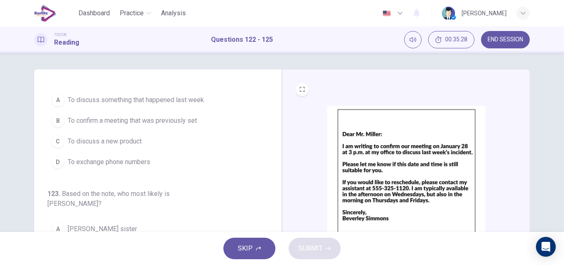
scroll to position [0, 0]
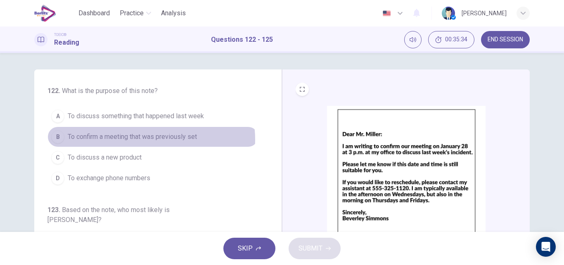
click at [142, 139] on span "To confirm a meeting that was previously set" at bounding box center [132, 137] width 129 height 10
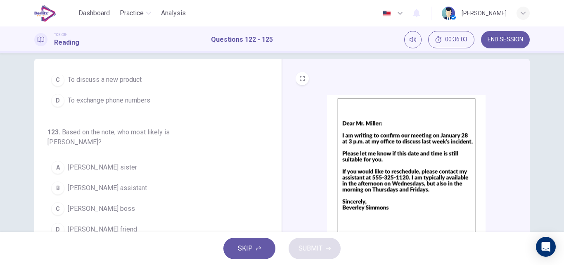
scroll to position [67, 0]
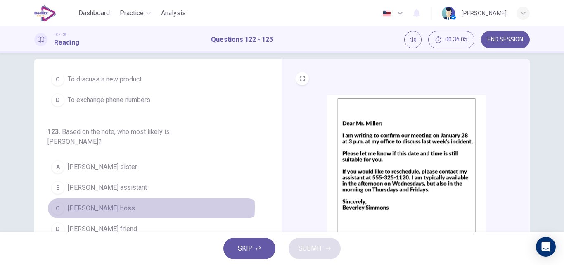
click at [116, 198] on button "C [PERSON_NAME] boss" at bounding box center [152, 208] width 211 height 21
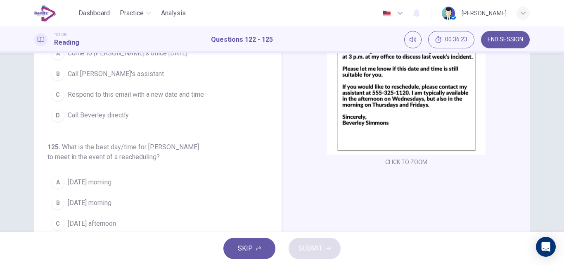
scroll to position [132, 0]
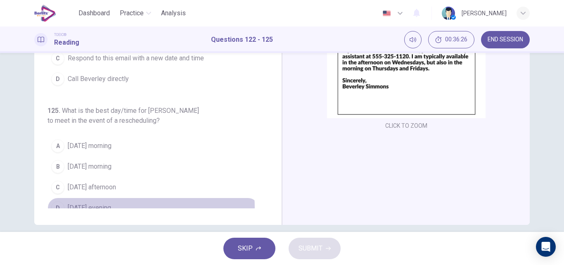
click at [91, 203] on span "[DATE] evening" at bounding box center [89, 208] width 43 height 10
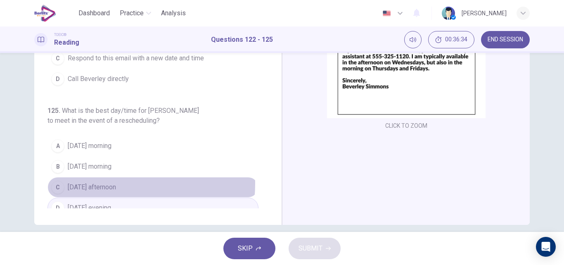
click at [102, 182] on span "[DATE] afternoon" at bounding box center [92, 187] width 48 height 10
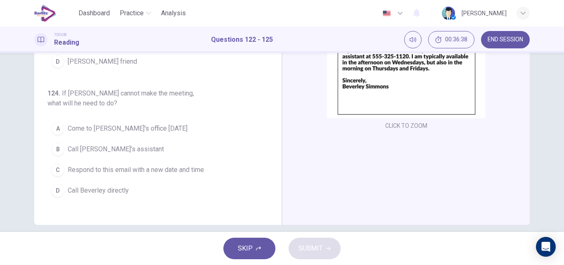
scroll to position [112, 0]
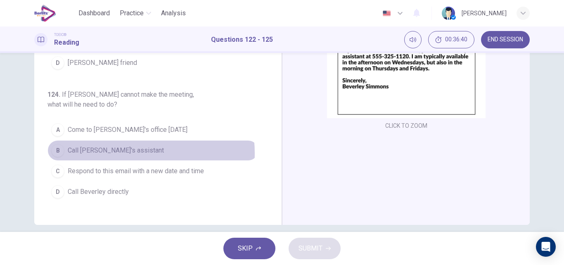
click at [109, 145] on span "Call [PERSON_NAME]'s assistant" at bounding box center [116, 150] width 96 height 10
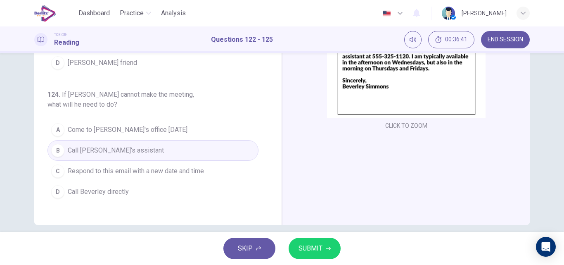
click at [324, 250] on button "SUBMIT" at bounding box center [314, 247] width 52 height 21
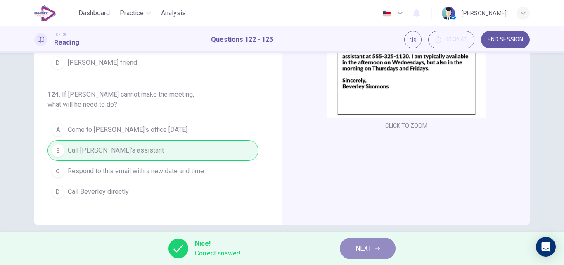
click at [362, 248] on span "NEXT" at bounding box center [363, 248] width 16 height 12
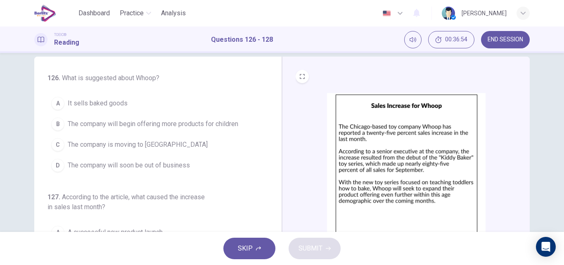
scroll to position [13, 0]
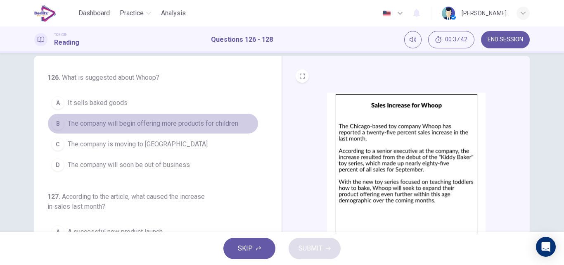
click at [209, 123] on span "The company will begin offering more products for children" at bounding box center [153, 123] width 170 height 10
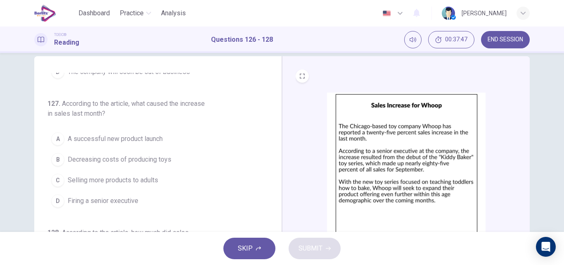
scroll to position [94, 0]
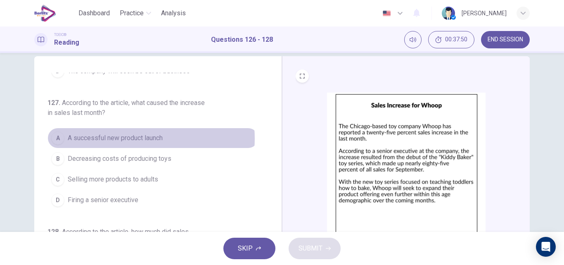
click at [135, 138] on span "A successful new product launch" at bounding box center [115, 138] width 95 height 10
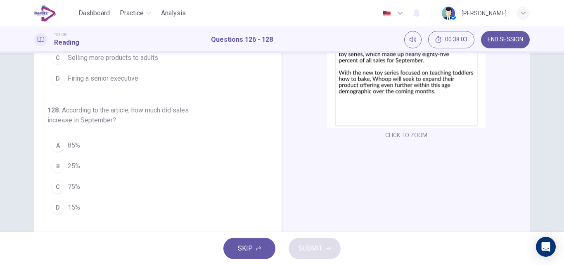
scroll to position [136, 0]
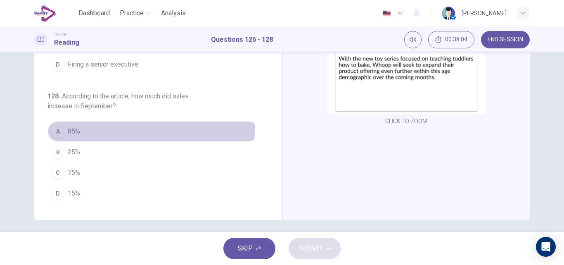
click at [71, 128] on span "85%" at bounding box center [74, 131] width 12 height 10
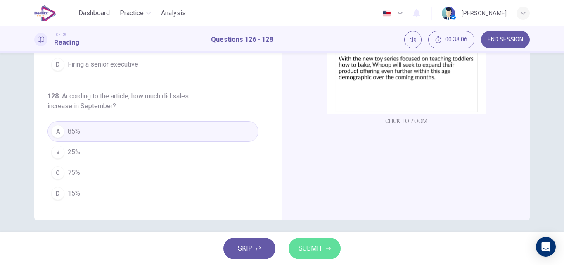
click at [305, 251] on span "SUBMIT" at bounding box center [310, 248] width 24 height 12
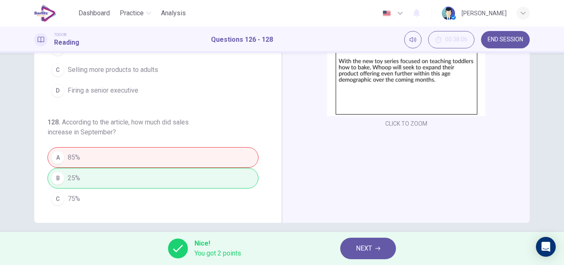
scroll to position [134, 0]
click at [365, 248] on span "NEXT" at bounding box center [364, 248] width 16 height 12
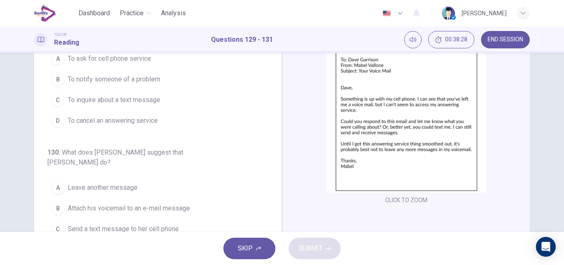
scroll to position [0, 0]
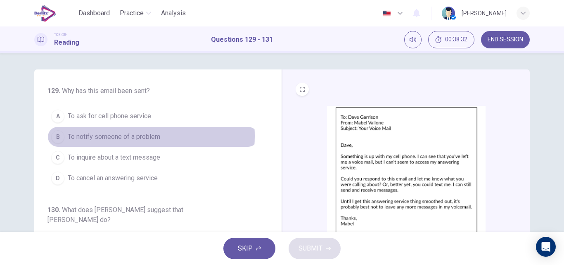
click at [113, 136] on span "To notify someone of a problem" at bounding box center [114, 137] width 92 height 10
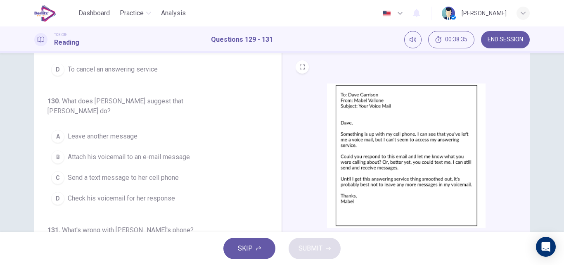
scroll to position [23, 0]
click at [123, 172] on span "Send a text message to her cell phone" at bounding box center [123, 177] width 111 height 10
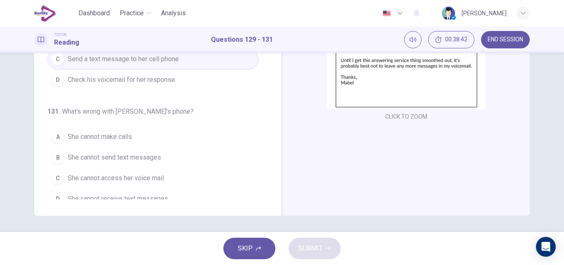
scroll to position [141, 0]
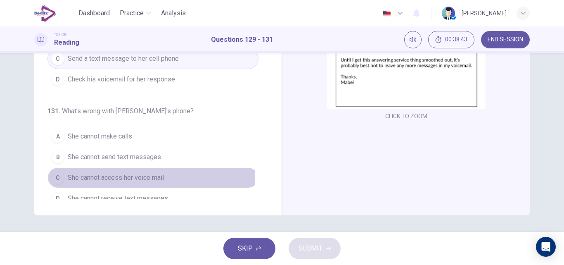
click at [145, 172] on span "She cannot access her voice mail" at bounding box center [116, 177] width 96 height 10
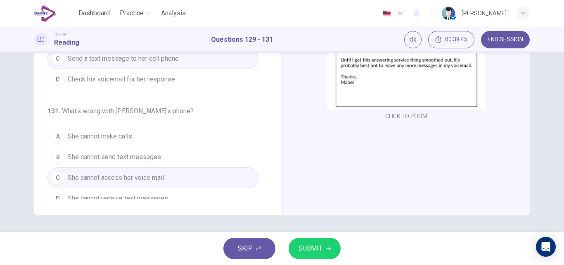
click at [322, 247] on button "SUBMIT" at bounding box center [314, 247] width 52 height 21
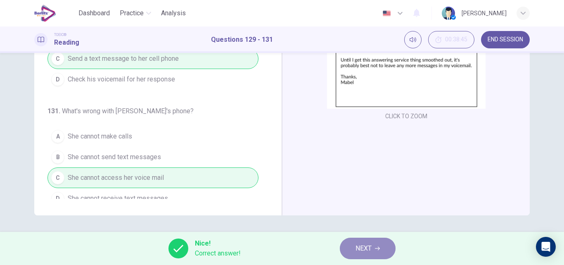
click at [358, 246] on span "NEXT" at bounding box center [363, 248] width 16 height 12
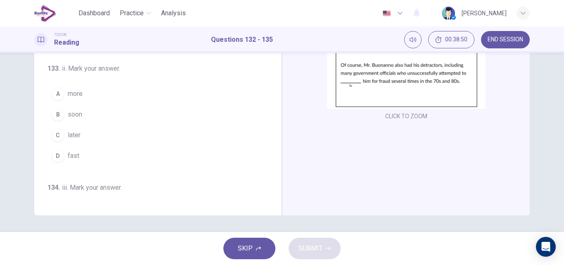
scroll to position [0, 0]
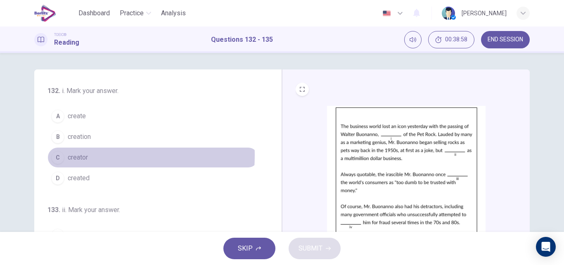
click at [81, 155] on span "creator" at bounding box center [78, 157] width 20 height 10
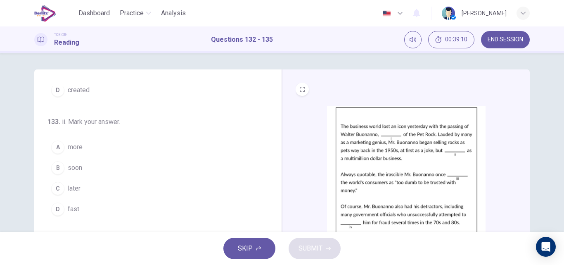
scroll to position [90, 0]
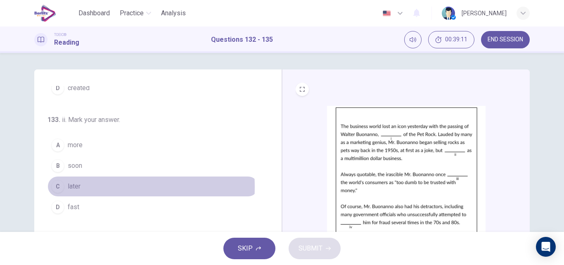
click at [71, 187] on span "later" at bounding box center [74, 186] width 13 height 10
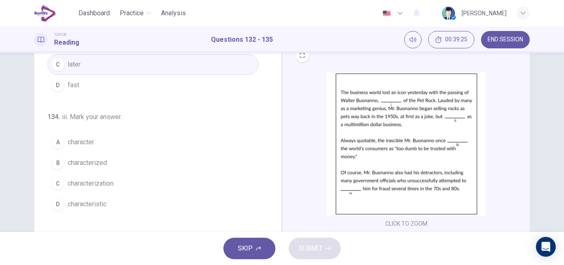
scroll to position [181, 0]
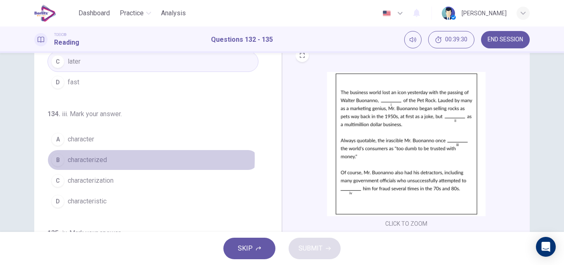
click at [92, 158] on span "characterized" at bounding box center [87, 160] width 39 height 10
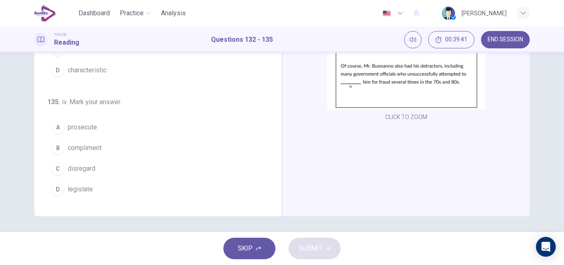
scroll to position [141, 0]
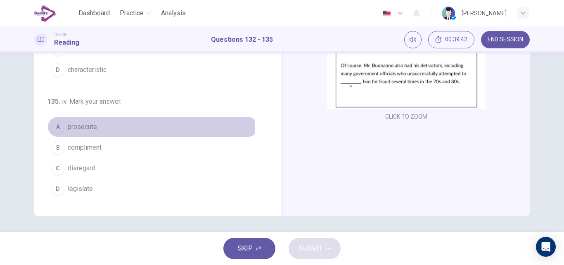
click at [77, 127] on span "prosecute" at bounding box center [82, 127] width 29 height 10
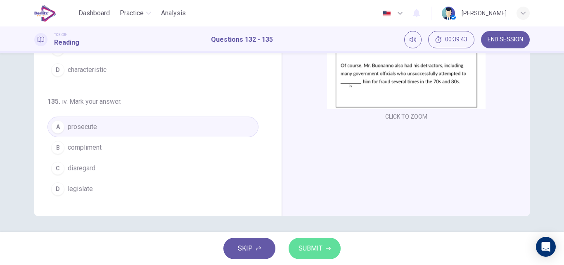
click at [305, 246] on span "SUBMIT" at bounding box center [310, 248] width 24 height 12
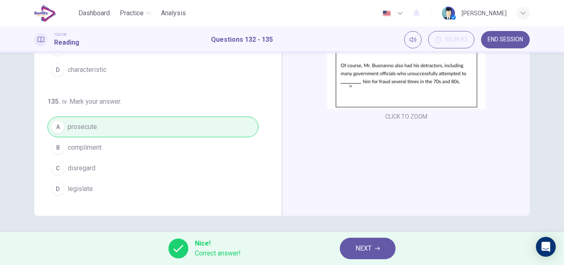
click at [353, 247] on button "NEXT" at bounding box center [368, 247] width 56 height 21
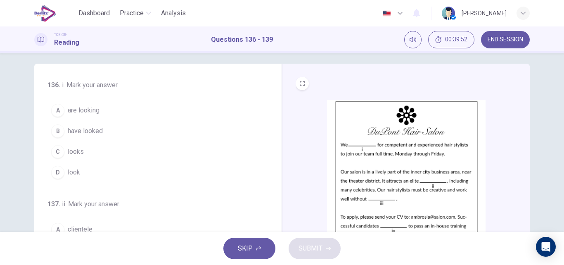
scroll to position [5, 0]
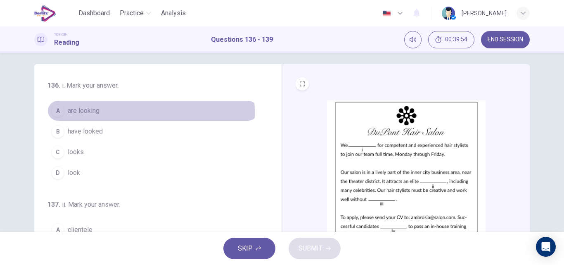
click at [88, 112] on span "are looking" at bounding box center [84, 111] width 32 height 10
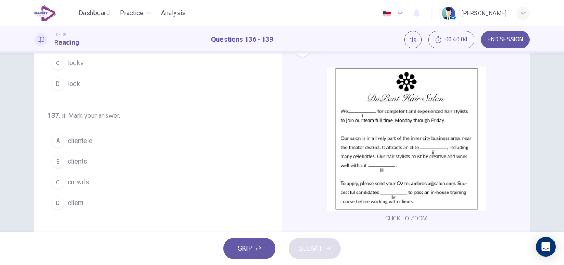
scroll to position [54, 0]
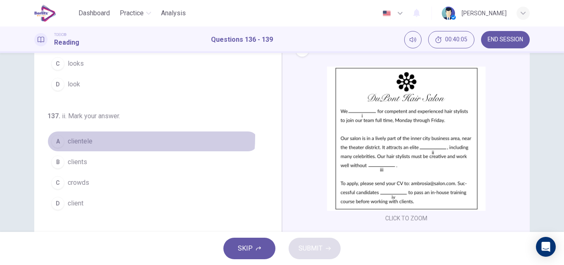
click at [81, 136] on button "A clientele" at bounding box center [152, 141] width 211 height 21
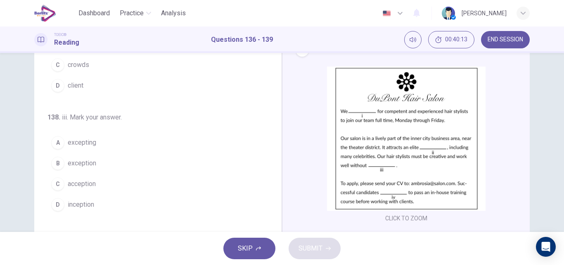
scroll to position [172, 0]
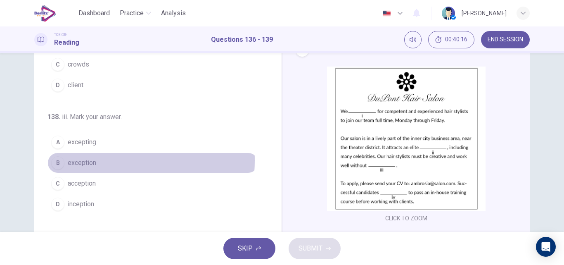
click at [92, 160] on span "exception" at bounding box center [82, 163] width 28 height 10
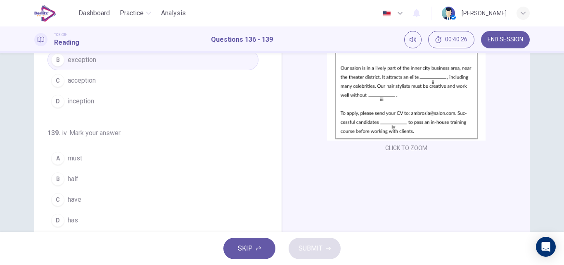
scroll to position [110, 0]
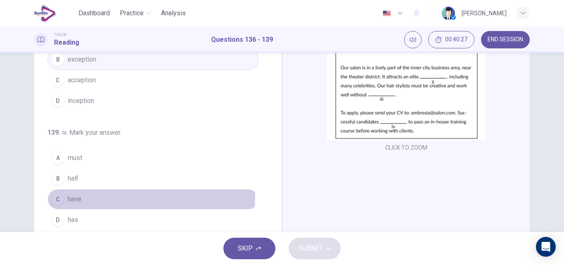
click at [72, 194] on span "have" at bounding box center [75, 199] width 14 height 10
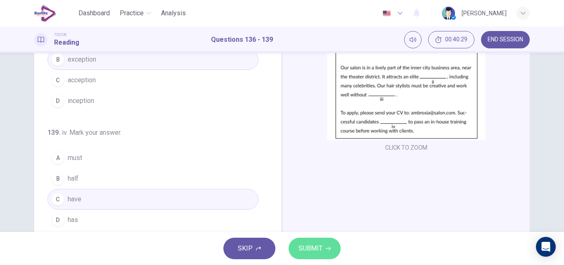
click at [307, 245] on span "SUBMIT" at bounding box center [310, 248] width 24 height 12
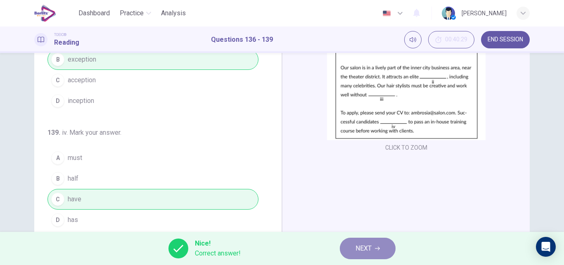
click at [342, 251] on button "NEXT" at bounding box center [368, 247] width 56 height 21
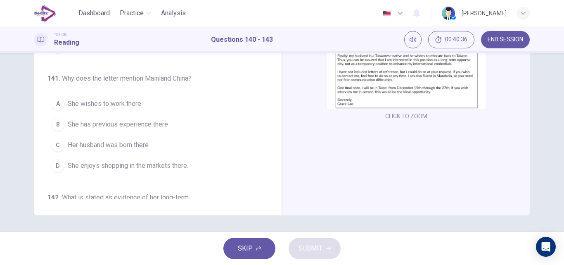
scroll to position [0, 0]
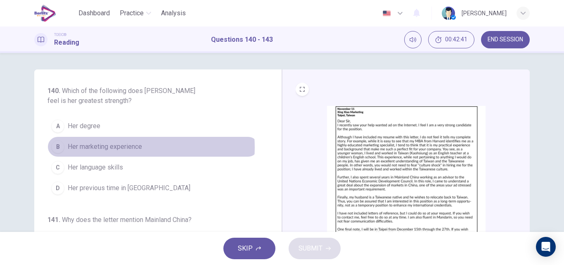
click at [137, 147] on span "Her marketing experience" at bounding box center [105, 147] width 74 height 10
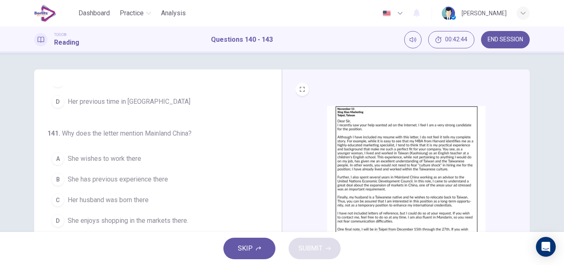
scroll to position [87, 0]
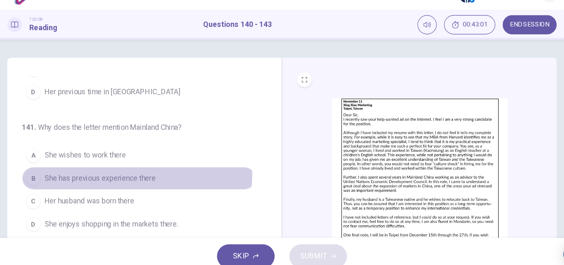
click at [146, 175] on span "She has previous experience there" at bounding box center [118, 178] width 100 height 10
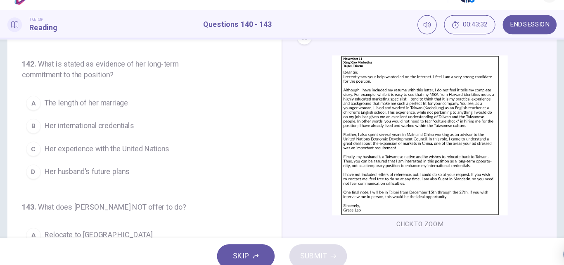
scroll to position [40, 0]
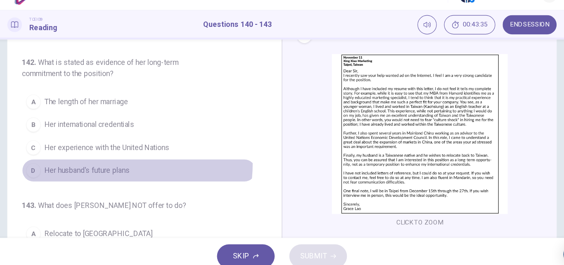
click at [133, 165] on button "D Her husband's future plans" at bounding box center [152, 171] width 211 height 21
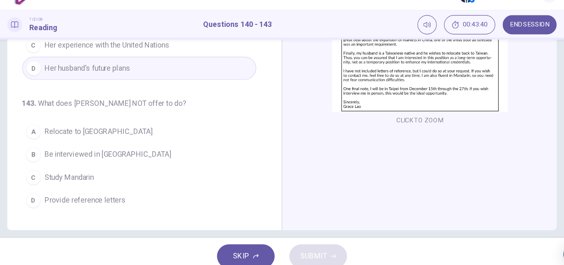
scroll to position [132, 0]
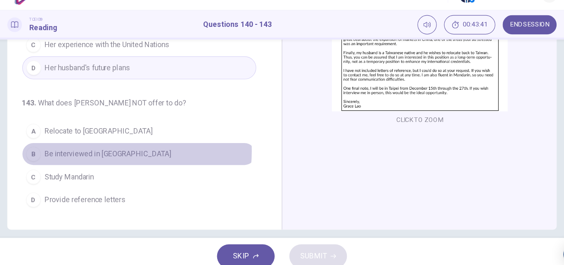
click at [116, 154] on span "Be interviewed in [GEOGRAPHIC_DATA]" at bounding box center [125, 156] width 114 height 10
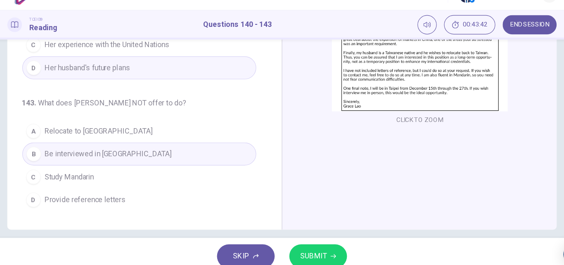
scroll to position [141, 0]
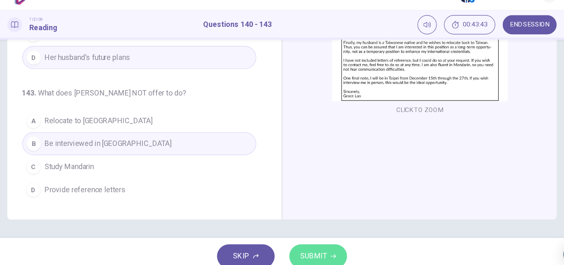
click at [321, 241] on button "SUBMIT" at bounding box center [314, 247] width 52 height 21
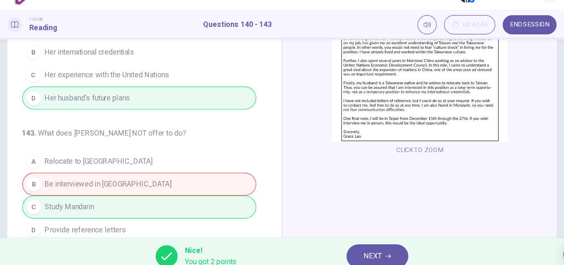
scroll to position [107, 0]
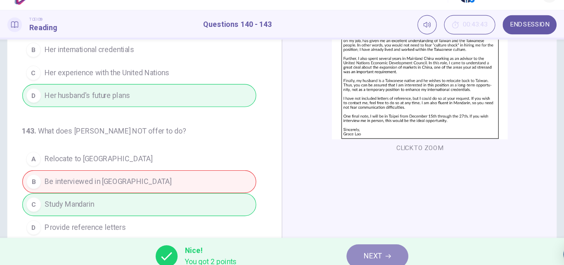
click at [357, 243] on span "NEXT" at bounding box center [364, 248] width 16 height 12
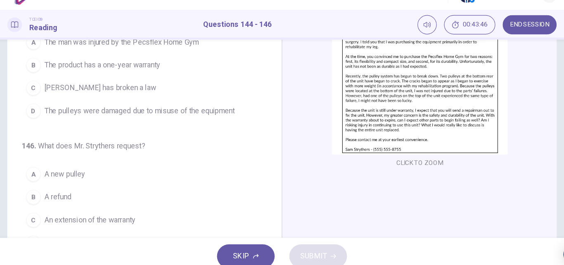
scroll to position [141, 0]
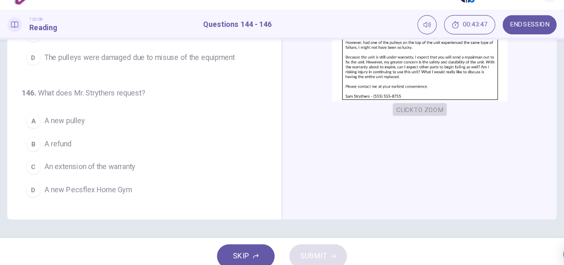
click at [396, 111] on button "CLICK TO ZOOM" at bounding box center [406, 116] width 49 height 12
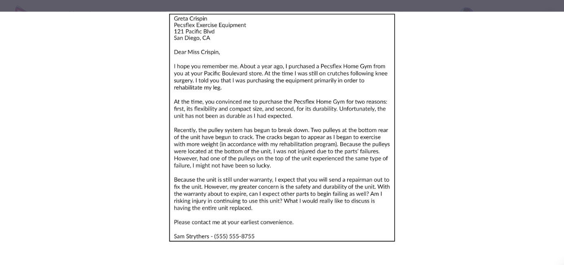
click at [364, 5] on div at bounding box center [282, 132] width 564 height 265
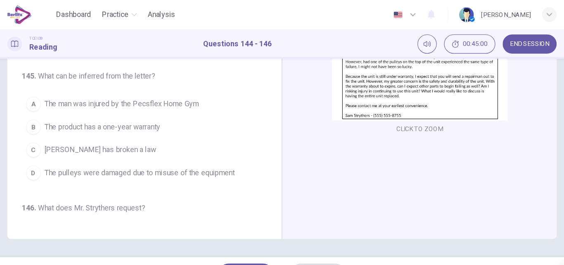
scroll to position [0, 0]
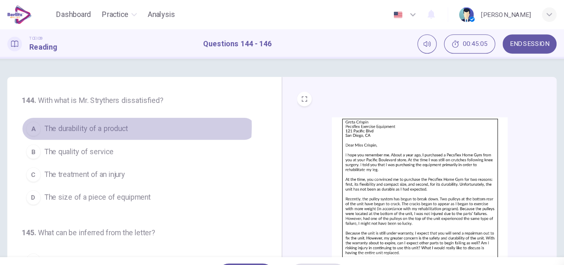
click at [130, 114] on span "The durability of a product" at bounding box center [105, 116] width 75 height 10
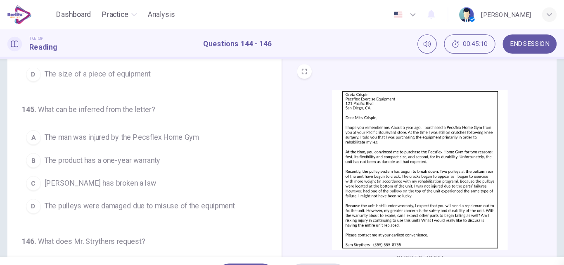
scroll to position [42, 0]
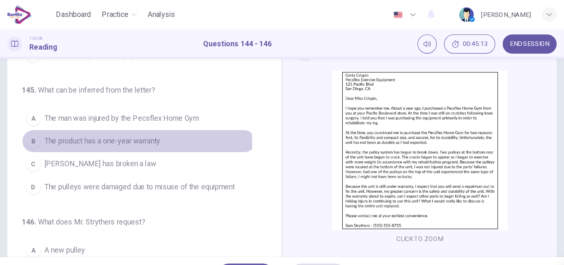
click at [125, 130] on span "The product has a one-year warranty" at bounding box center [120, 127] width 104 height 10
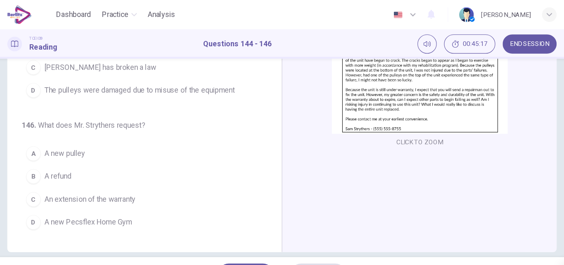
scroll to position [131, 0]
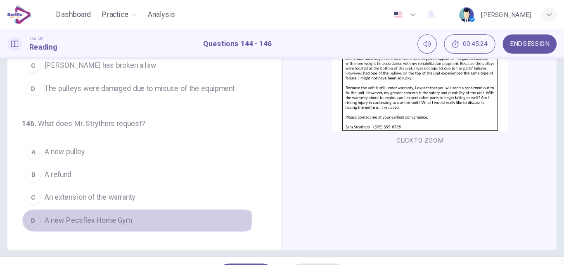
click at [122, 197] on span "A new Pecsflex Home Gym" at bounding box center [107, 199] width 79 height 10
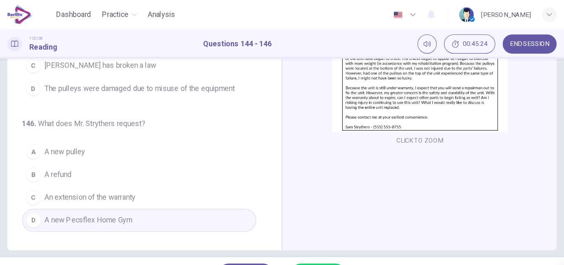
scroll to position [141, 0]
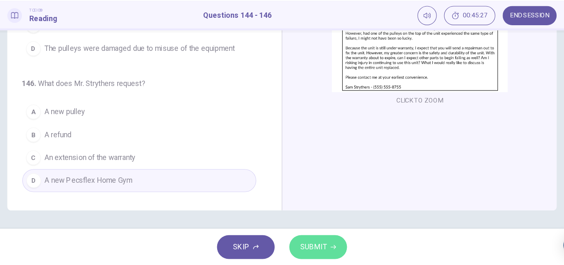
click at [302, 239] on button "SUBMIT" at bounding box center [314, 247] width 52 height 21
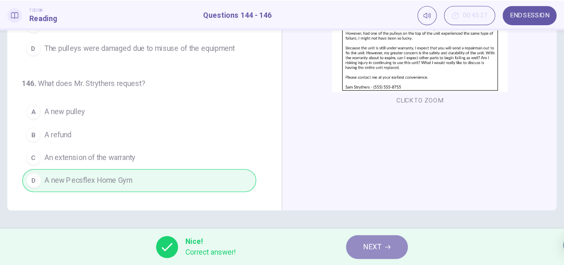
click at [345, 248] on button "NEXT" at bounding box center [368, 247] width 56 height 21
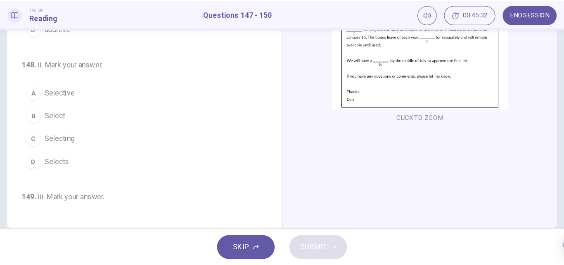
scroll to position [0, 0]
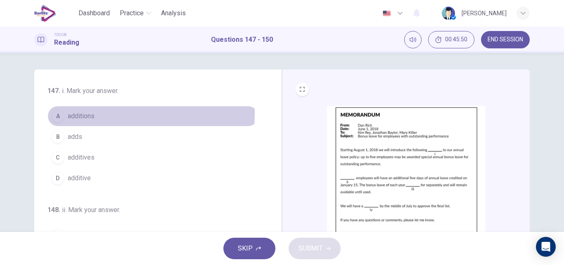
click at [83, 112] on span "additions" at bounding box center [81, 116] width 27 height 10
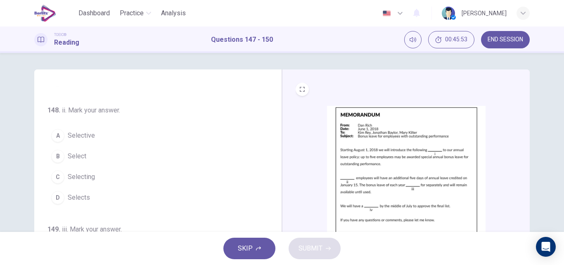
scroll to position [100, 0]
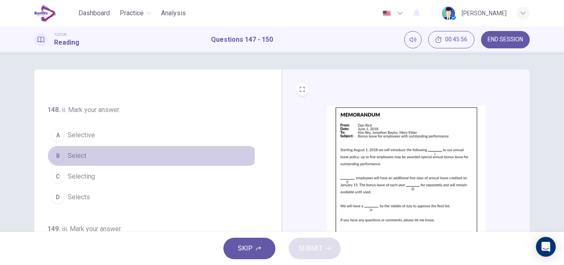
click at [79, 152] on span "Select" at bounding box center [77, 156] width 19 height 10
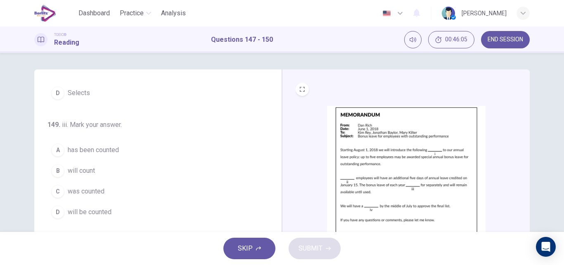
scroll to position [203, 0]
click at [77, 170] on span "will count" at bounding box center [81, 171] width 27 height 10
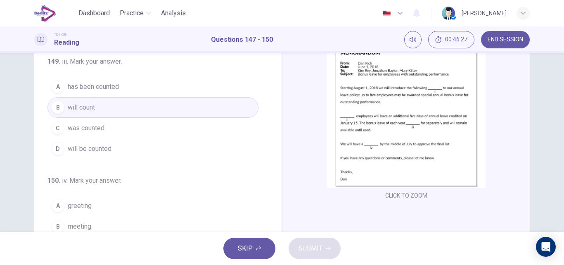
scroll to position [116, 0]
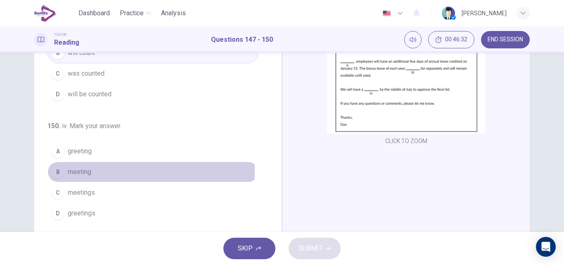
click at [84, 171] on span "meeting" at bounding box center [80, 172] width 24 height 10
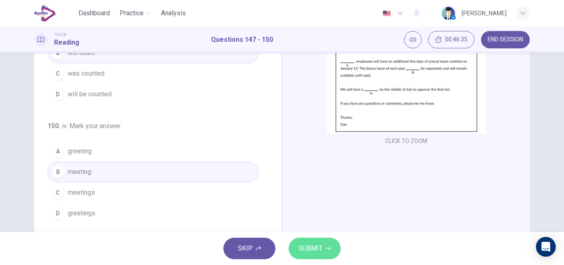
click at [309, 238] on button "SUBMIT" at bounding box center [314, 247] width 52 height 21
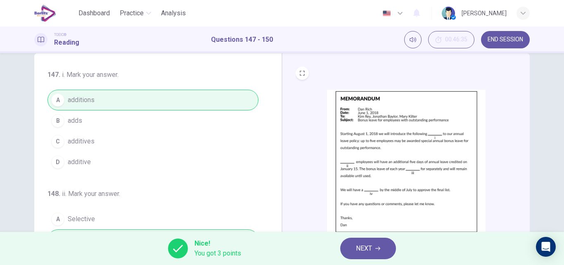
scroll to position [0, 0]
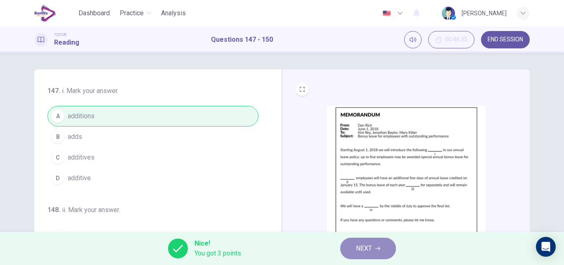
click at [363, 243] on span "NEXT" at bounding box center [364, 248] width 16 height 12
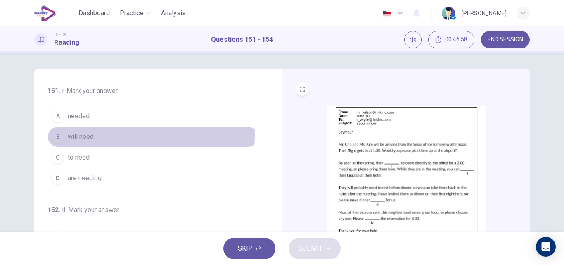
click at [85, 134] on span "will need" at bounding box center [81, 137] width 26 height 10
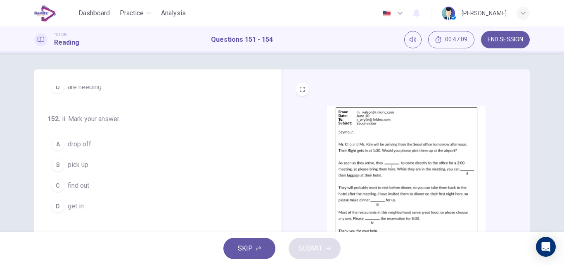
scroll to position [92, 0]
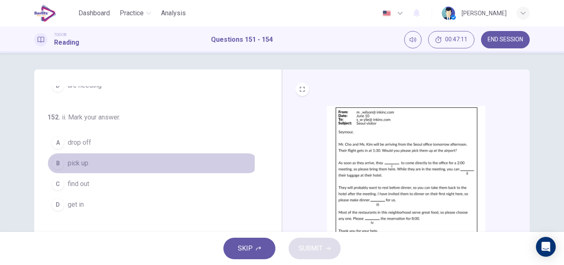
click at [77, 162] on span "pick up" at bounding box center [78, 163] width 21 height 10
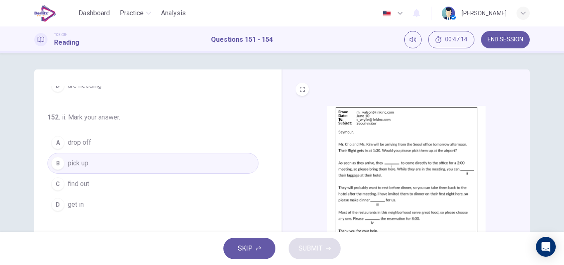
click at [102, 142] on button "A drop off" at bounding box center [152, 142] width 211 height 21
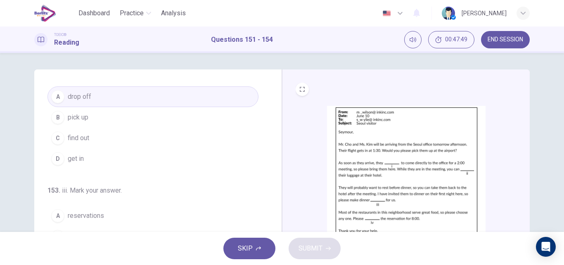
scroll to position [205, 0]
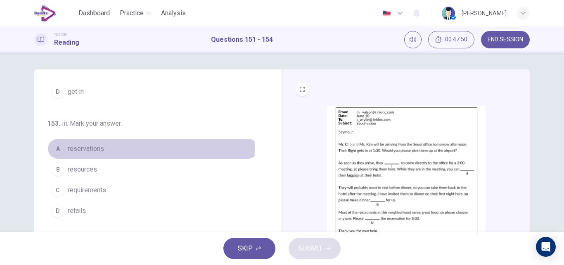
click at [100, 149] on span "reservations" at bounding box center [86, 149] width 36 height 10
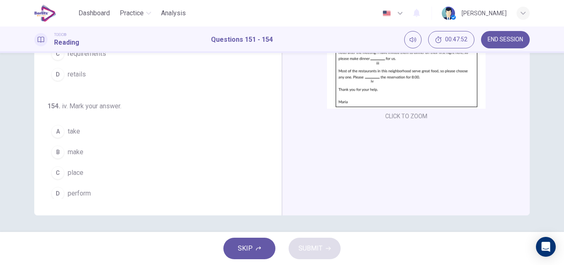
scroll to position [200, 0]
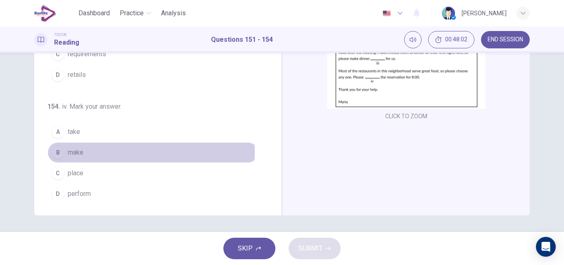
click at [81, 151] on span "make" at bounding box center [76, 152] width 16 height 10
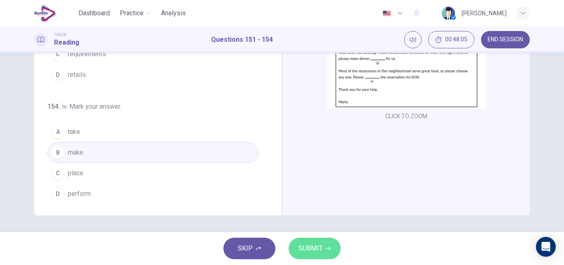
click at [309, 250] on span "SUBMIT" at bounding box center [310, 248] width 24 height 12
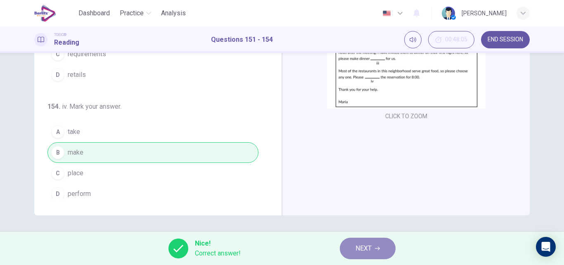
click at [355, 251] on button "NEXT" at bounding box center [368, 247] width 56 height 21
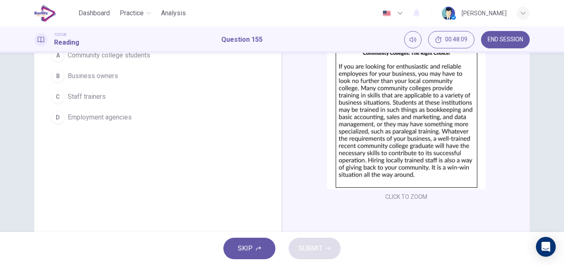
scroll to position [0, 0]
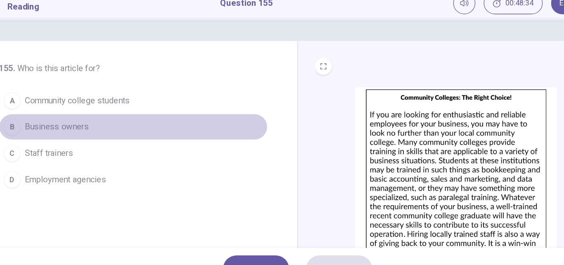
click at [111, 140] on span "Business owners" at bounding box center [93, 137] width 50 height 10
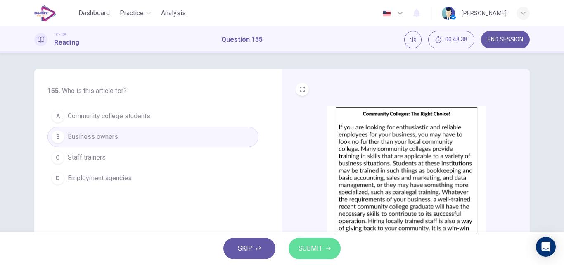
click at [319, 245] on span "SUBMIT" at bounding box center [310, 248] width 24 height 12
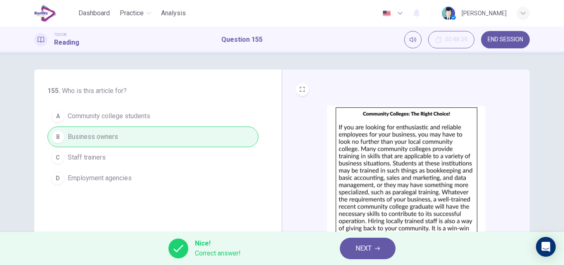
click at [352, 254] on button "NEXT" at bounding box center [368, 247] width 56 height 21
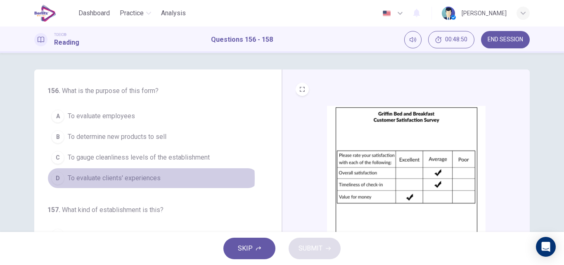
click at [138, 178] on span "To evaluate clients' experiences" at bounding box center [114, 178] width 93 height 10
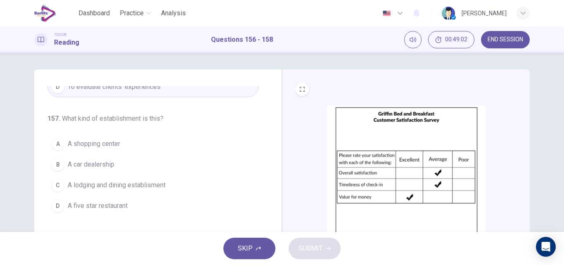
scroll to position [91, 0]
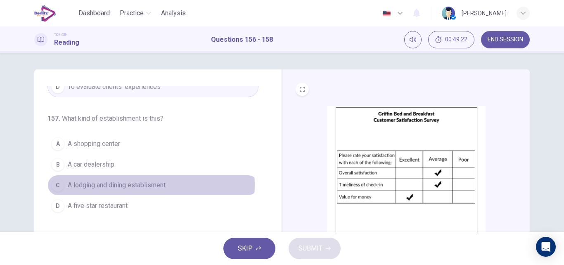
click at [134, 184] on span "A lodging and dining establisment" at bounding box center [117, 185] width 98 height 10
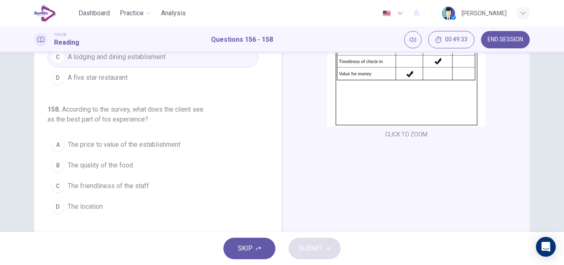
scroll to position [123, 0]
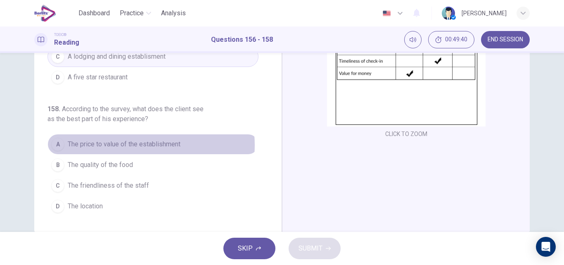
click at [137, 145] on span "The price to value of the establishment" at bounding box center [124, 144] width 113 height 10
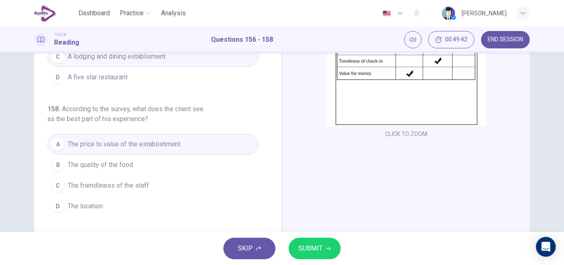
click at [318, 249] on span "SUBMIT" at bounding box center [310, 248] width 24 height 12
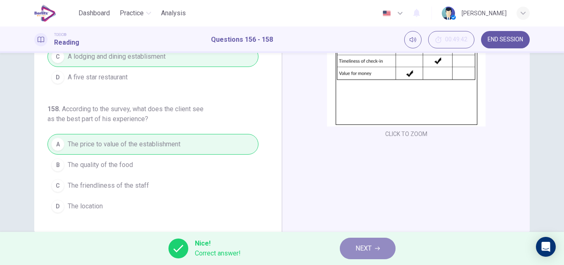
click at [369, 247] on span "NEXT" at bounding box center [363, 248] width 16 height 12
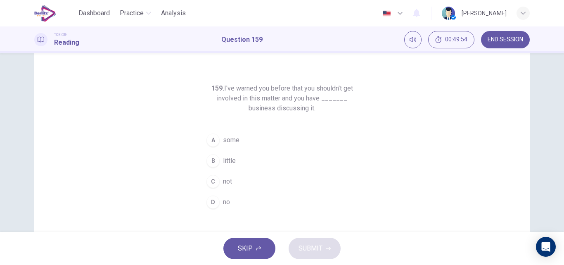
scroll to position [21, 0]
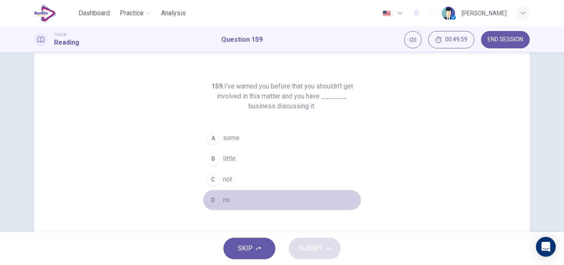
click at [225, 194] on button "D no" at bounding box center [282, 199] width 158 height 21
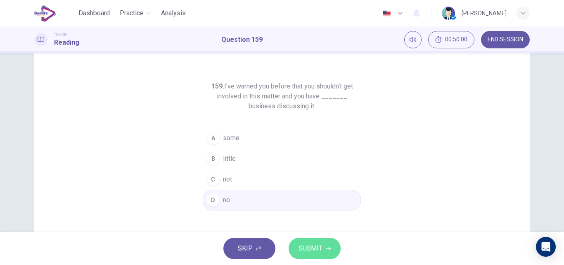
click at [314, 248] on span "SUBMIT" at bounding box center [310, 248] width 24 height 12
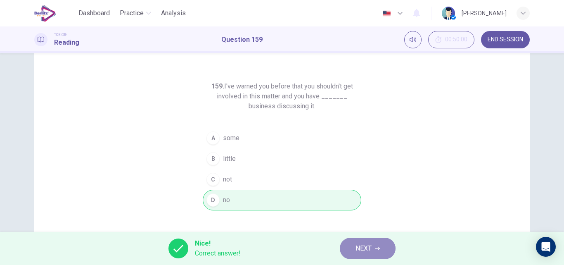
click at [394, 250] on button "NEXT" at bounding box center [368, 247] width 56 height 21
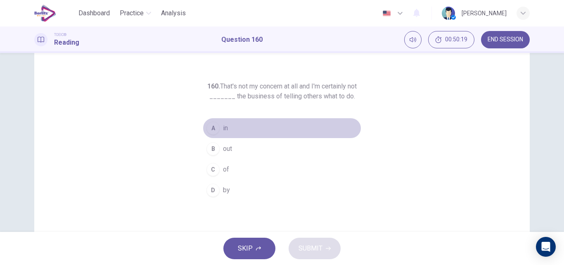
click at [225, 129] on span "in" at bounding box center [225, 128] width 5 height 10
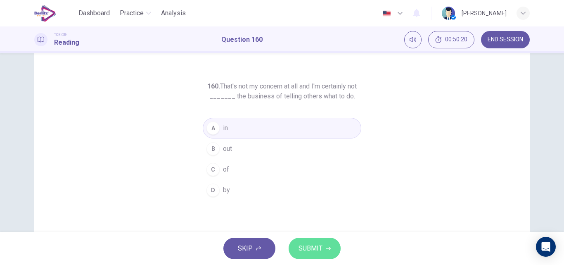
click at [314, 241] on button "SUBMIT" at bounding box center [314, 247] width 52 height 21
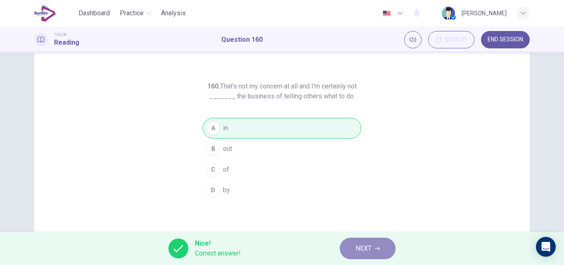
click at [367, 248] on span "NEXT" at bounding box center [363, 248] width 16 height 12
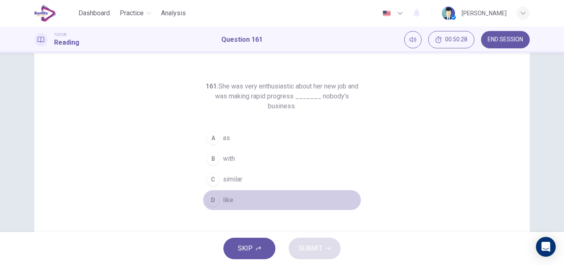
click at [227, 198] on span "like" at bounding box center [228, 200] width 10 height 10
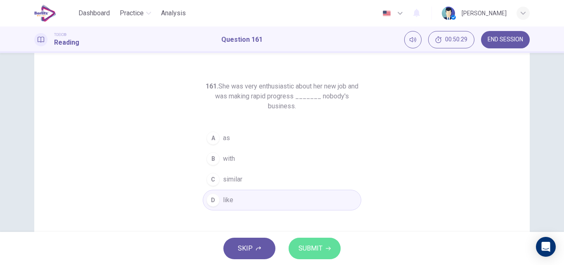
click at [322, 246] on button "SUBMIT" at bounding box center [314, 247] width 52 height 21
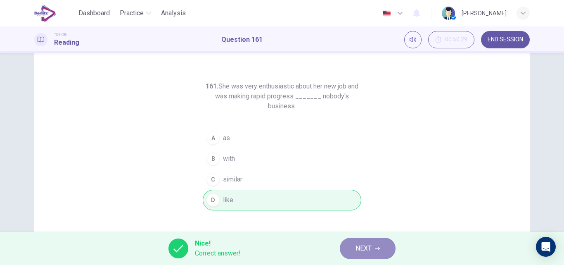
click at [371, 243] on span "NEXT" at bounding box center [363, 248] width 16 height 12
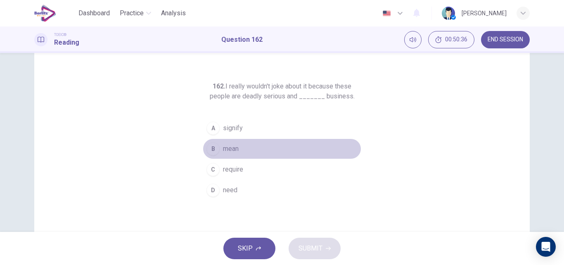
click at [223, 148] on span "mean" at bounding box center [231, 149] width 16 height 10
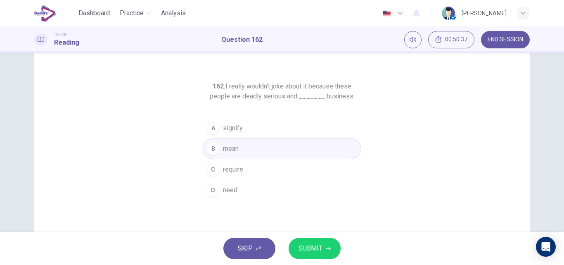
click at [296, 235] on div "SKIP SUBMIT" at bounding box center [282, 247] width 564 height 33
click at [307, 246] on span "SUBMIT" at bounding box center [310, 248] width 24 height 12
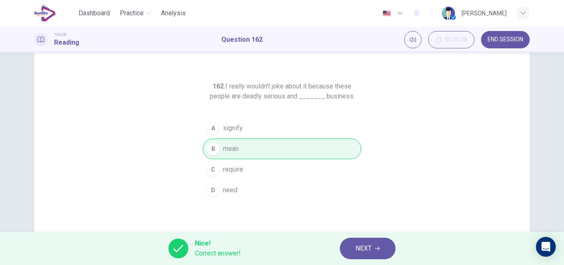
click at [345, 248] on button "NEXT" at bounding box center [368, 247] width 56 height 21
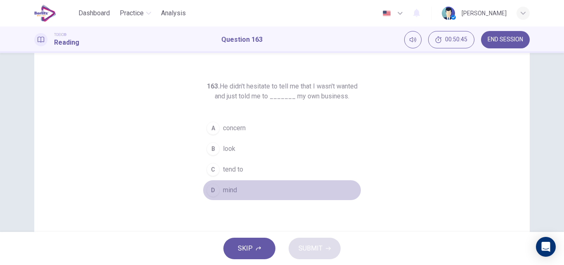
click at [234, 185] on span "mind" at bounding box center [230, 190] width 14 height 10
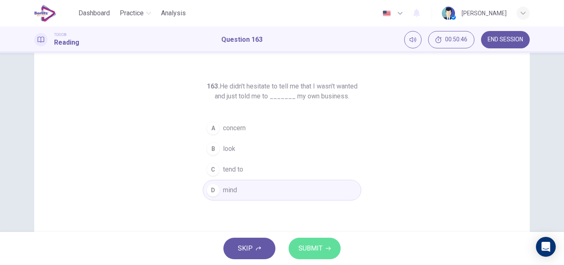
click at [312, 246] on span "SUBMIT" at bounding box center [310, 248] width 24 height 12
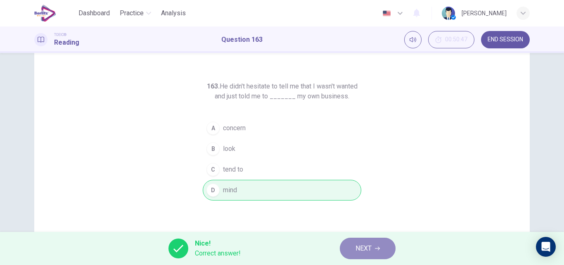
click at [382, 245] on button "NEXT" at bounding box center [368, 247] width 56 height 21
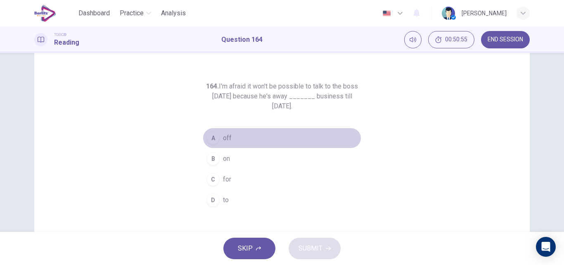
click at [220, 137] on button "A off" at bounding box center [282, 138] width 158 height 21
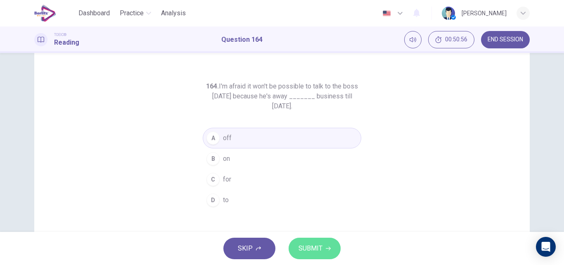
click at [317, 241] on button "SUBMIT" at bounding box center [314, 247] width 52 height 21
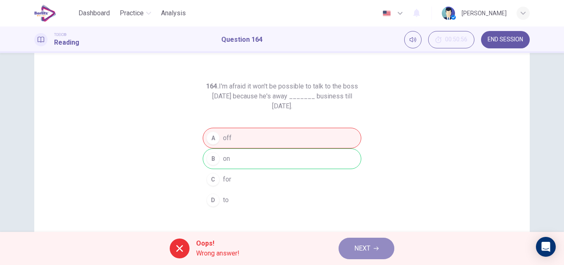
click at [373, 242] on button "NEXT" at bounding box center [366, 247] width 56 height 21
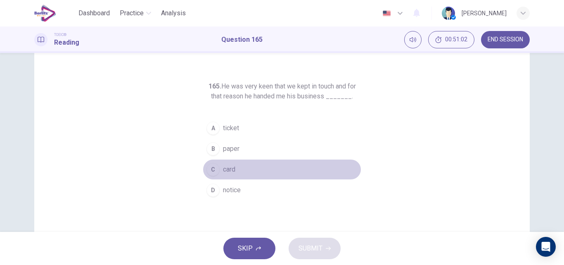
click at [224, 167] on span "card" at bounding box center [229, 169] width 12 height 10
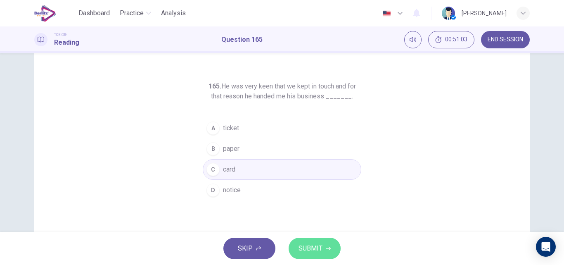
click at [321, 245] on span "SUBMIT" at bounding box center [310, 248] width 24 height 12
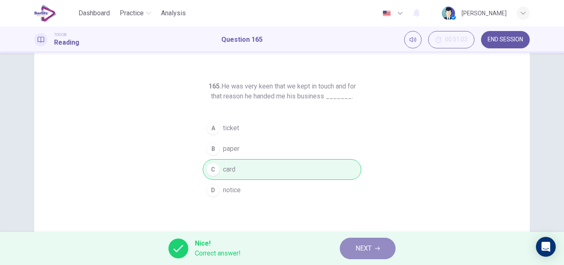
click at [381, 252] on button "NEXT" at bounding box center [368, 247] width 56 height 21
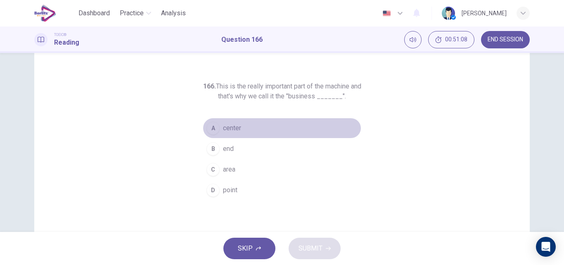
click at [223, 123] on span "center" at bounding box center [232, 128] width 18 height 10
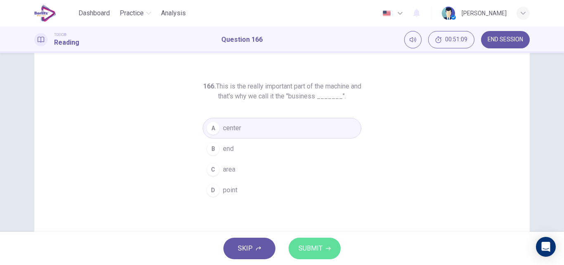
click at [313, 244] on span "SUBMIT" at bounding box center [310, 248] width 24 height 12
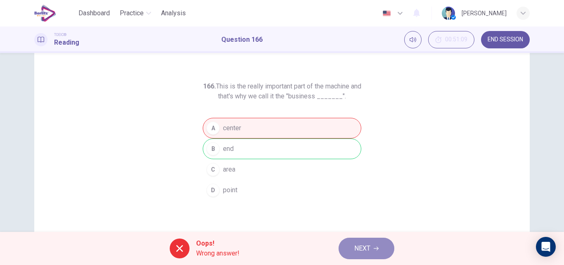
click at [363, 254] on button "NEXT" at bounding box center [366, 247] width 56 height 21
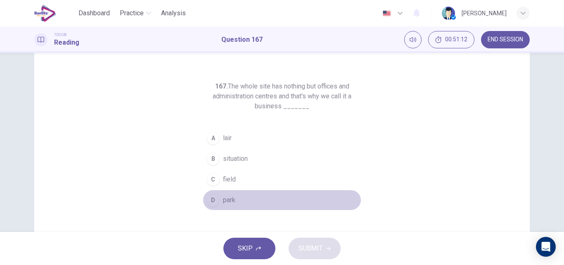
click at [223, 196] on span "park" at bounding box center [229, 200] width 12 height 10
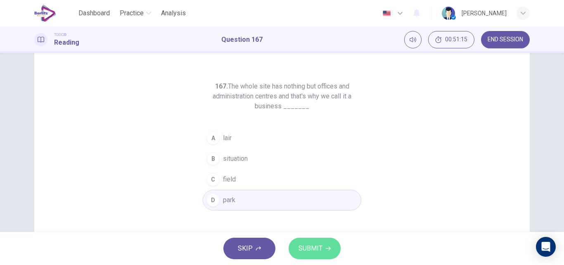
click at [312, 245] on span "SUBMIT" at bounding box center [310, 248] width 24 height 12
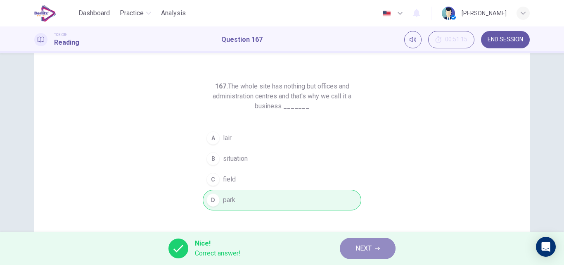
click at [356, 249] on span "NEXT" at bounding box center [363, 248] width 16 height 12
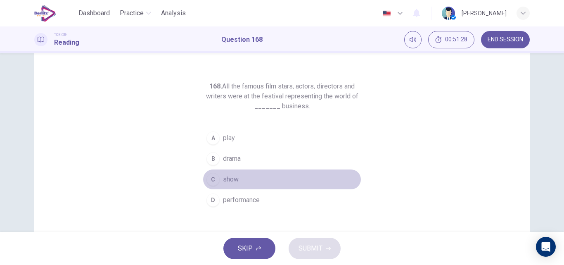
click at [224, 177] on span "show" at bounding box center [231, 179] width 16 height 10
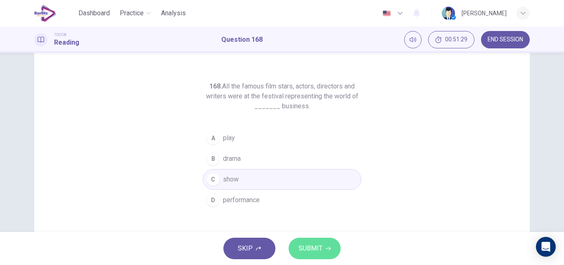
click at [305, 249] on span "SUBMIT" at bounding box center [310, 248] width 24 height 12
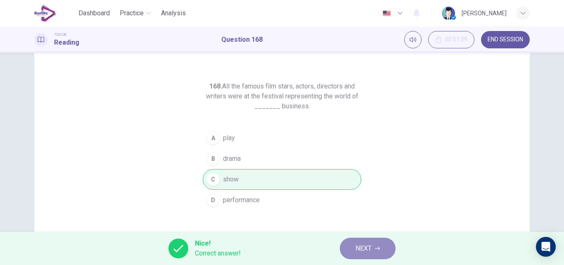
click at [351, 253] on button "NEXT" at bounding box center [368, 247] width 56 height 21
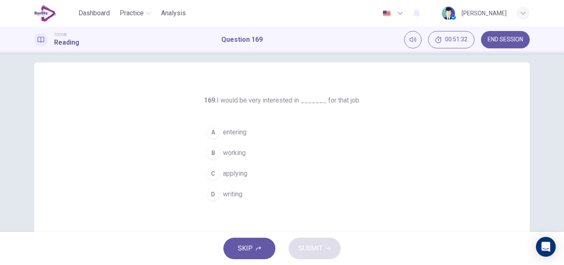
scroll to position [7, 0]
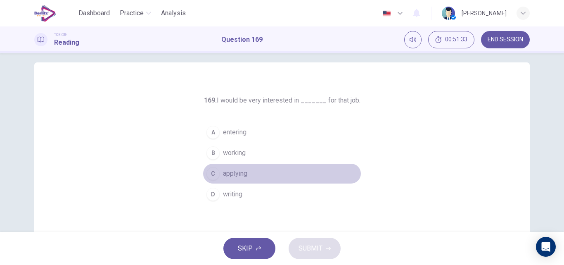
click at [233, 173] on span "applying" at bounding box center [235, 173] width 24 height 10
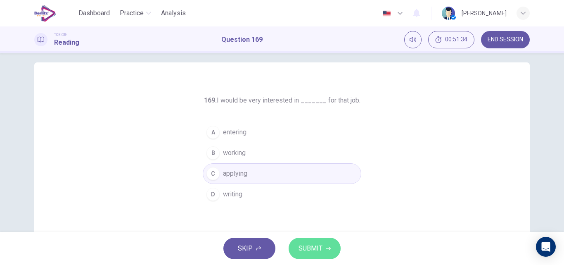
click at [299, 249] on span "SUBMIT" at bounding box center [310, 248] width 24 height 12
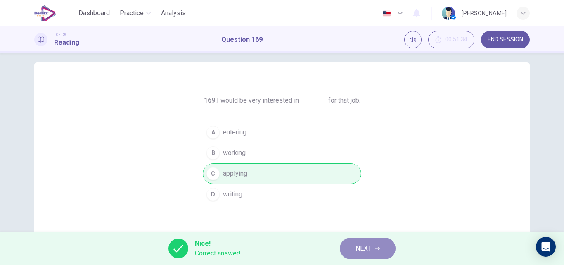
click at [368, 251] on span "NEXT" at bounding box center [363, 248] width 16 height 12
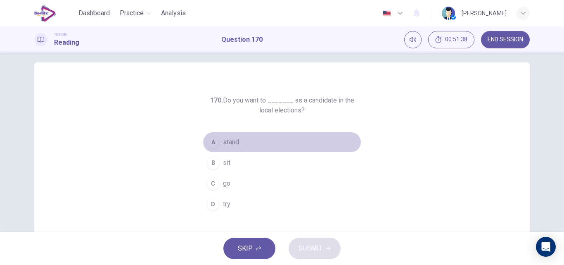
click at [223, 138] on span "stand" at bounding box center [231, 142] width 16 height 10
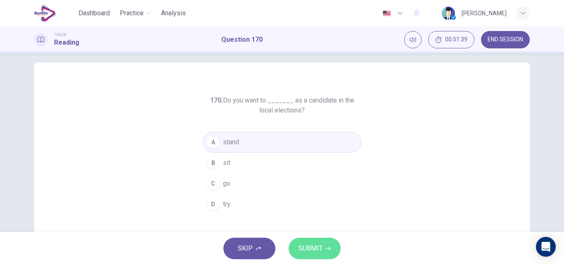
click at [302, 244] on span "SUBMIT" at bounding box center [310, 248] width 24 height 12
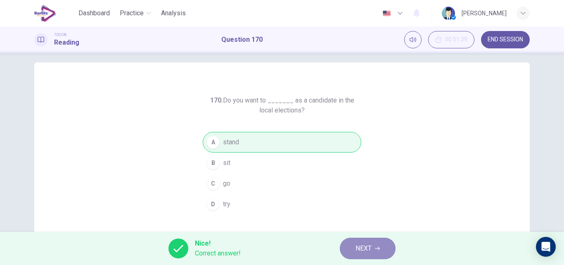
click at [346, 248] on button "NEXT" at bounding box center [368, 247] width 56 height 21
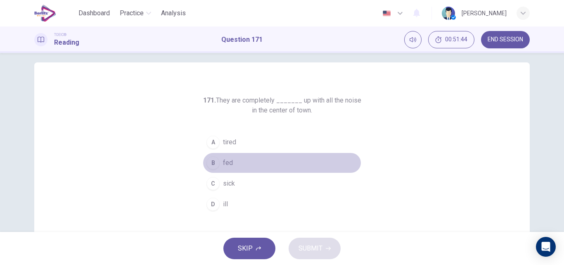
click at [214, 163] on div "B" at bounding box center [212, 162] width 13 height 13
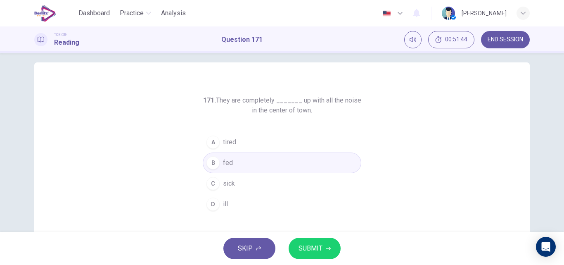
click at [323, 247] on button "SUBMIT" at bounding box center [314, 247] width 52 height 21
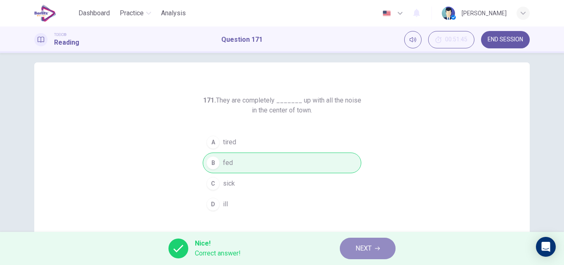
click at [380, 251] on button "NEXT" at bounding box center [368, 247] width 56 height 21
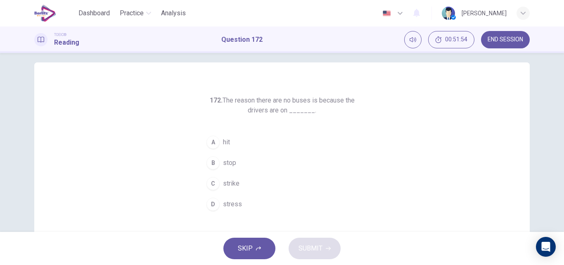
click at [227, 181] on span "strike" at bounding box center [231, 183] width 17 height 10
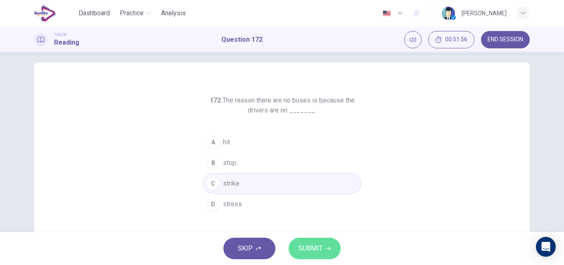
click at [312, 244] on span "SUBMIT" at bounding box center [310, 248] width 24 height 12
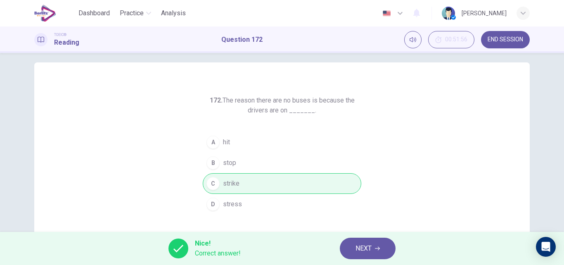
click at [376, 249] on icon "button" at bounding box center [377, 248] width 5 height 5
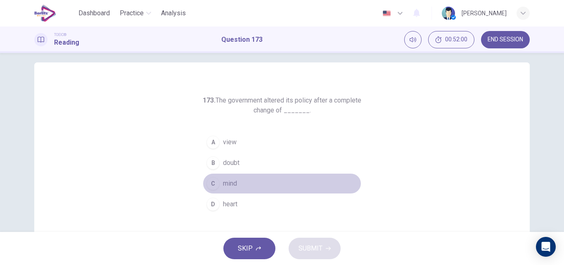
click at [227, 179] on span "mind" at bounding box center [230, 183] width 14 height 10
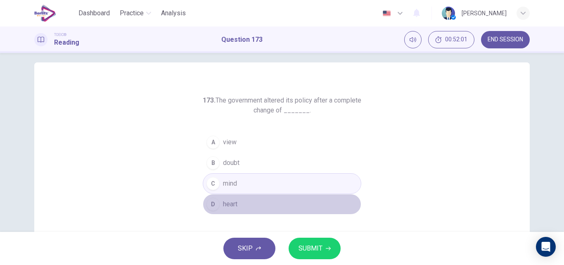
click at [233, 200] on span "heart" at bounding box center [230, 204] width 14 height 10
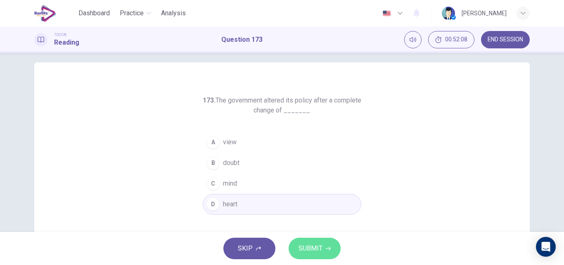
click at [318, 248] on span "SUBMIT" at bounding box center [310, 248] width 24 height 12
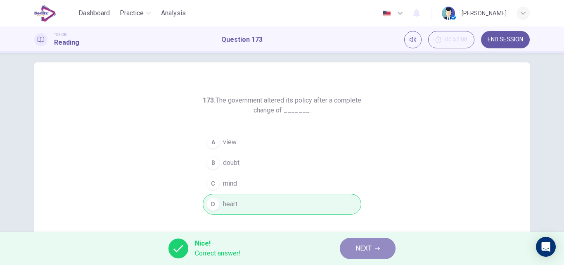
click at [363, 242] on button "NEXT" at bounding box center [368, 247] width 56 height 21
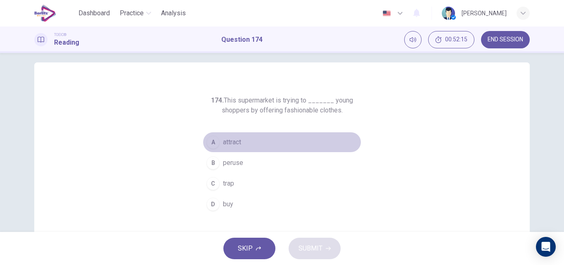
click at [233, 141] on span "attract" at bounding box center [232, 142] width 18 height 10
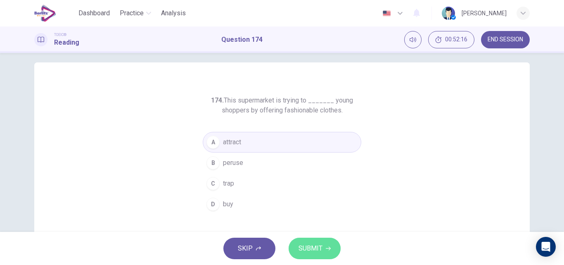
click at [307, 250] on span "SUBMIT" at bounding box center [310, 248] width 24 height 12
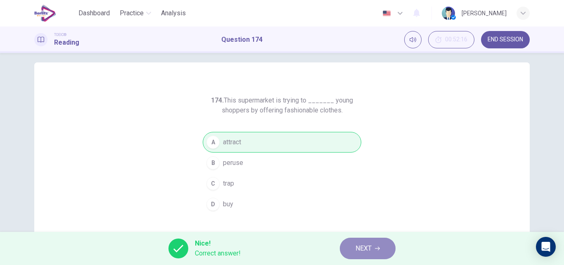
click at [374, 250] on button "NEXT" at bounding box center [368, 247] width 56 height 21
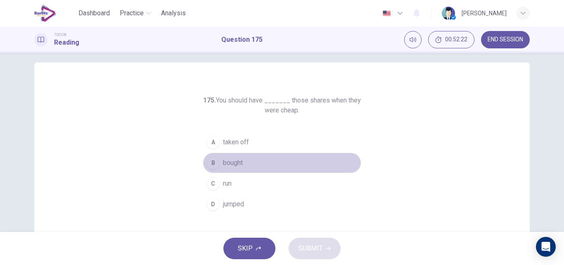
click at [231, 160] on span "bought" at bounding box center [233, 163] width 20 height 10
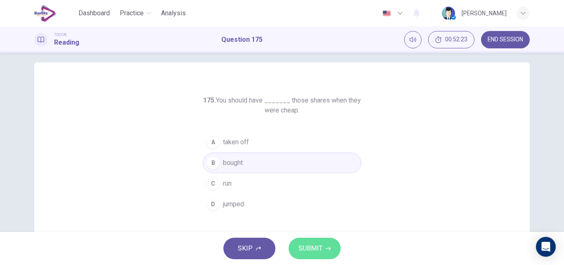
click at [307, 248] on span "SUBMIT" at bounding box center [310, 248] width 24 height 12
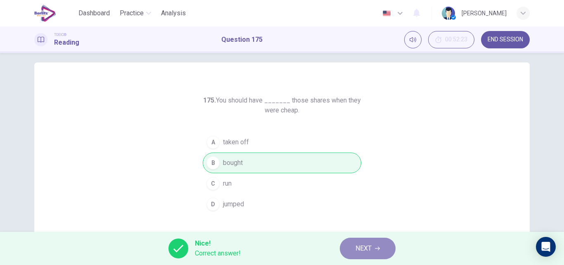
click at [359, 253] on span "NEXT" at bounding box center [363, 248] width 16 height 12
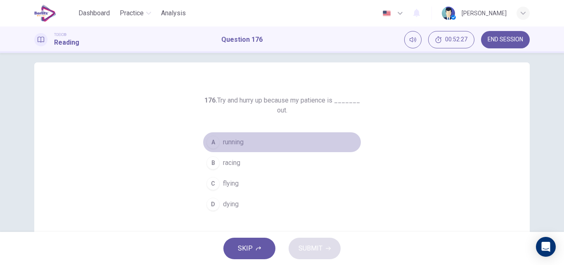
click at [237, 140] on span "running" at bounding box center [233, 142] width 21 height 10
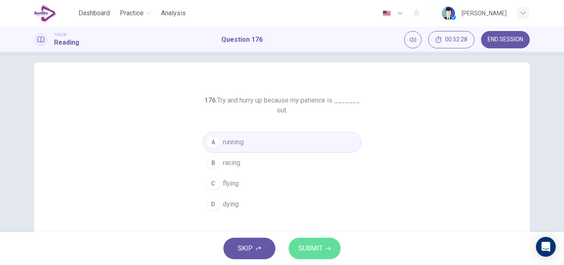
click at [310, 243] on span "SUBMIT" at bounding box center [310, 248] width 24 height 12
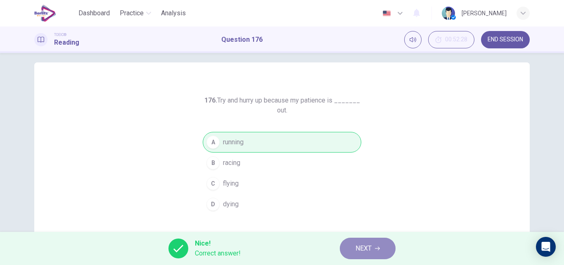
click at [374, 249] on button "NEXT" at bounding box center [368, 247] width 56 height 21
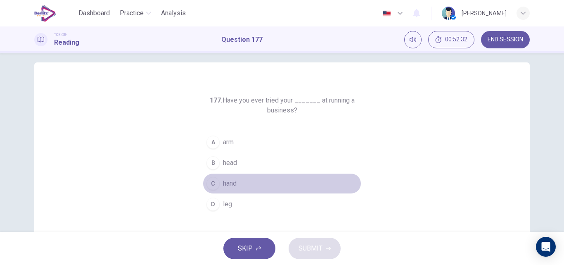
click at [229, 187] on span "hand" at bounding box center [230, 183] width 14 height 10
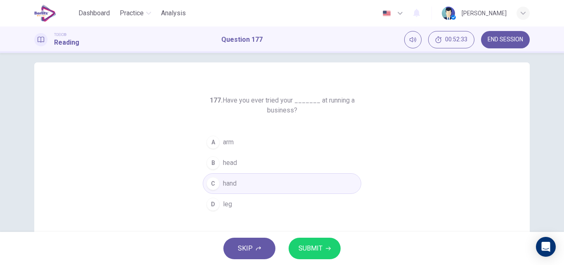
click at [326, 243] on button "SUBMIT" at bounding box center [314, 247] width 52 height 21
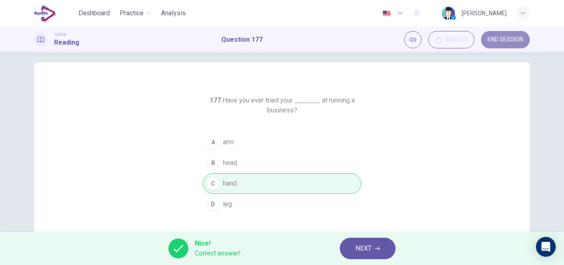
click at [494, 44] on button "END SESSION" at bounding box center [505, 39] width 49 height 17
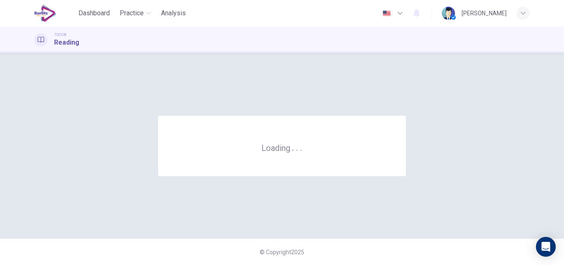
scroll to position [0, 0]
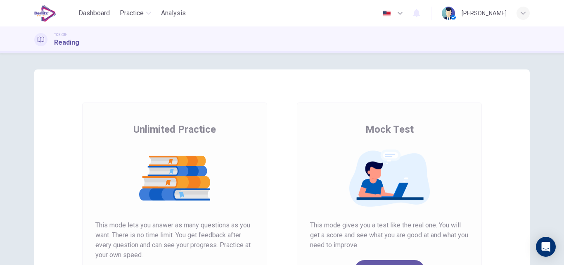
scroll to position [135, 0]
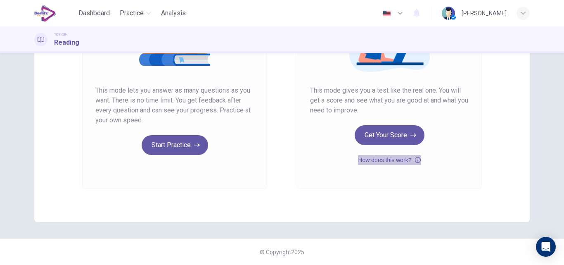
click at [370, 156] on button "How does this work?" at bounding box center [389, 160] width 62 height 10
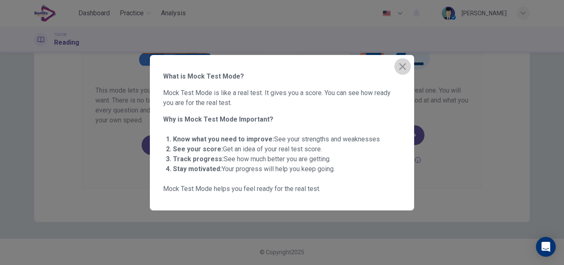
click at [396, 69] on button "button" at bounding box center [402, 66] width 17 height 17
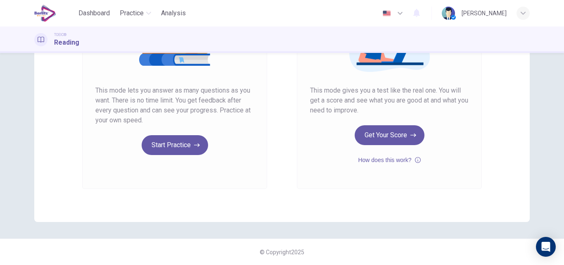
scroll to position [0, 0]
